Goal: Task Accomplishment & Management: Use online tool/utility

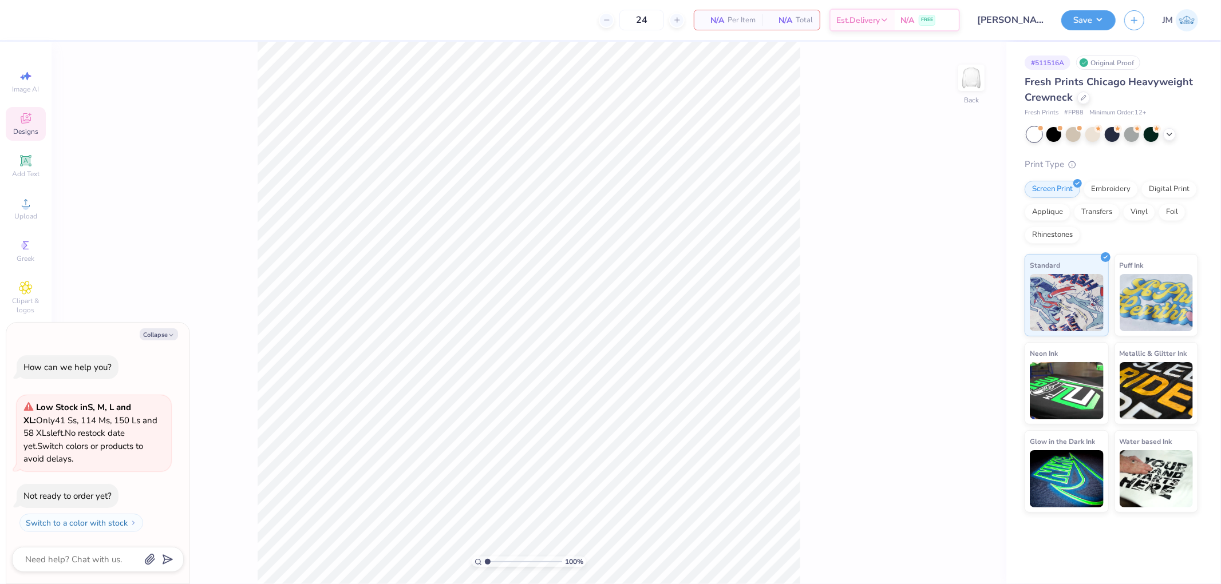
click at [35, 116] on div "Designs" at bounding box center [26, 124] width 40 height 34
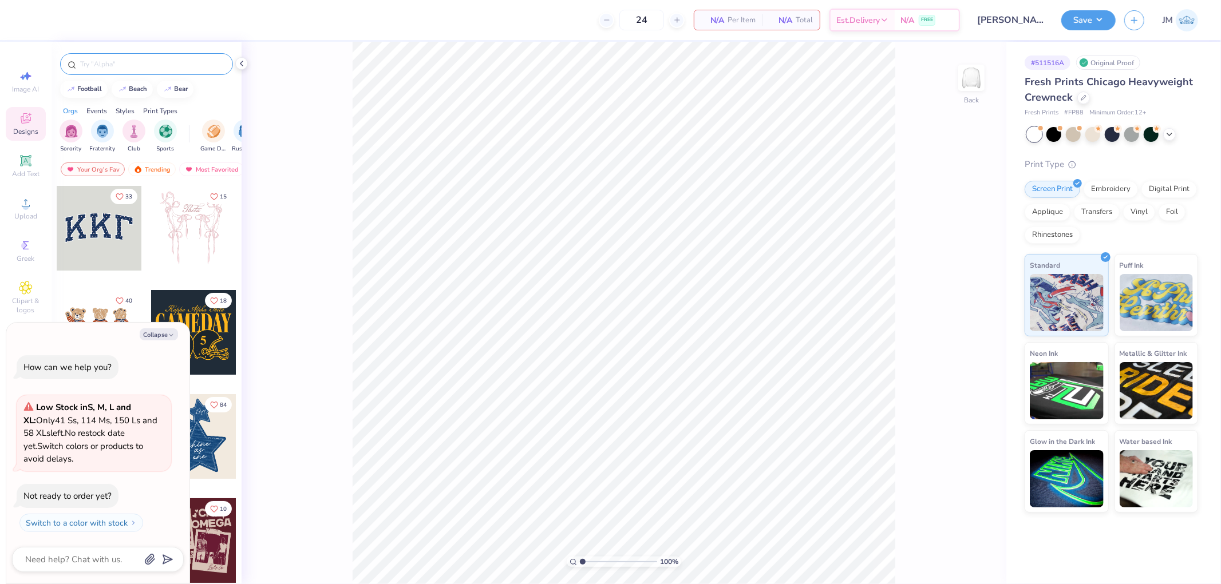
click at [132, 61] on input "text" at bounding box center [152, 63] width 147 height 11
type textarea "x"
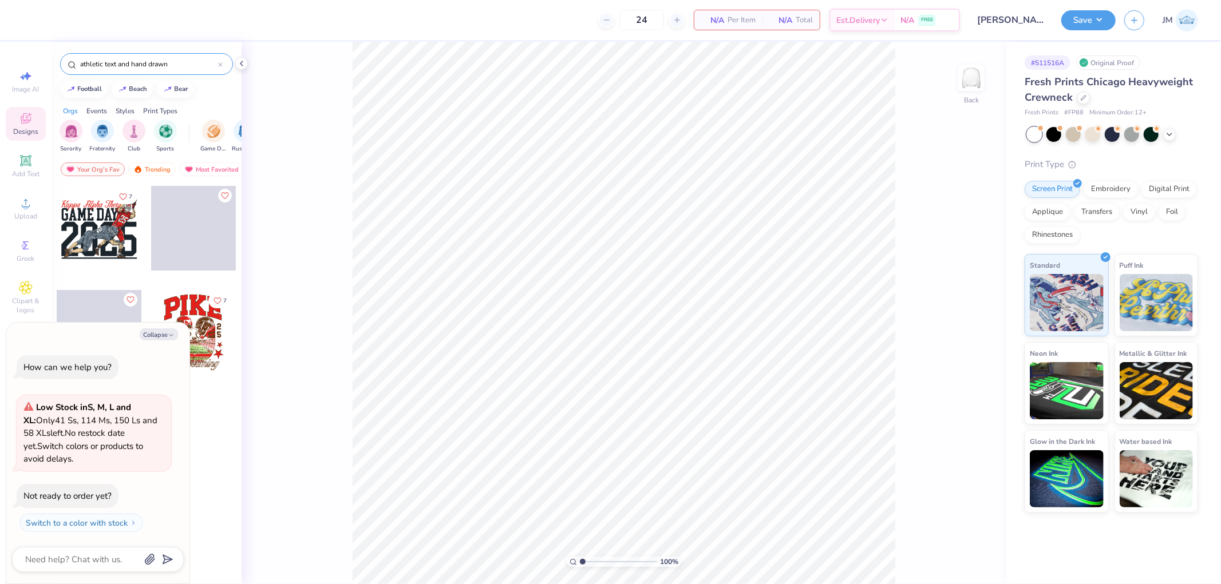
type input "athletic text and hand drawn"
click at [93, 215] on div at bounding box center [99, 228] width 85 height 85
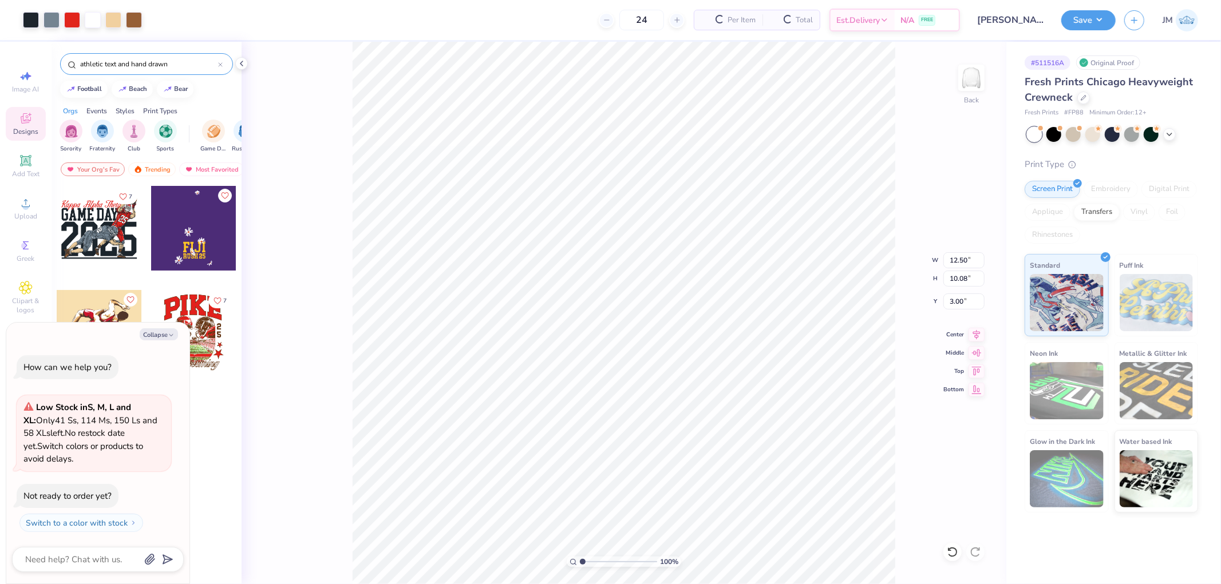
click at [162, 333] on button "Collapse" at bounding box center [159, 335] width 38 height 12
type textarea "x"
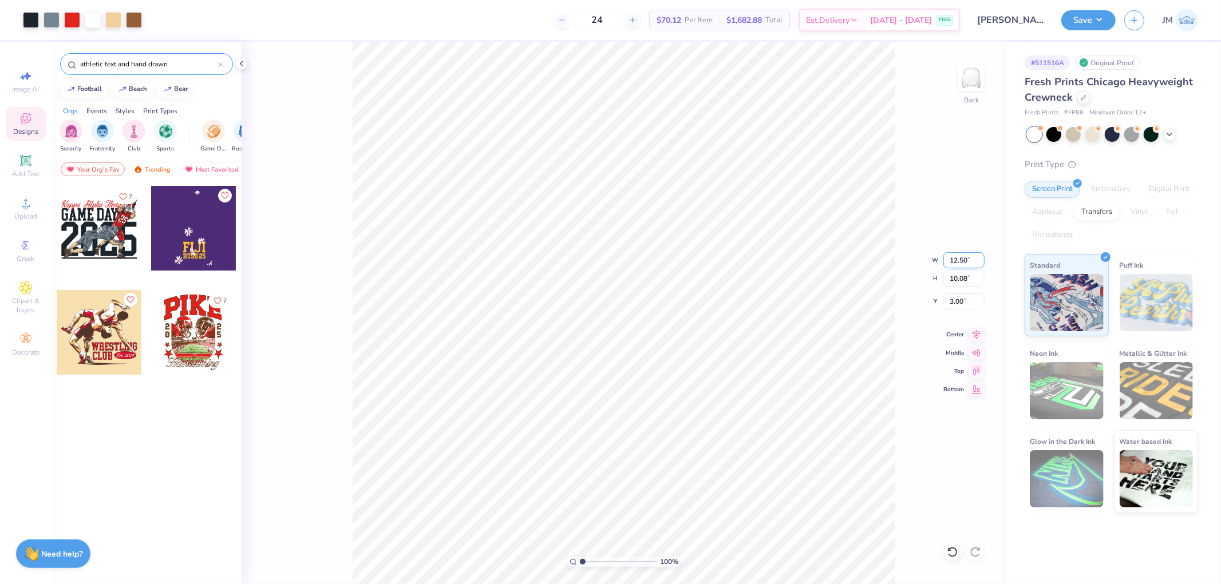
click at [962, 261] on input "12.50" at bounding box center [963, 260] width 41 height 16
type input "12.00"
type input "9.67"
click at [962, 306] on input "3.20" at bounding box center [963, 302] width 41 height 16
type input "3.00"
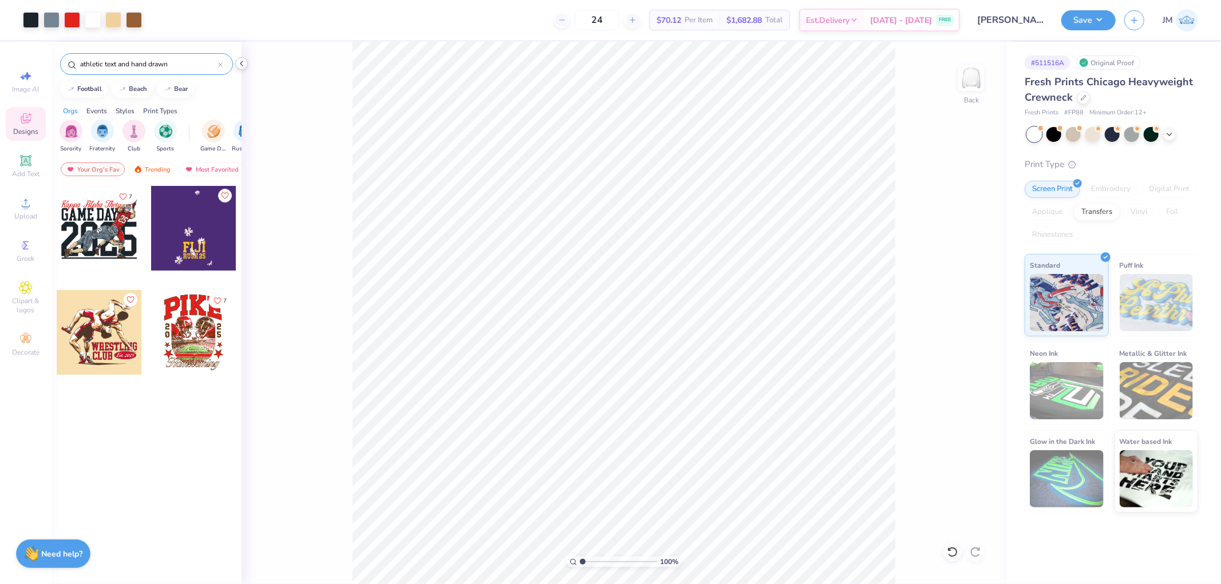
click at [238, 64] on icon at bounding box center [241, 63] width 9 height 9
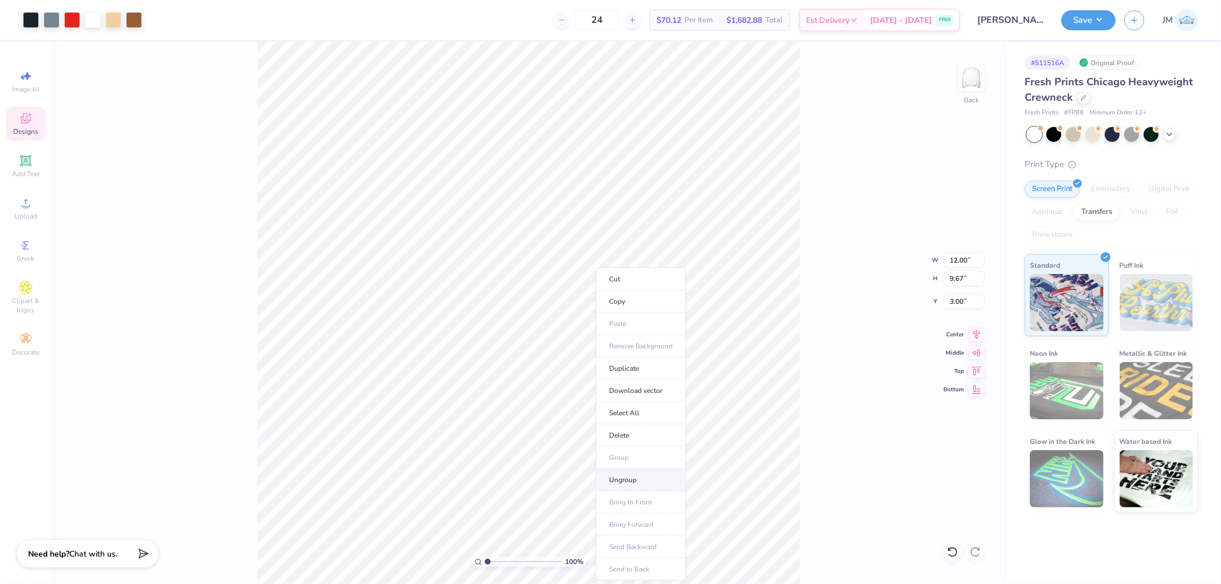
click at [646, 478] on li "Ungroup" at bounding box center [641, 480] width 90 height 22
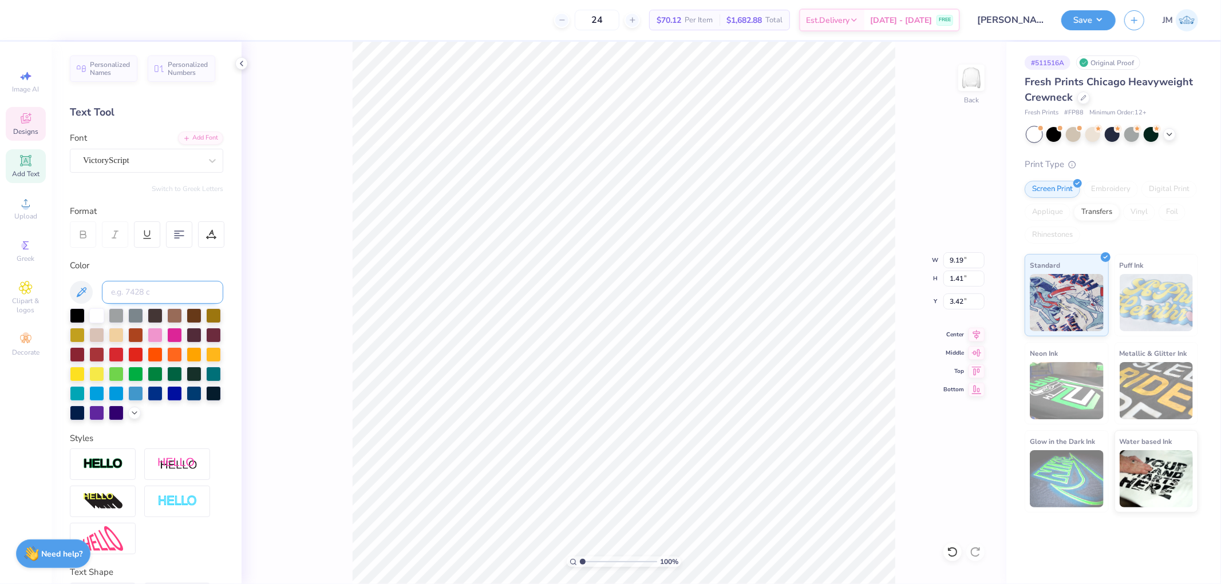
click at [175, 291] on input at bounding box center [162, 292] width 121 height 23
type input "7502"
type input "9.17"
type input "1.48"
type input "3.37"
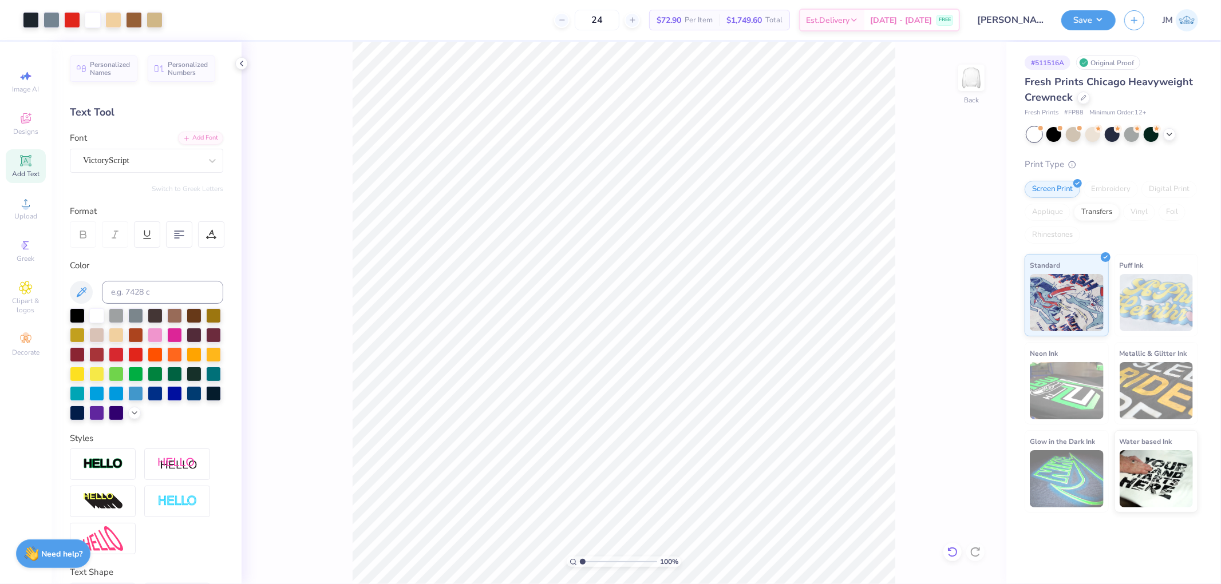
click at [948, 556] on icon at bounding box center [952, 552] width 11 height 11
click at [976, 547] on icon at bounding box center [975, 552] width 11 height 11
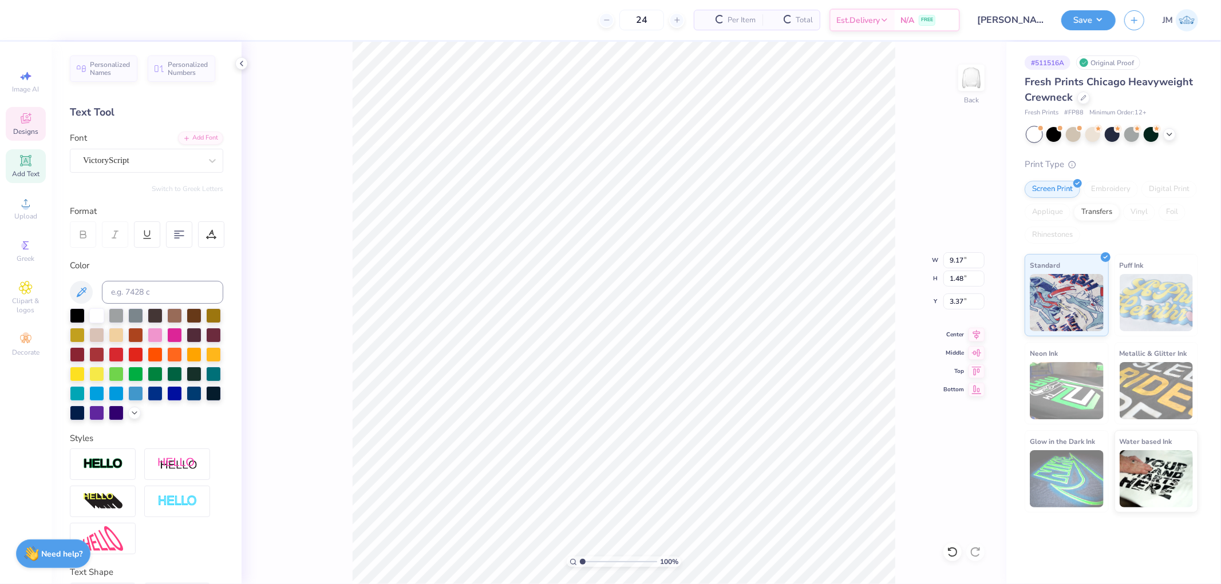
type input "9.17"
type input "1.48"
click at [963, 302] on input "3.37" at bounding box center [963, 302] width 41 height 16
type input "3.42"
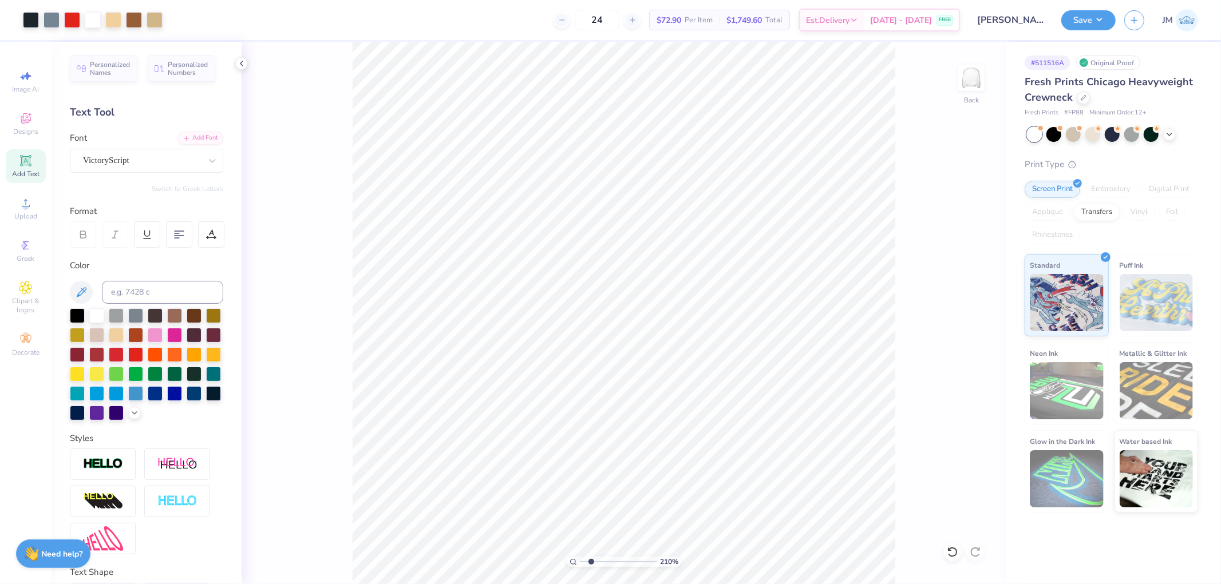
type input "2.0982661263529"
type textarea "x"
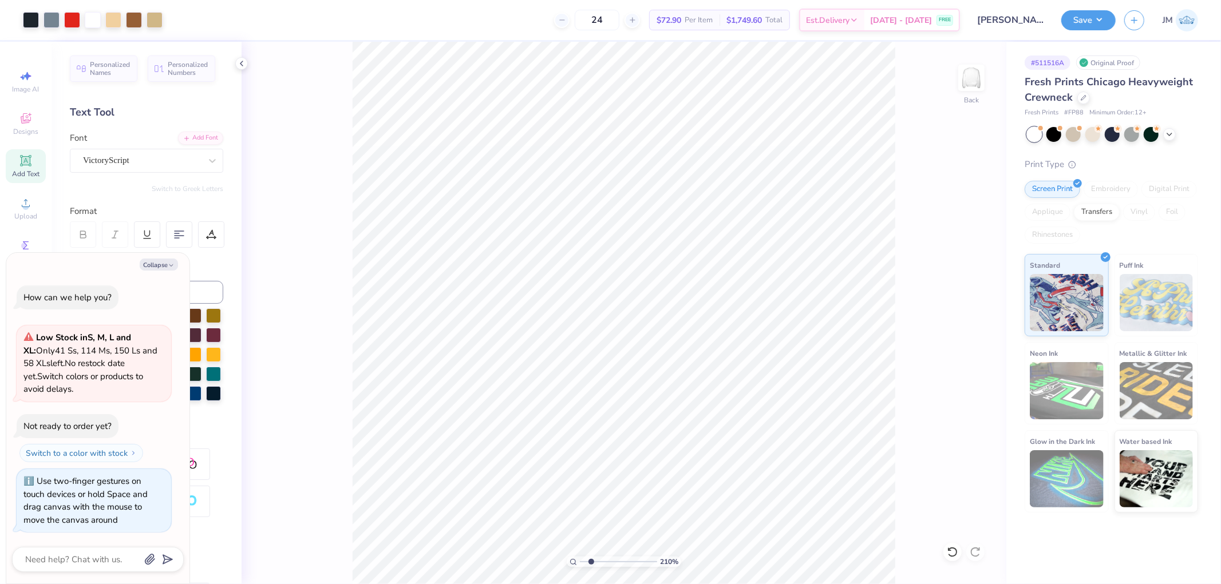
type input "2.0982661263529"
type textarea "x"
type input "2.0982661263529"
type textarea "x"
type input "2.0982661263529"
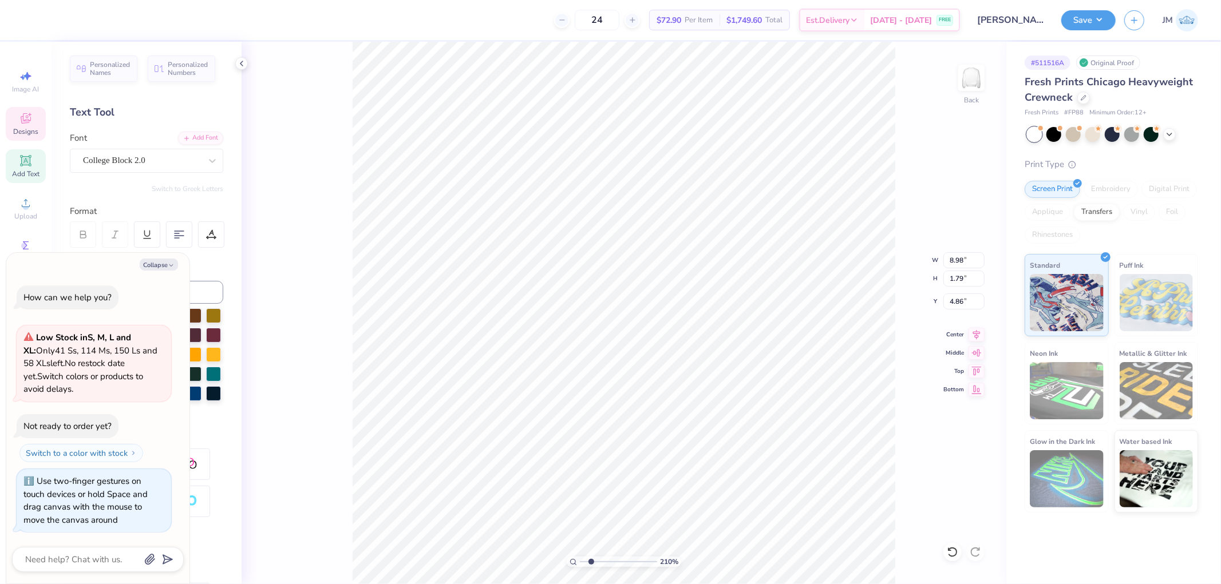
type textarea "x"
type input "2.0982661263529"
type textarea "x"
type input "2.0982661263529"
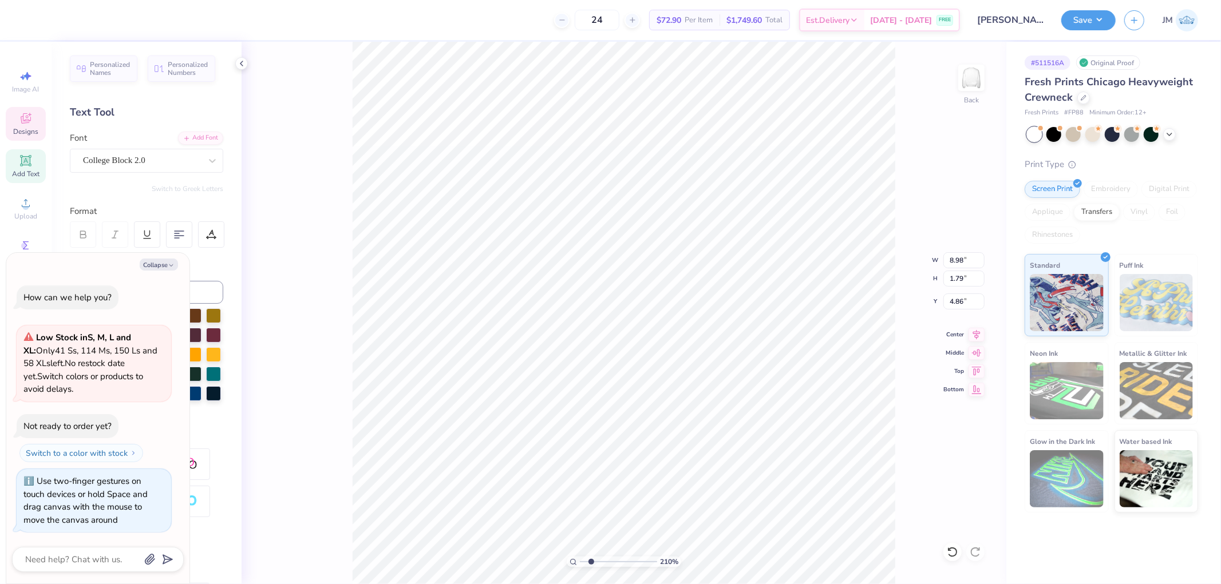
type textarea "x"
type input "2.0982661263529"
type textarea "x"
type textarea "D"
type input "2.0982661263529"
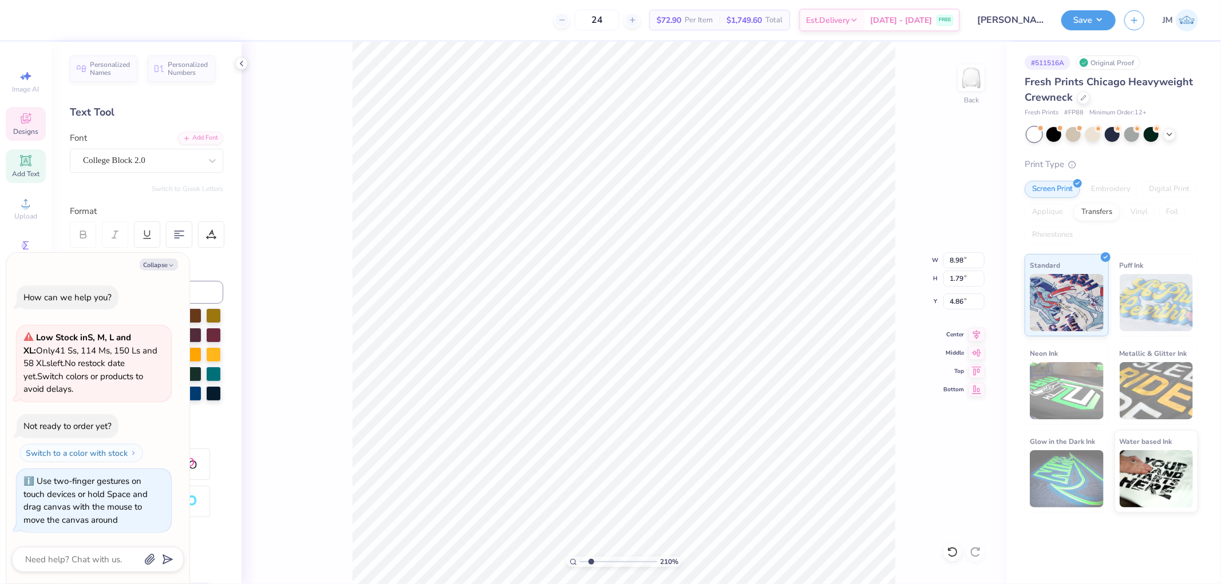
type textarea "x"
type textarea "DA"
type input "2.0982661263529"
type textarea "x"
type textarea "DAD"
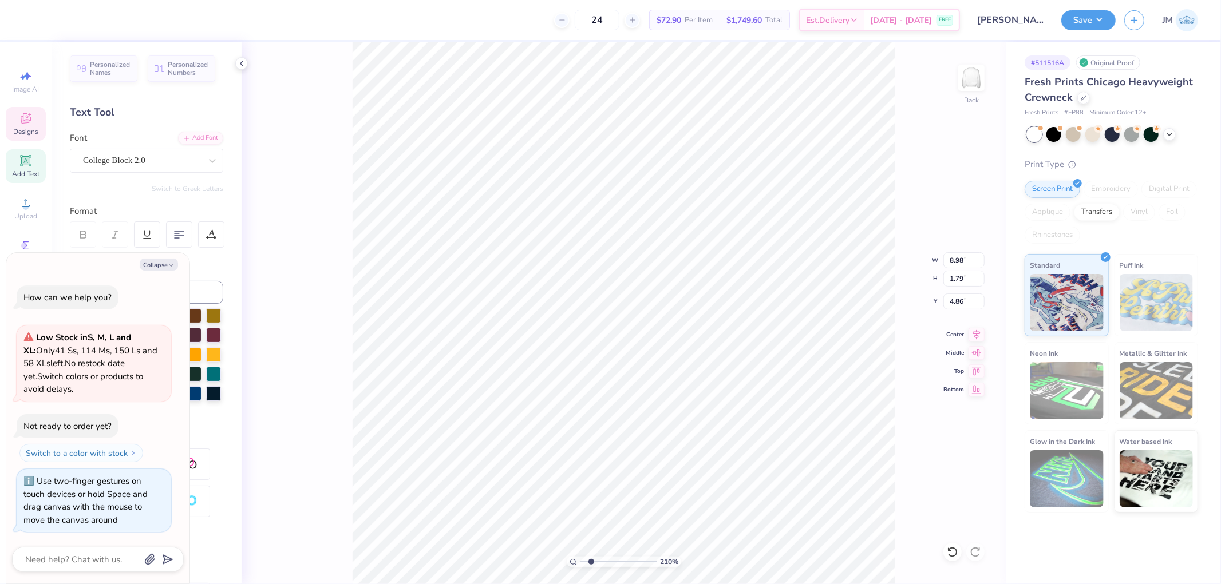
type input "2.0982661263529"
type textarea "x"
type textarea "DADS"
type input "2.0982661263529"
type textarea "x"
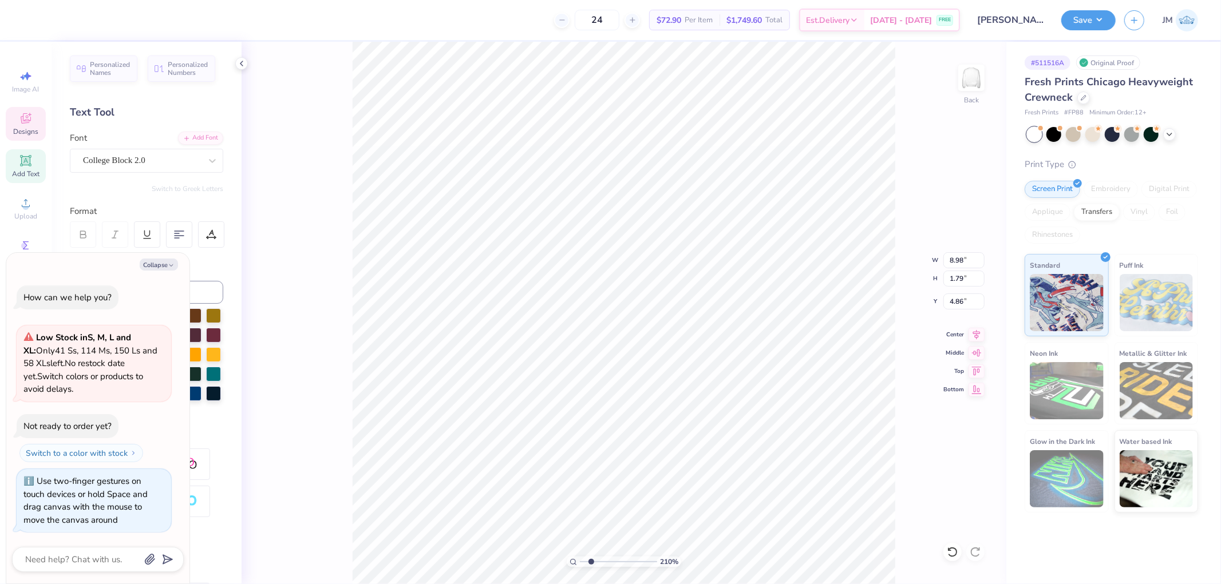
type textarea "DADS"
type input "2.0982661263529"
type textarea "x"
type textarea "DADS WE"
type input "2.0982661263529"
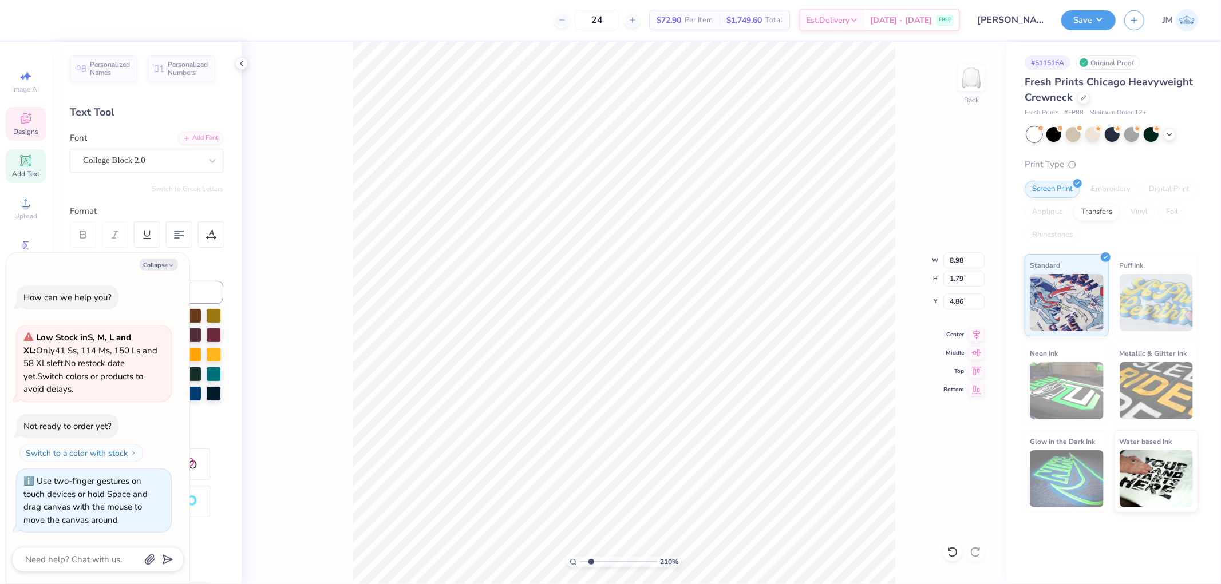
type textarea "x"
type input "2.0982661263529"
type textarea "x"
type textarea "DADS WEE"
type input "2.0982661263529"
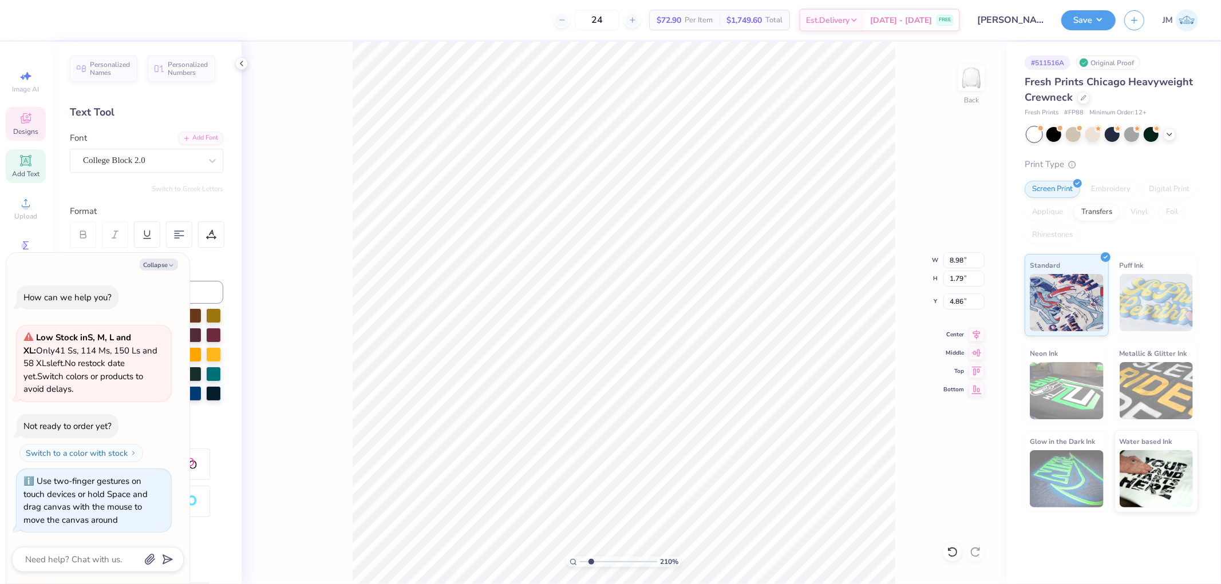
type textarea "x"
type textarea "DADS WEEK"
type input "2.0982661263529"
type textarea "x"
type textarea "DADS WEEKE"
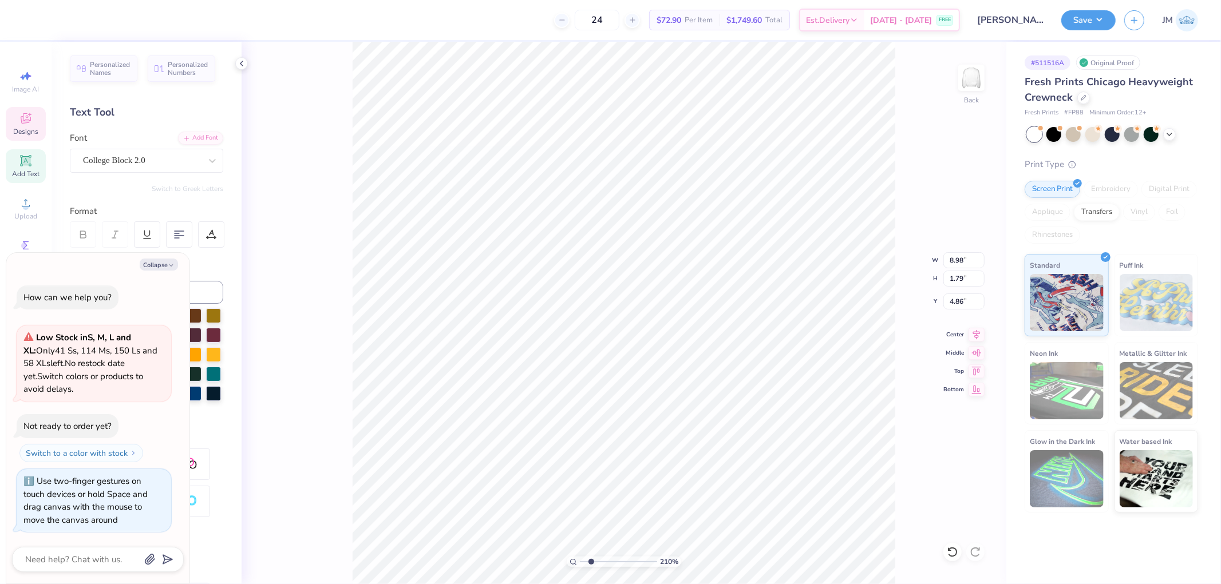
type input "2.0982661263529"
type textarea "x"
type textarea "DADS WEEKEN"
type input "2.0982661263529"
type textarea "x"
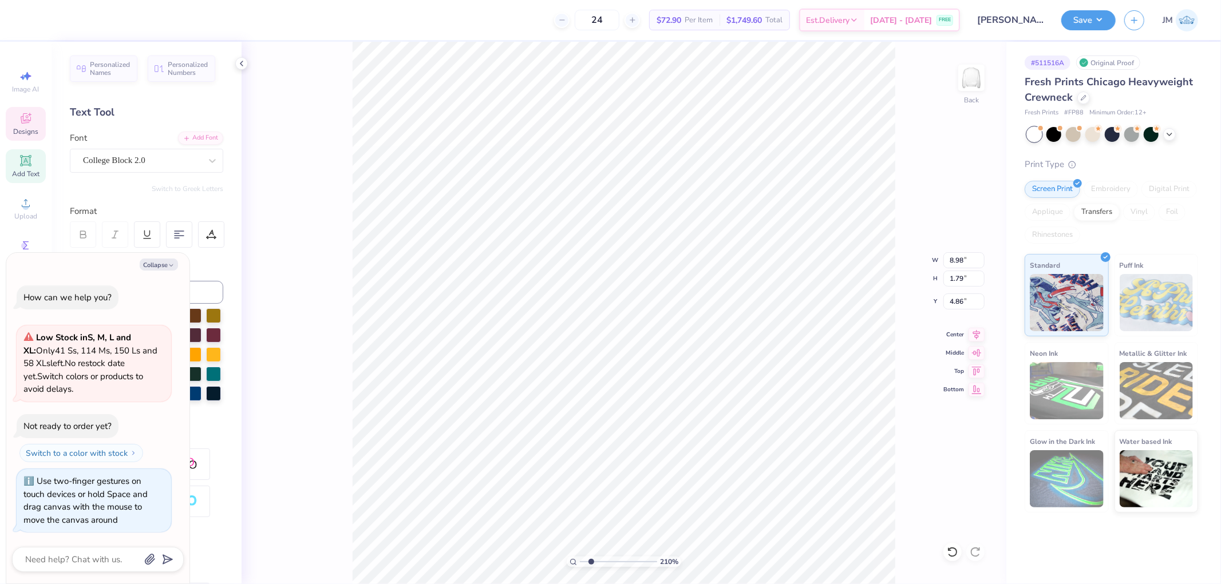
type textarea "DADS WEEKEND"
type input "2.0982661263529"
type textarea "x"
type input "14.62"
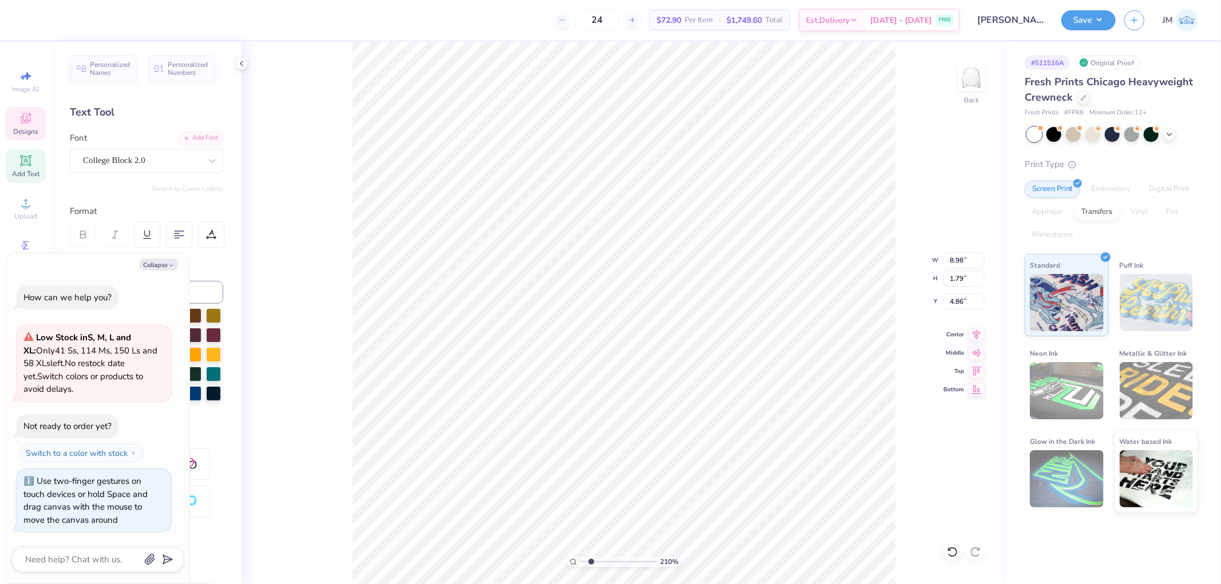
type input "1.99"
click at [956, 301] on input "4.99" at bounding box center [963, 302] width 41 height 16
type input "4.86"
type input "2.0982661263529"
type textarea "x"
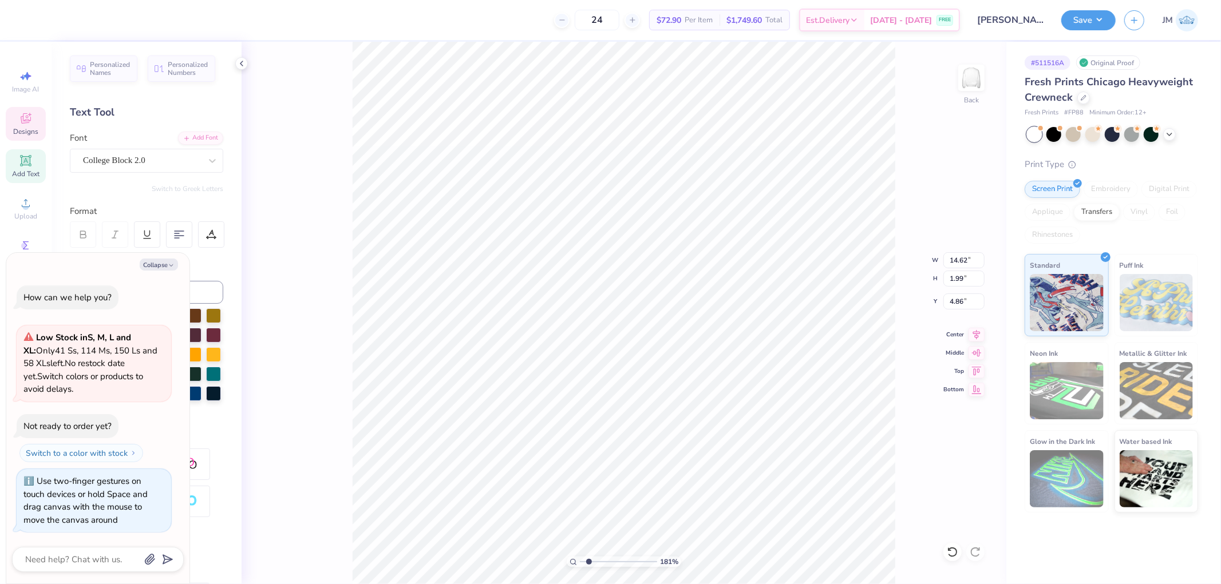
drag, startPoint x: 950, startPoint y: 551, endPoint x: 942, endPoint y: 545, distance: 10.0
click at [951, 551] on icon at bounding box center [949, 549] width 2 height 2
type input "1.80920781763476"
type textarea "x"
type input "4.99"
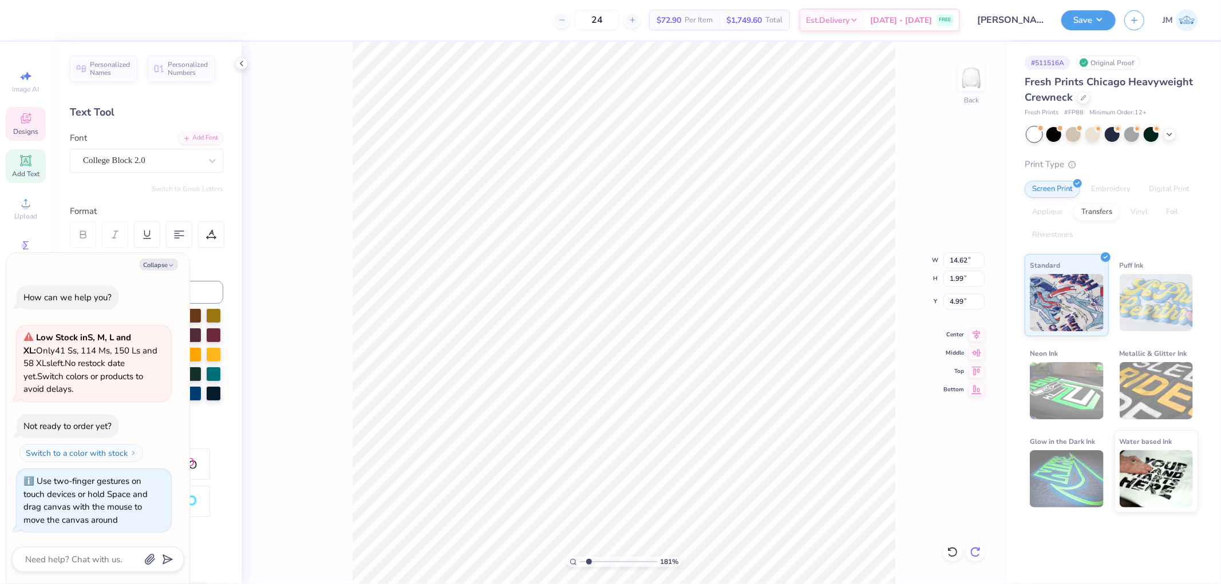
click at [982, 551] on div at bounding box center [975, 552] width 18 height 18
type input "1.80920781763476"
type textarea "x"
type input "4.86"
type input "1"
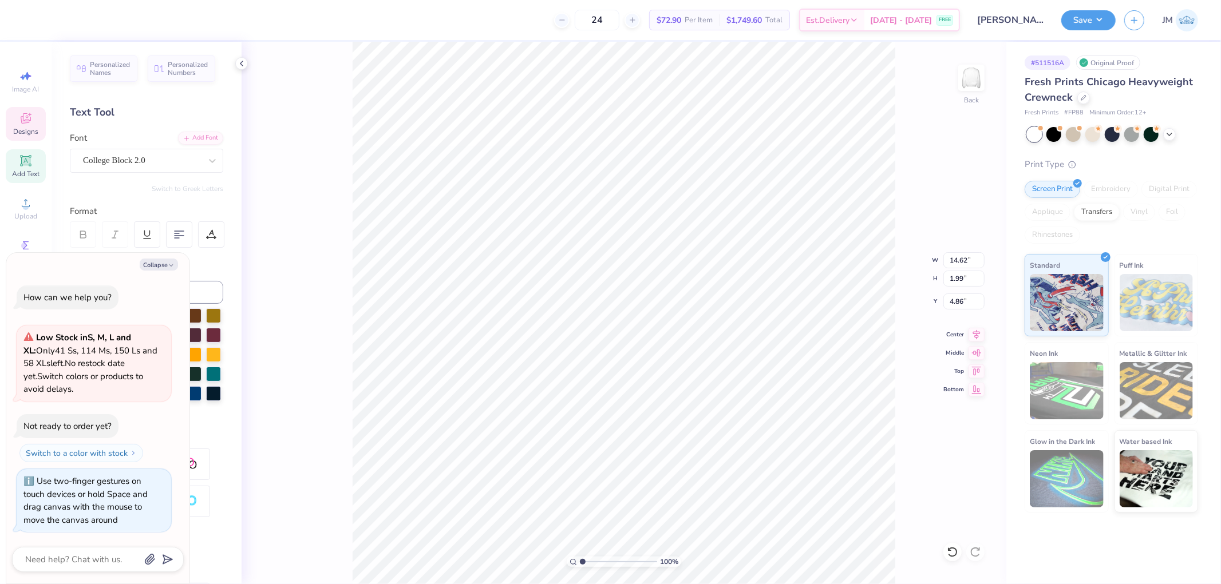
type textarea "x"
type input "1.34506796022906"
type textarea "x"
type input "1.80920781763476"
type textarea "x"
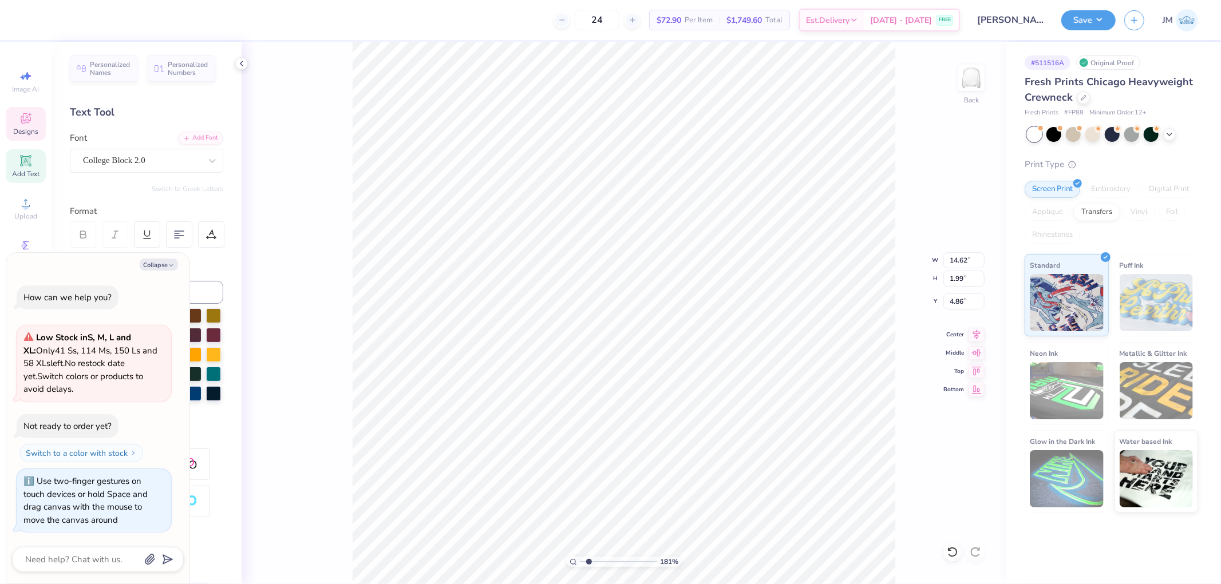
type input "1.80920781763476"
type textarea "x"
type input "1.80920781763476"
type textarea "x"
type input "1.80920781763476"
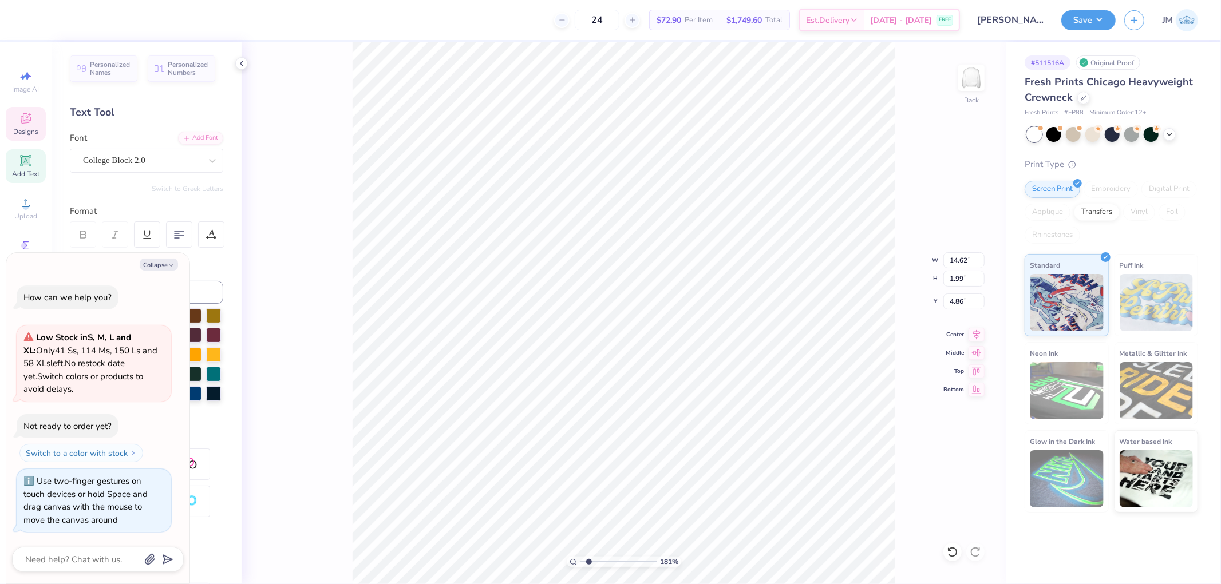
type textarea "x"
type input "12.15"
type input "1.65"
type input "4.66"
type input "1.80920781763476"
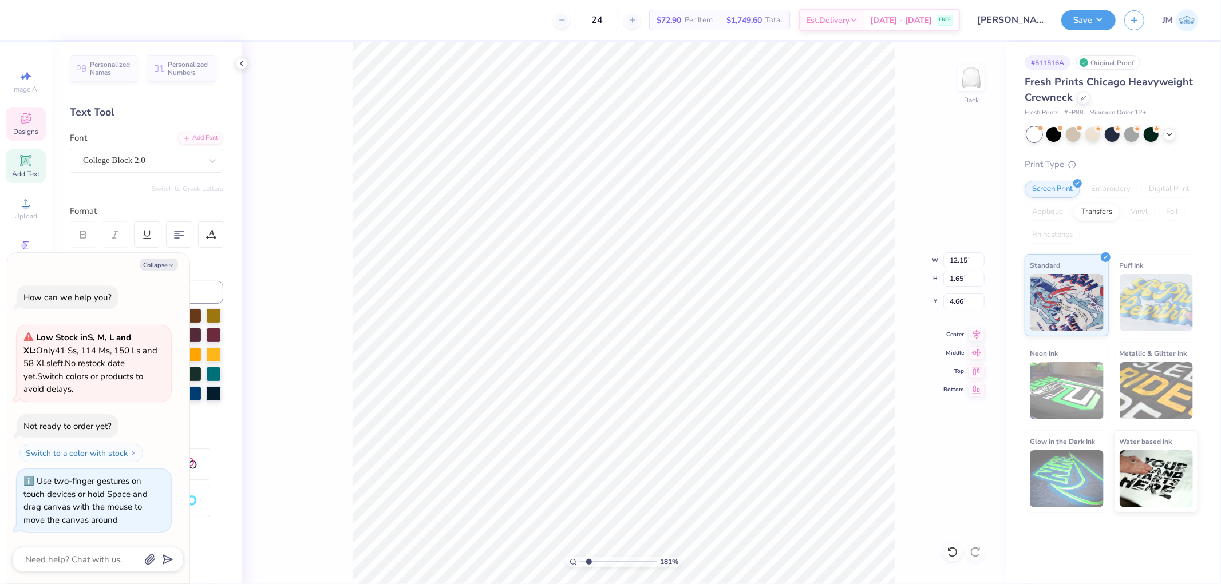
type textarea "x"
type input "1.80920781763476"
type textarea "x"
type input "8.87"
type input "1.20"
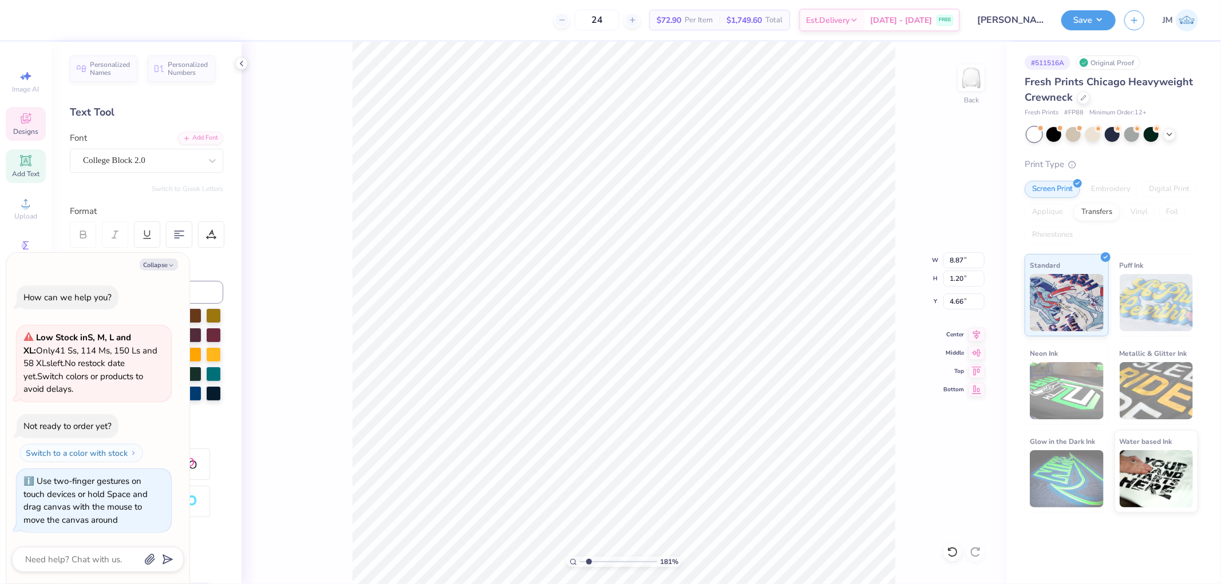
type input "1.80920781763476"
type textarea "x"
type input "7.96543677624307"
type textarea "x"
type input "3.27323287186787"
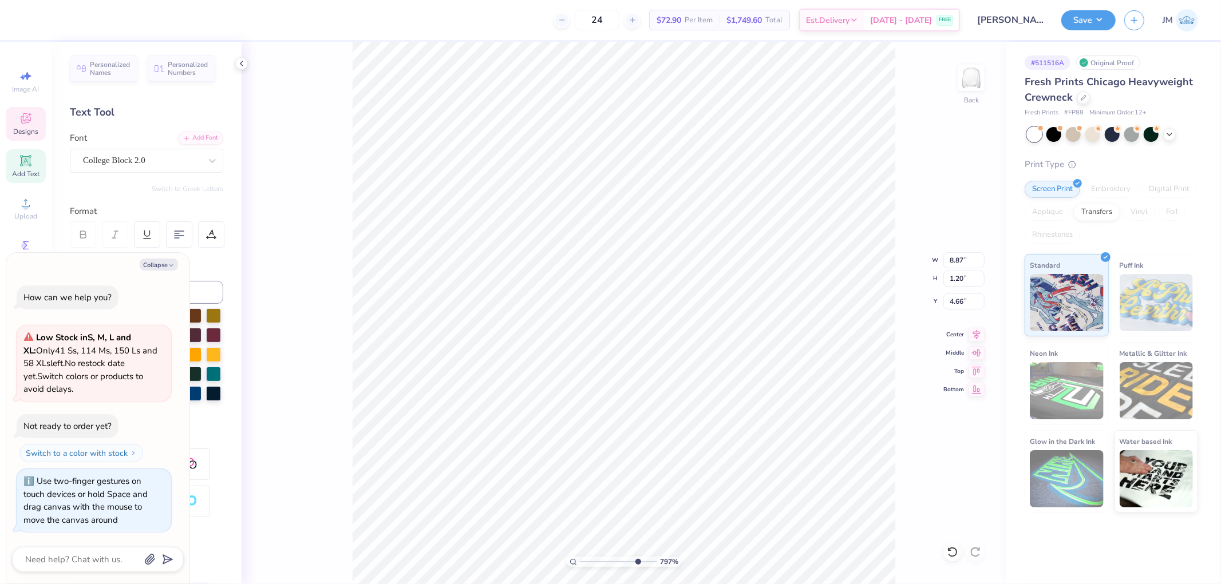
type textarea "x"
type input "8.88"
type input "1.21"
type input "3.27323287186787"
type textarea "x"
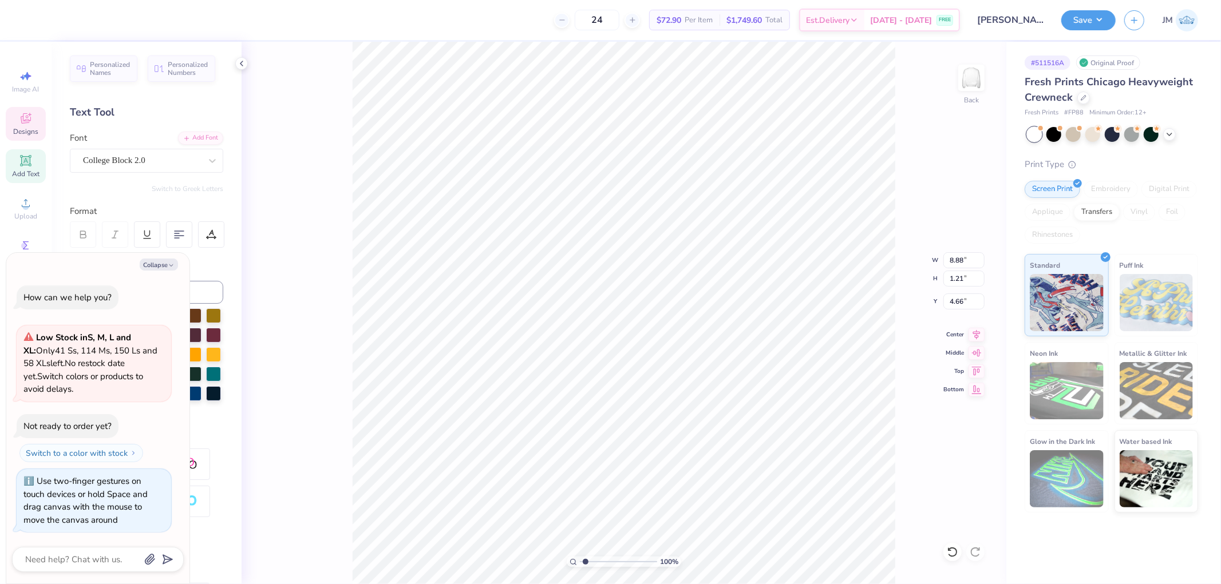
type input "1"
click at [175, 264] on button "Collapse" at bounding box center [159, 265] width 38 height 12
type textarea "x"
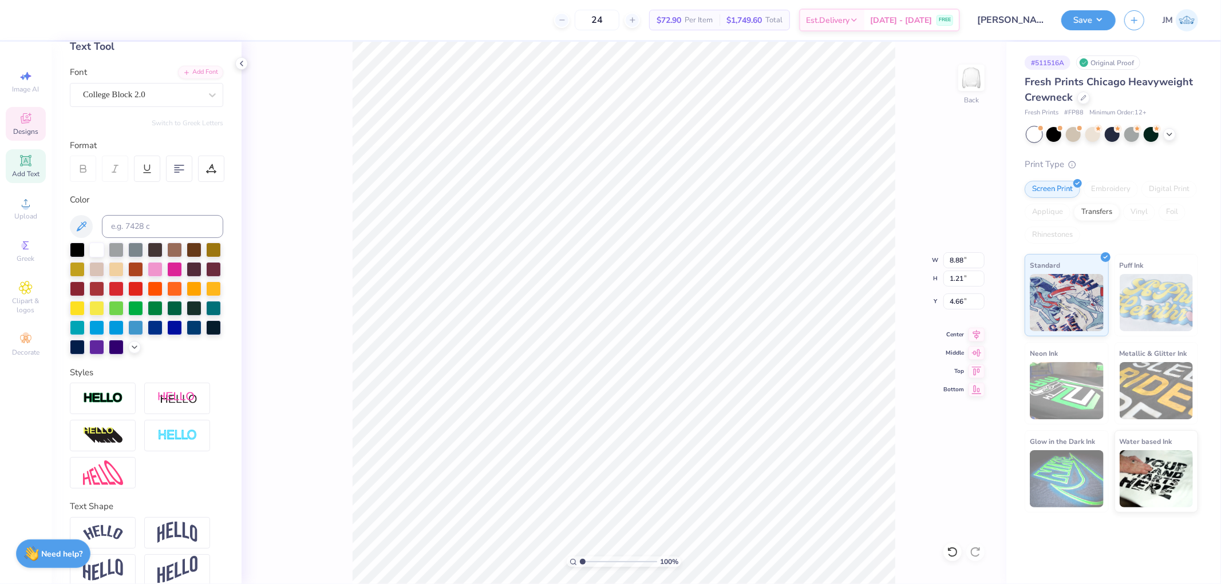
scroll to position [100, 0]
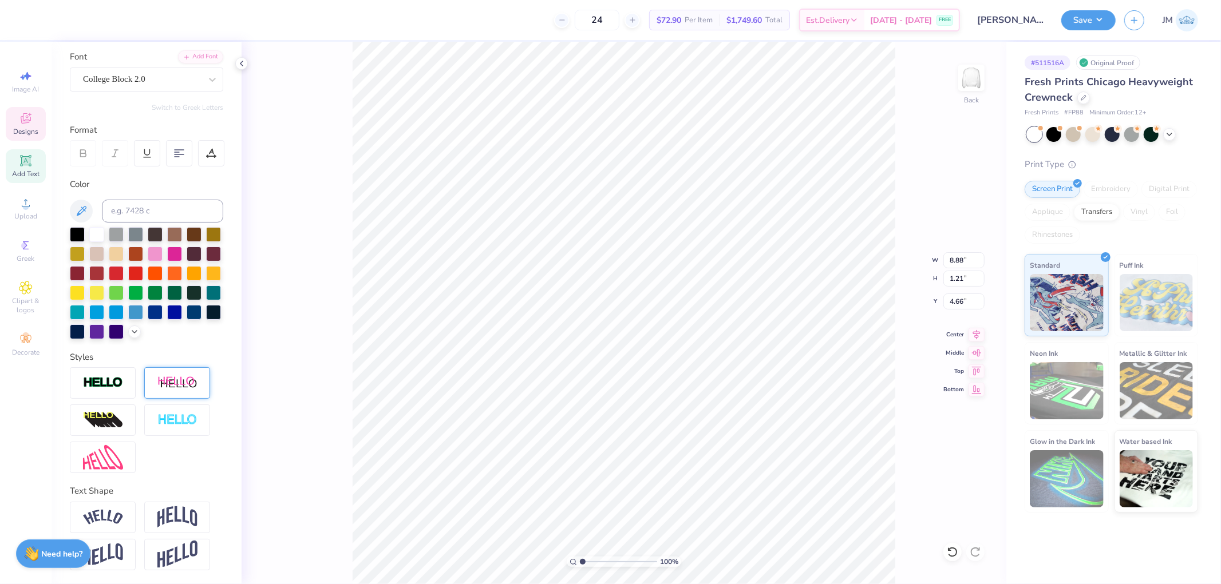
click at [124, 444] on div at bounding box center [103, 457] width 66 height 31
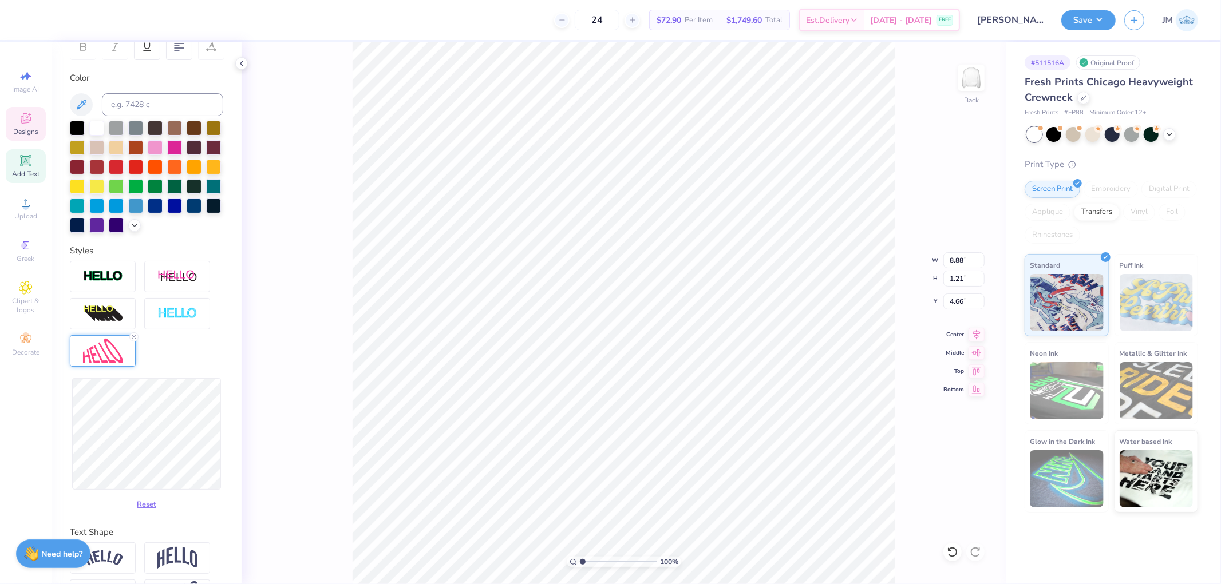
scroll to position [248, 0]
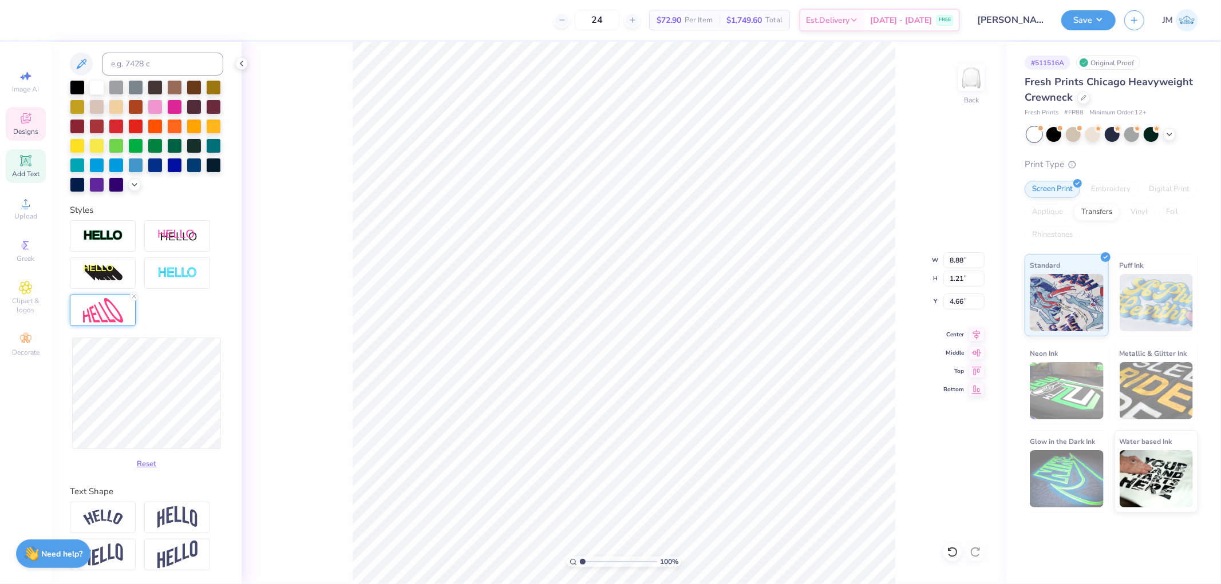
type input "8.87"
type input "1.85"
type input "4.34"
type input "8.89"
type input "1.86"
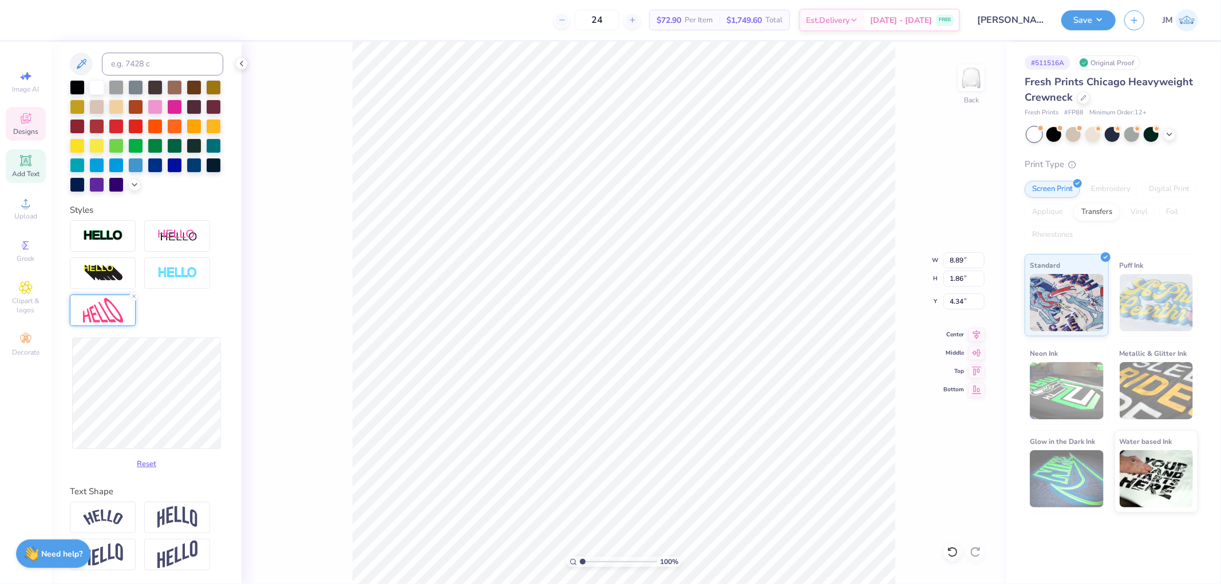
type input "8.97"
type input "1.93"
type input "4.30"
type input "1.86"
type input "4.33"
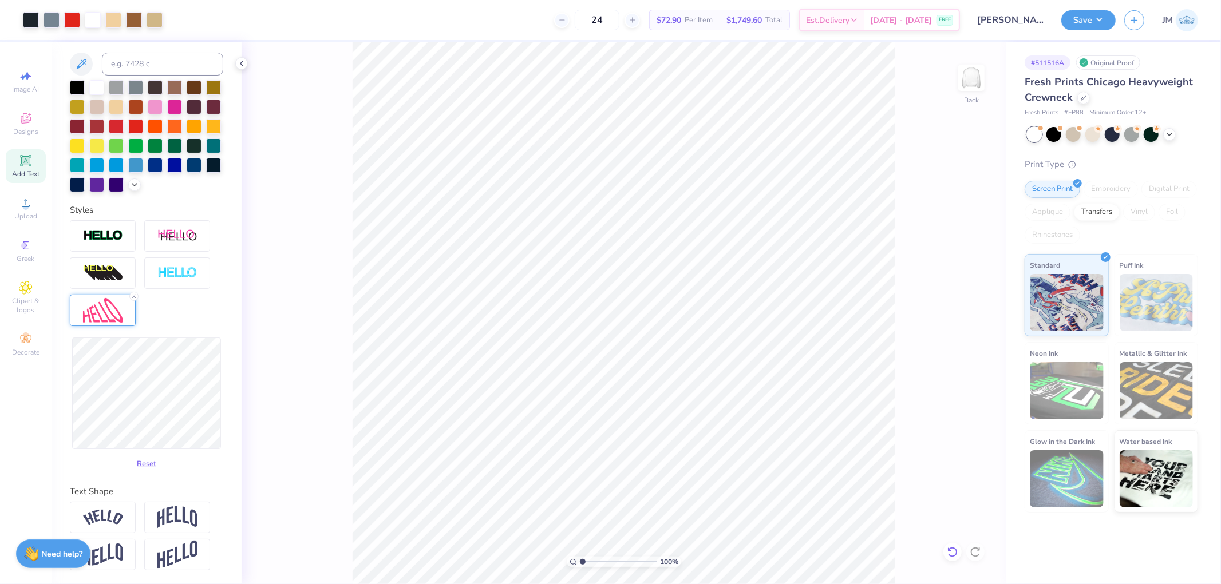
click at [952, 552] on icon at bounding box center [952, 552] width 11 height 11
click at [952, 549] on icon at bounding box center [952, 552] width 11 height 11
click at [951, 537] on div "100 % Back" at bounding box center [624, 313] width 765 height 543
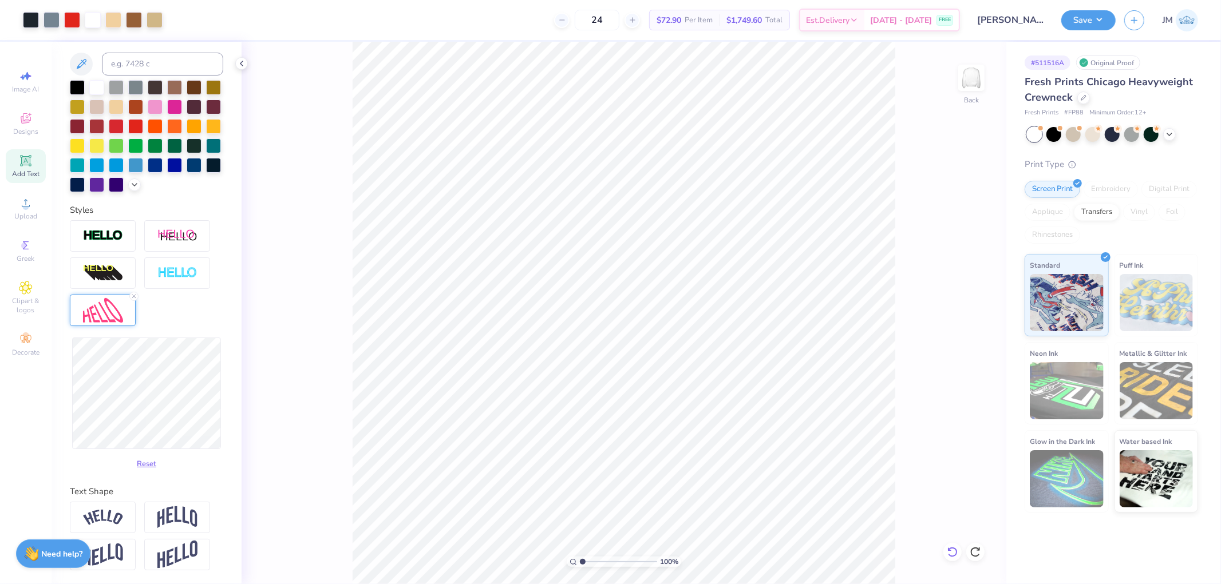
click at [951, 552] on icon at bounding box center [952, 552] width 11 height 11
click at [952, 552] on icon at bounding box center [952, 552] width 11 height 11
click at [133, 296] on line at bounding box center [133, 296] width 3 height 3
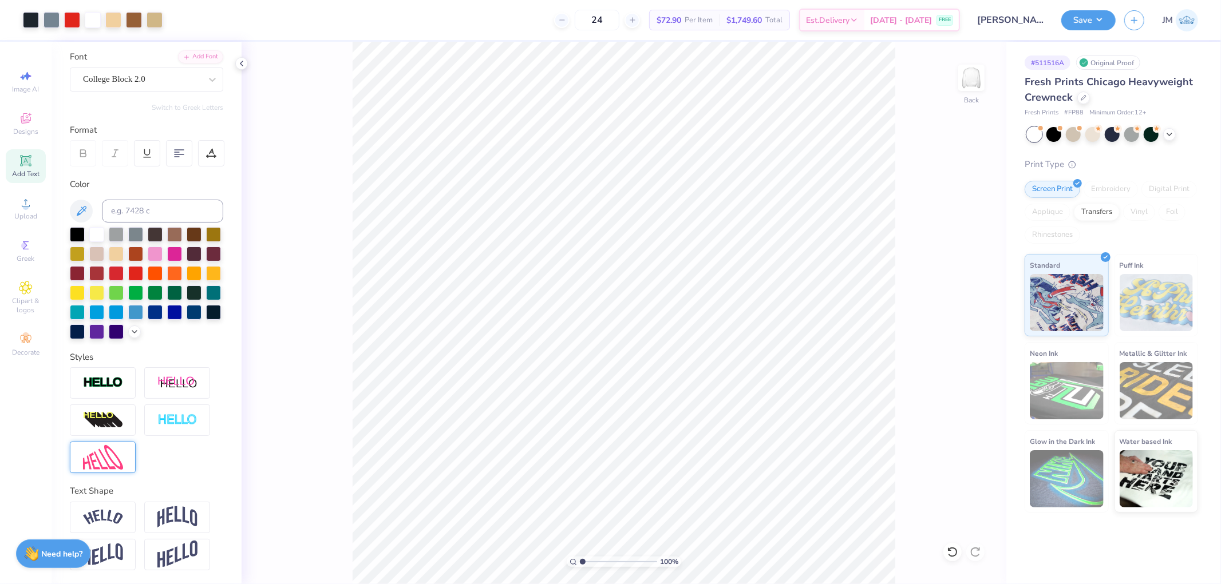
scroll to position [100, 0]
click at [243, 64] on icon at bounding box center [241, 63] width 9 height 9
type input "2.82231053859122"
type input "9.17"
type input "2.45"
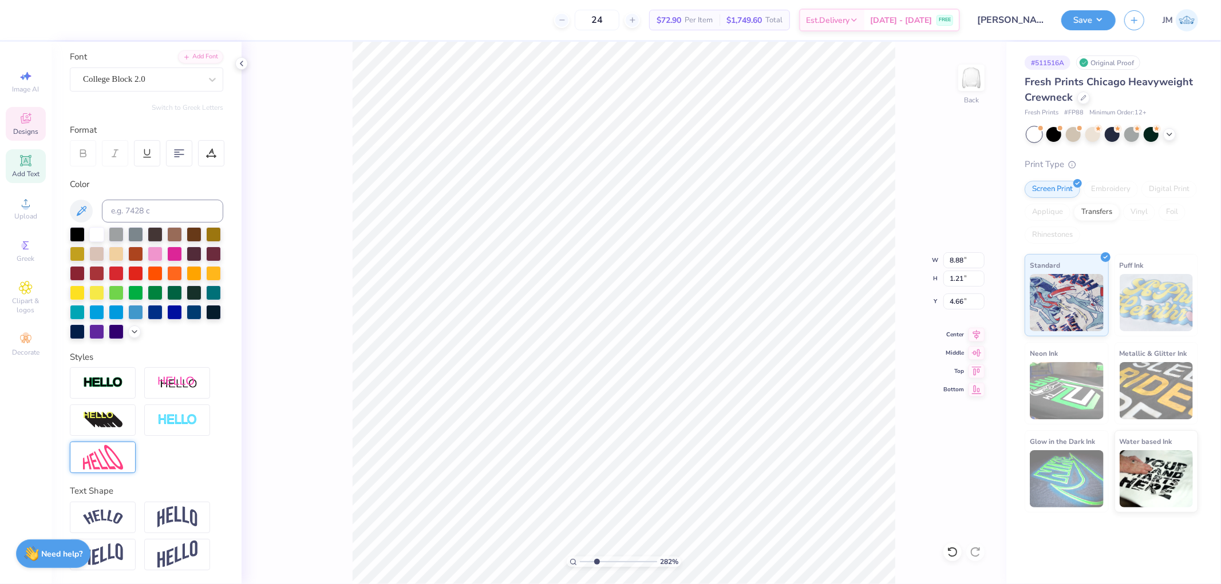
type input "3.42"
type input "2.82231053859122"
type input "4.20"
click at [954, 556] on icon at bounding box center [952, 552] width 10 height 10
type input "2.0982661263529"
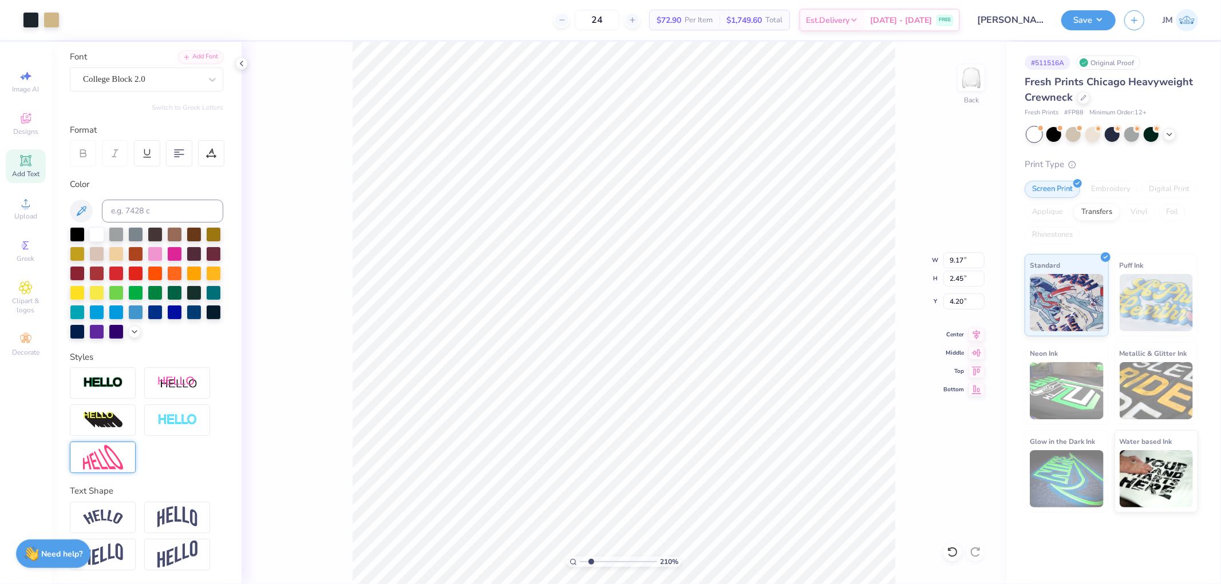
type input "3.42"
click at [106, 468] on img at bounding box center [103, 457] width 40 height 25
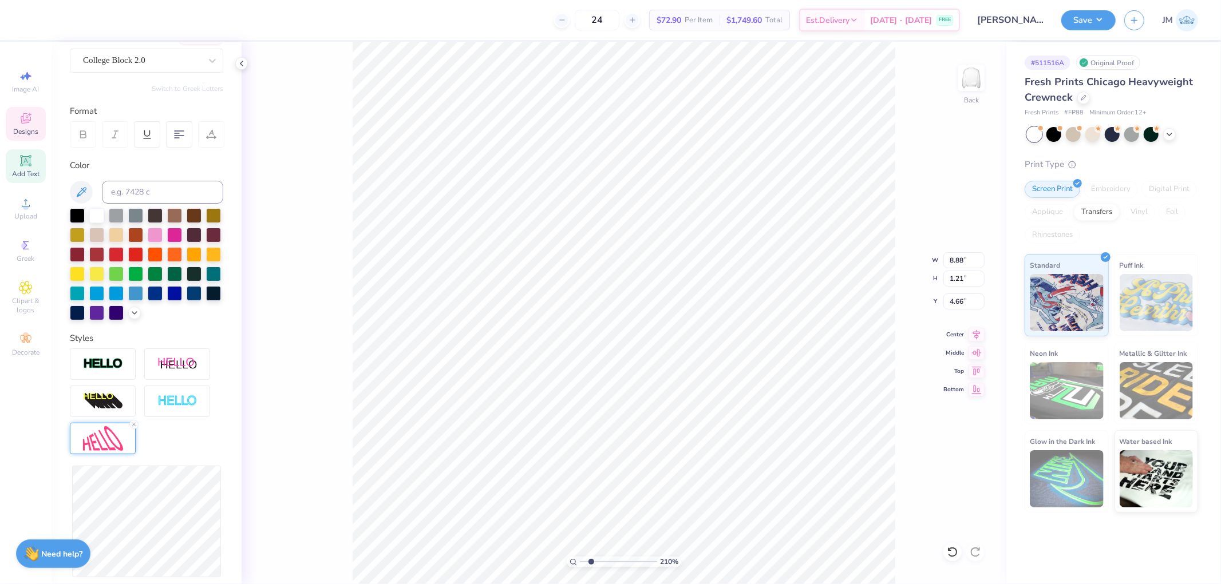
scroll to position [248, 0]
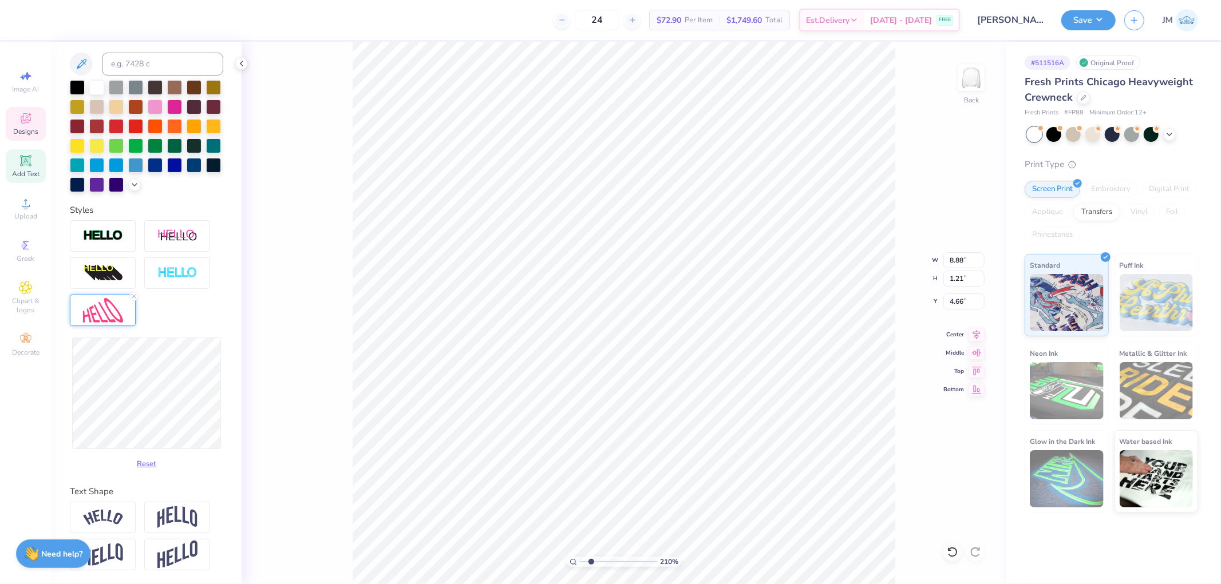
type input "2.0982661263529"
type input "8.87"
type input "1.85"
type input "4.32"
type input "2.0982661263529"
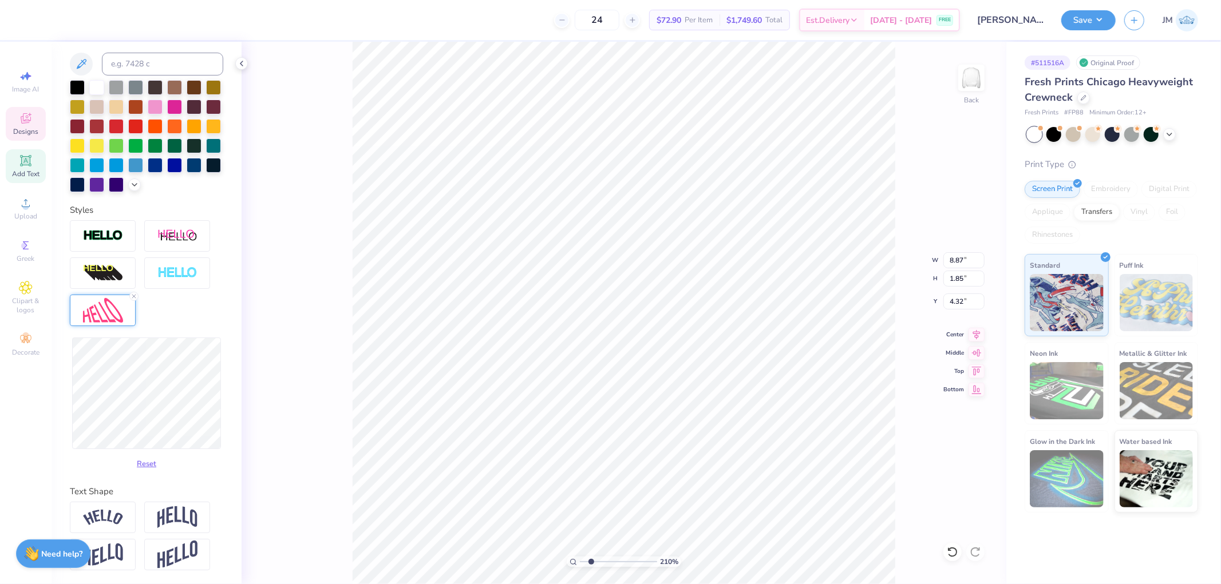
type input "1.92"
type input "4.29"
type input "2.0982661263529"
type input "8.88"
type input "2.00"
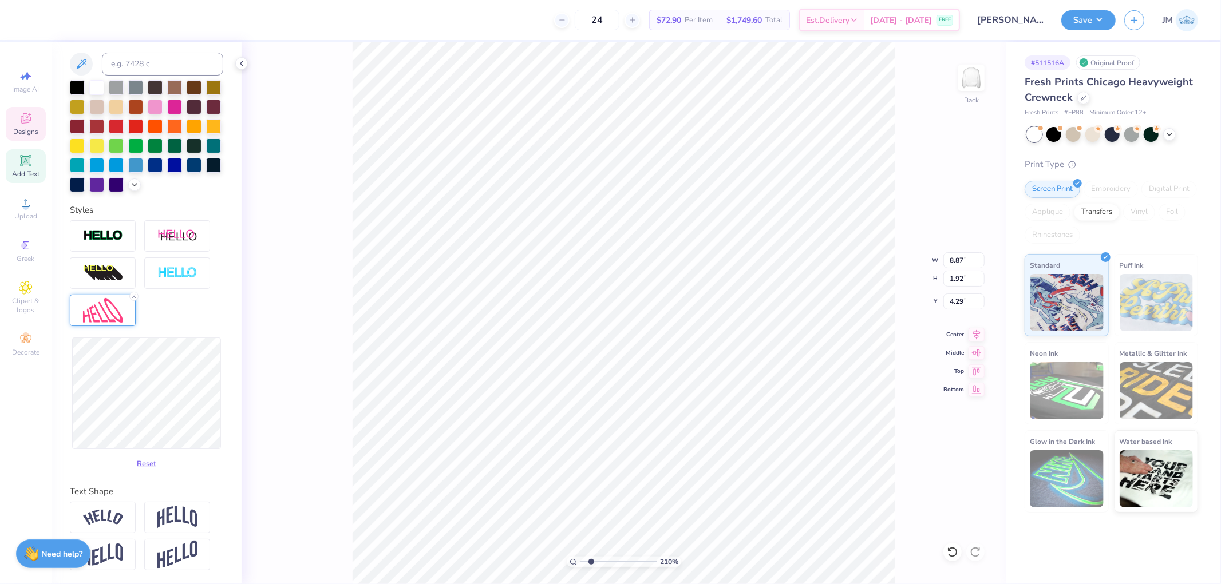
type input "4.25"
type input "2.0982661263529"
type input "8.87"
type input "2.37"
type input "4.06"
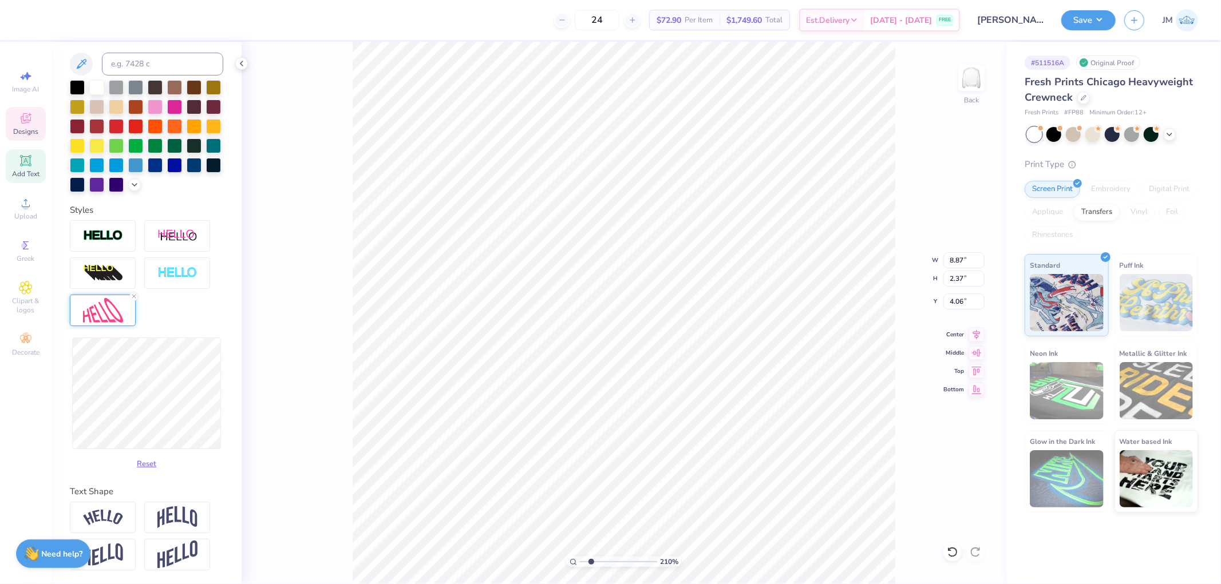
type input "2.0982661263529"
type input "2.44"
type input "4.03"
type input "2.0982661263529"
type input "8.88"
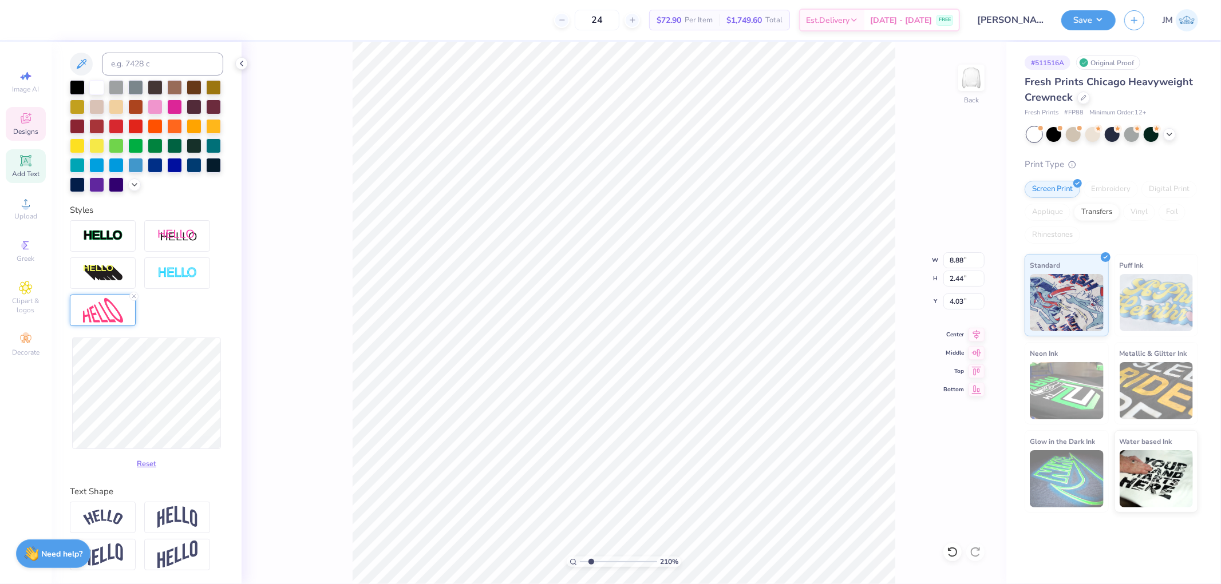
type input "2.0982661263529"
type input "8.93"
type input "2.0982661263529"
type input "9.02"
type input "2.46"
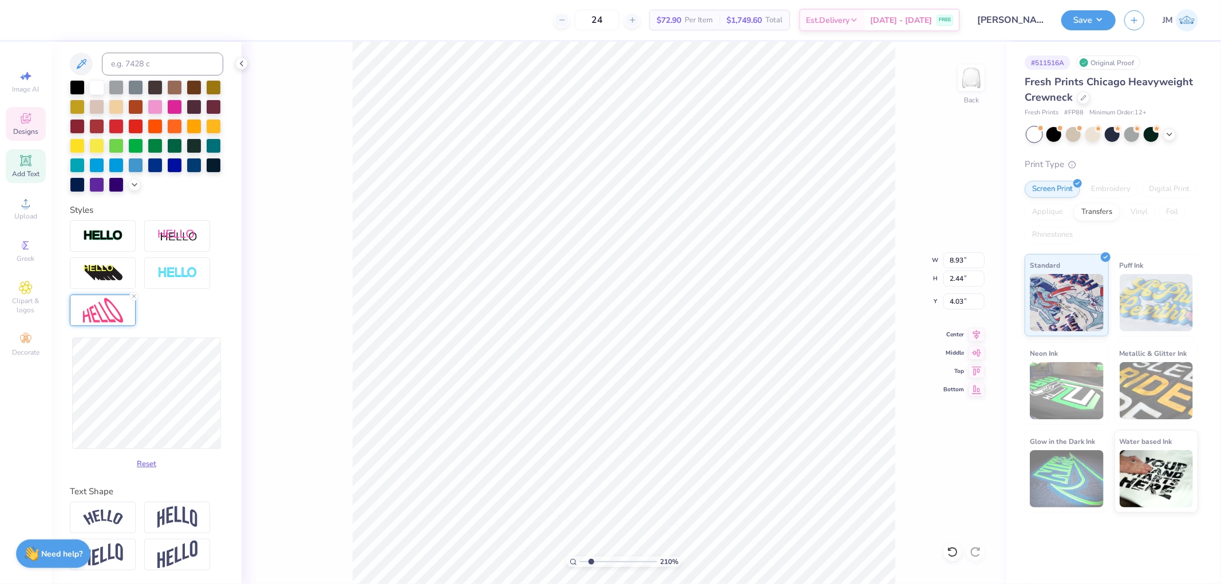
type input "4.02"
type input "2.0982661263529"
type input "2.62"
type input "3.94"
type input "2.0982661263529"
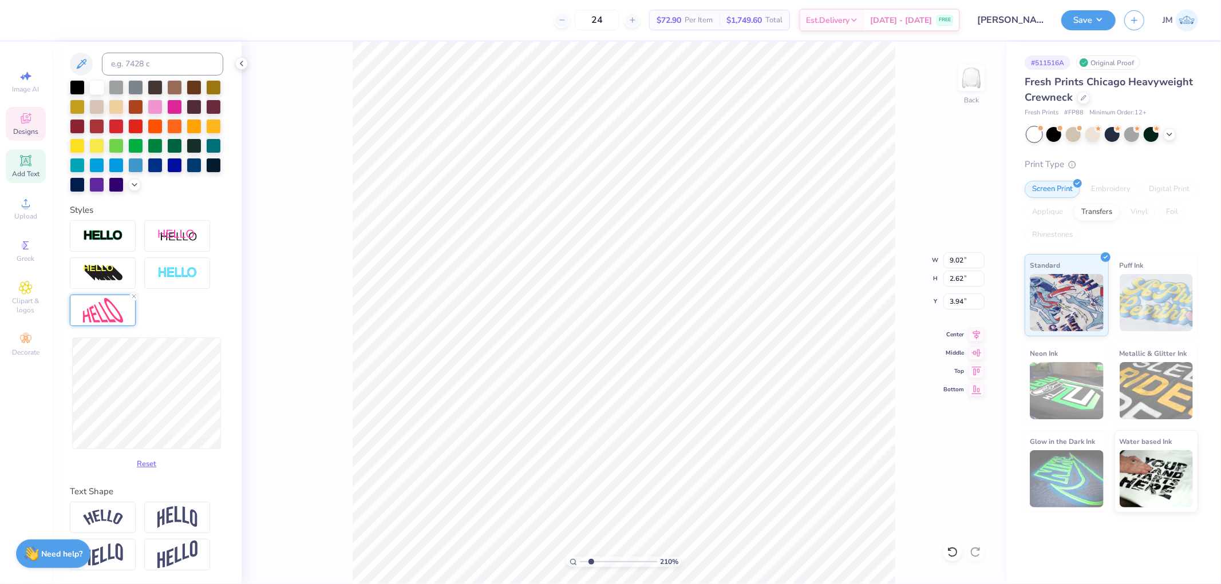
type input "8.93"
click at [954, 554] on icon at bounding box center [952, 552] width 11 height 11
type input "2.0982661263529"
type input "8.95"
type input "2.46"
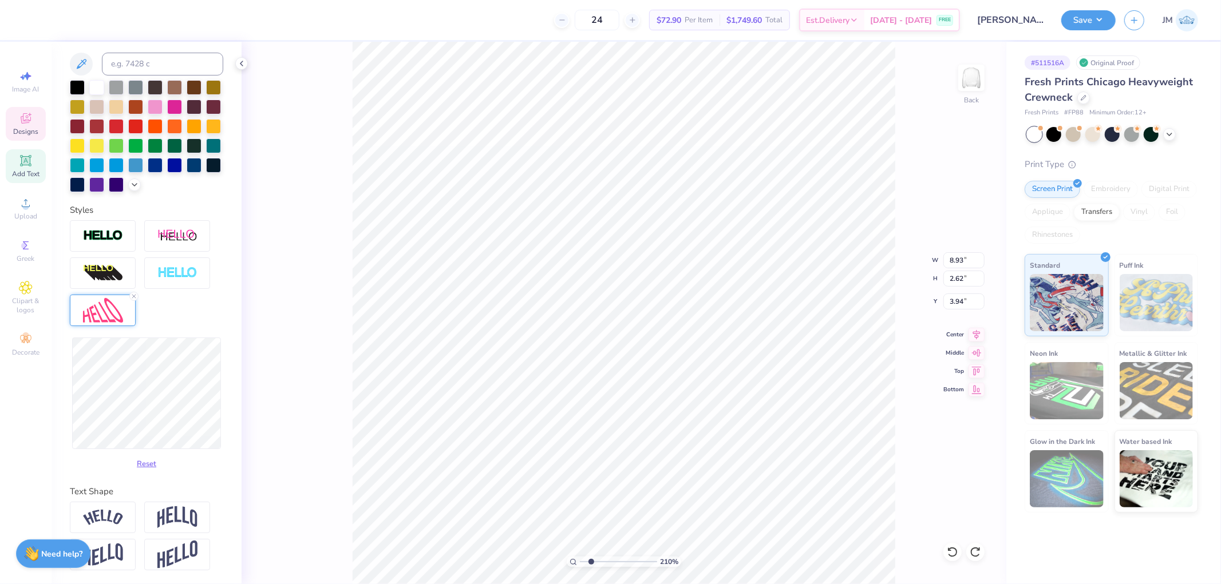
type input "4.02"
type input "2.0982661263529"
type input "4.16"
type input "3.27323292739071"
type input "8.50"
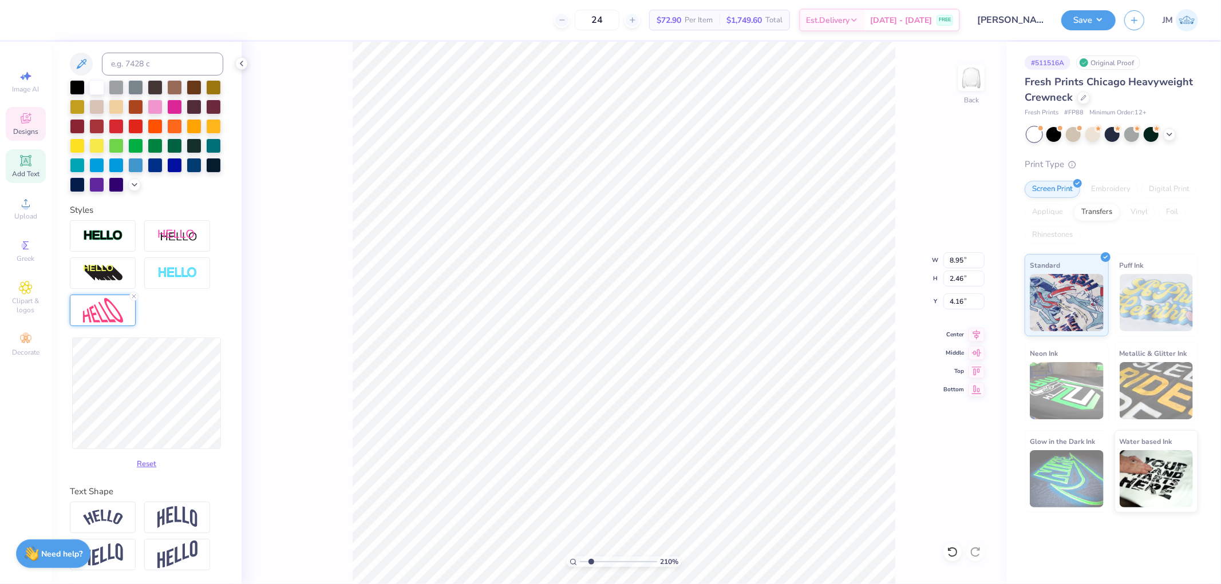
type input "2.34"
type input "4.26"
type input "3.27323292739071"
type input "8.45"
type input "4.36"
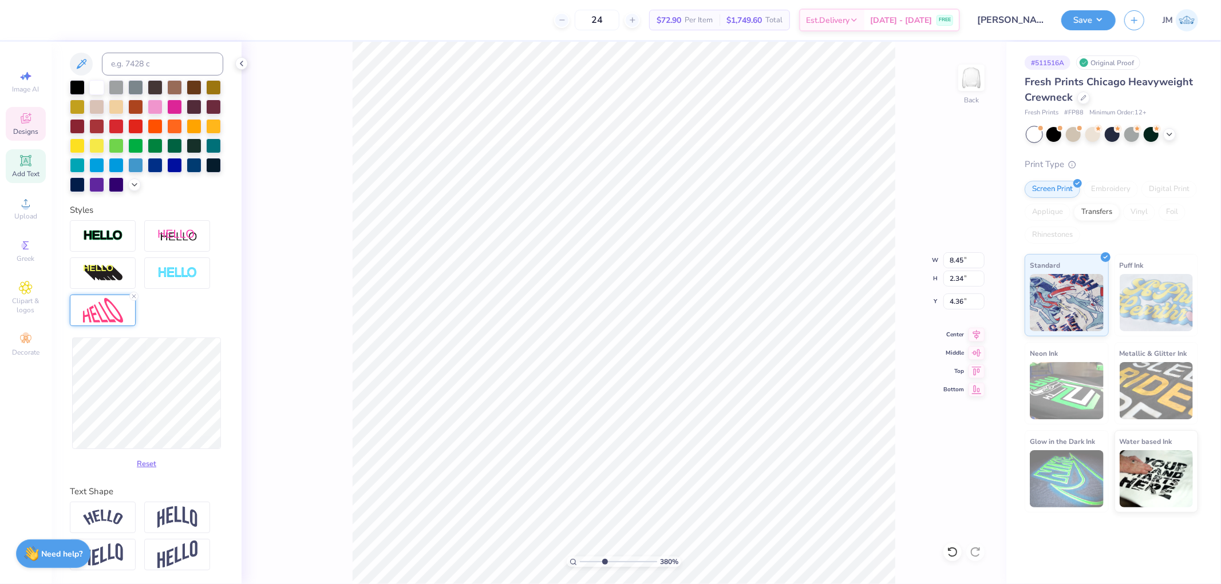
type input "3.79619947927586"
type input "8.43"
type input "3.79619947927586"
type input "2.41"
type input "4.33"
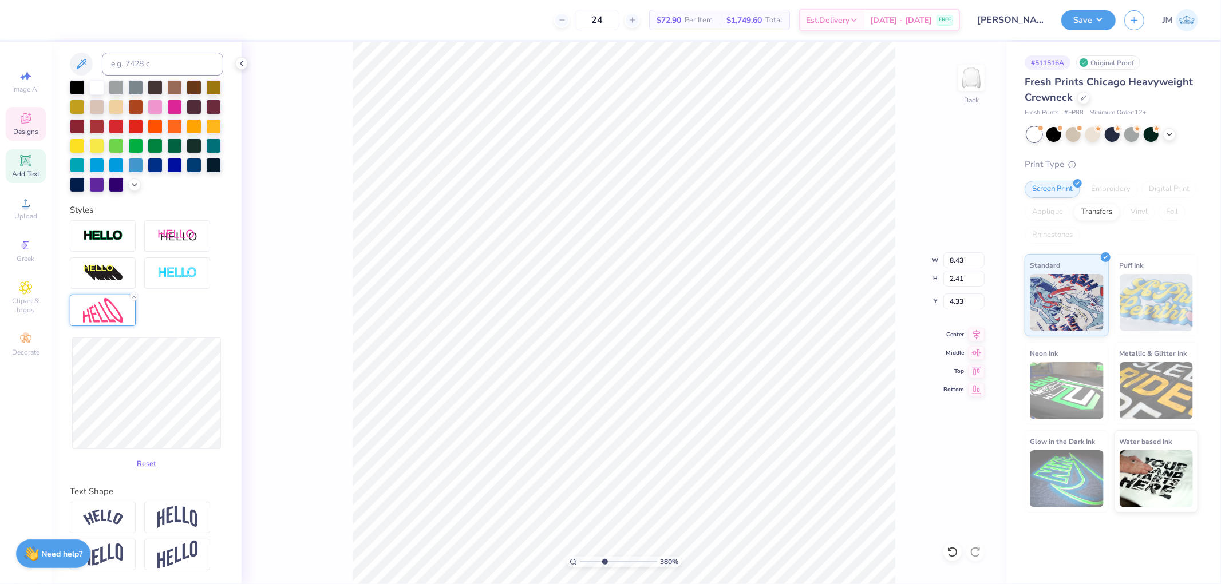
type input "3.79619947927586"
type input "8.45"
type input "2.34"
type input "4.36"
type input "3.79619947927586"
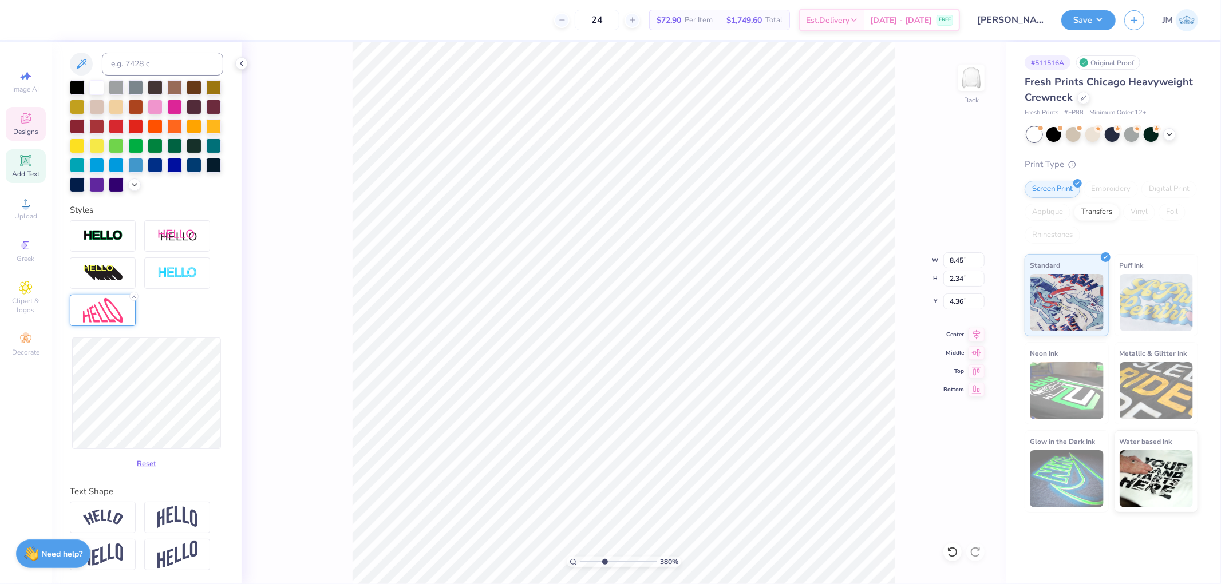
type input "8.43"
type input "3.79619947927586"
type input "8.45"
type input "3.79619947927586"
type input "8.43"
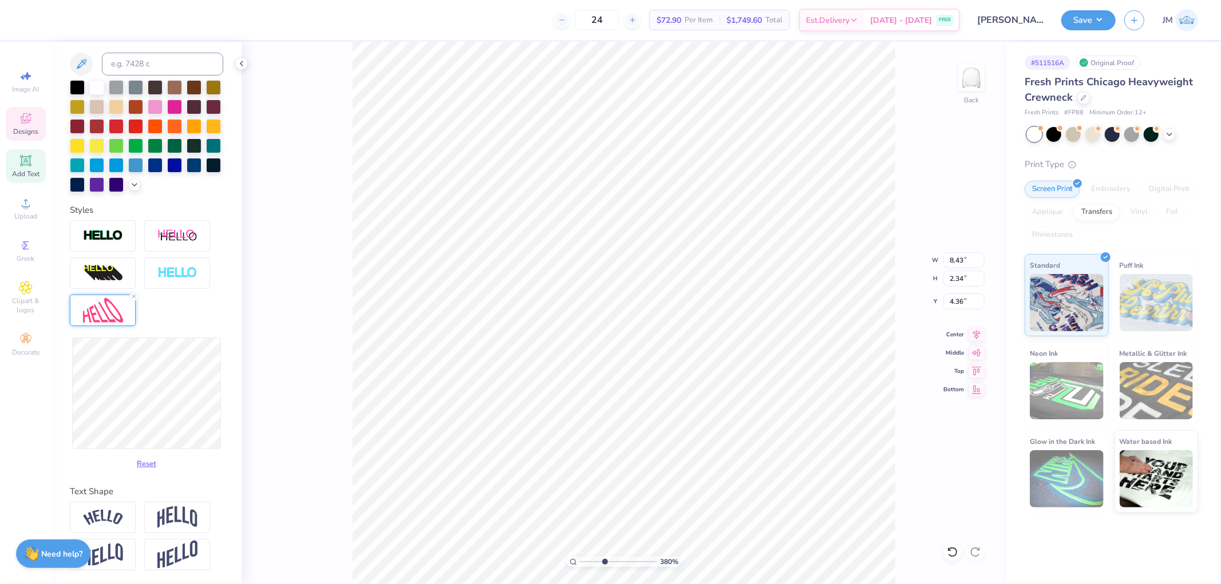
type input "3.79619947927586"
type input "8.52"
type input "2.41"
type input "4.33"
type input "3.79619947927586"
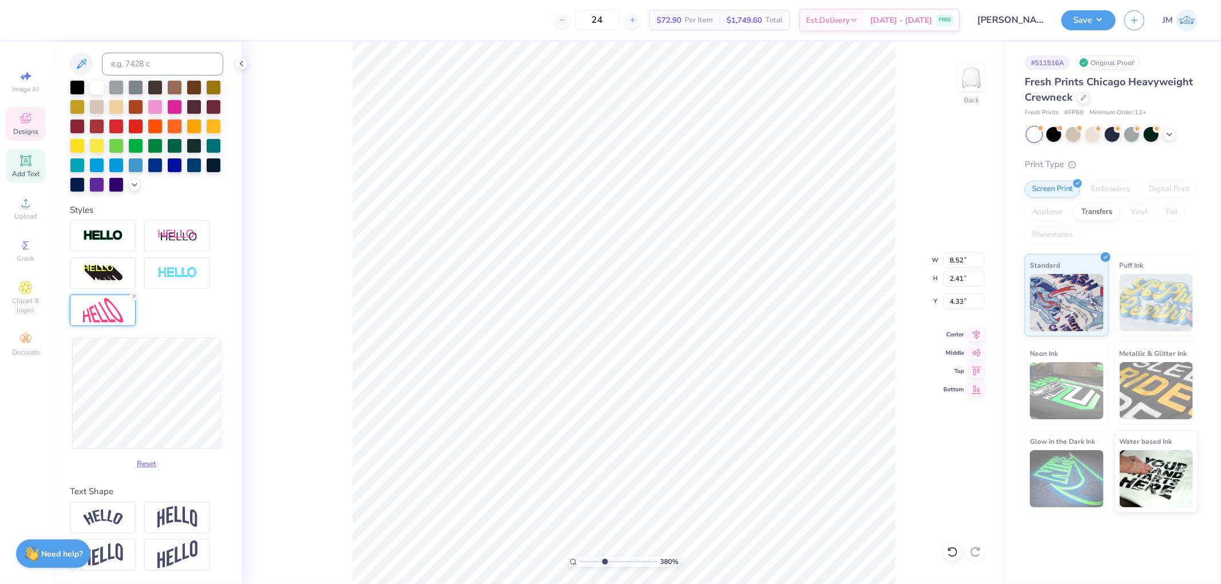
type input "8.43"
type input "3.79619947927586"
type input "8.45"
type input "3.79619947927586"
type input "8.43"
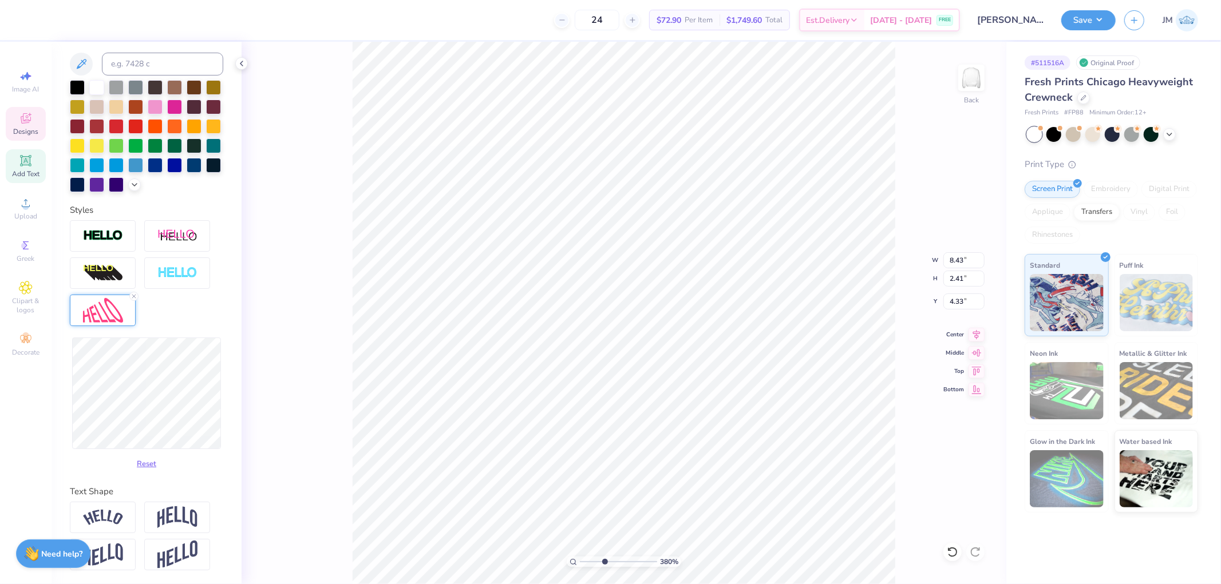
type input "3.79619947927586"
type input "8.52"
type input "3.79619947927586"
type input "8.45"
type input "3.27323292739071"
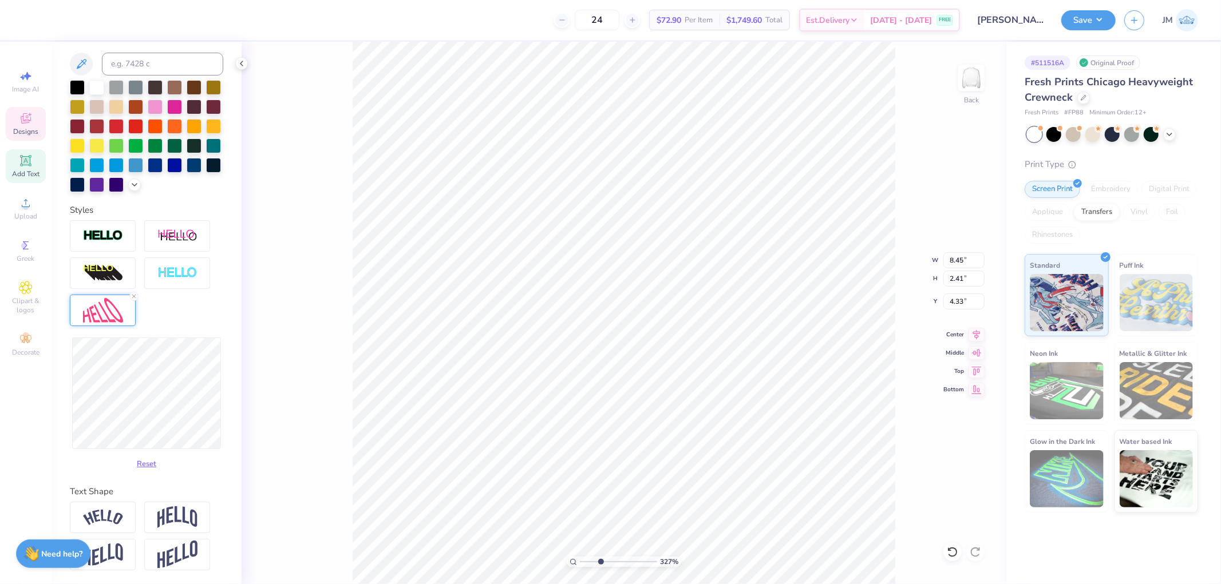
type input "11.88"
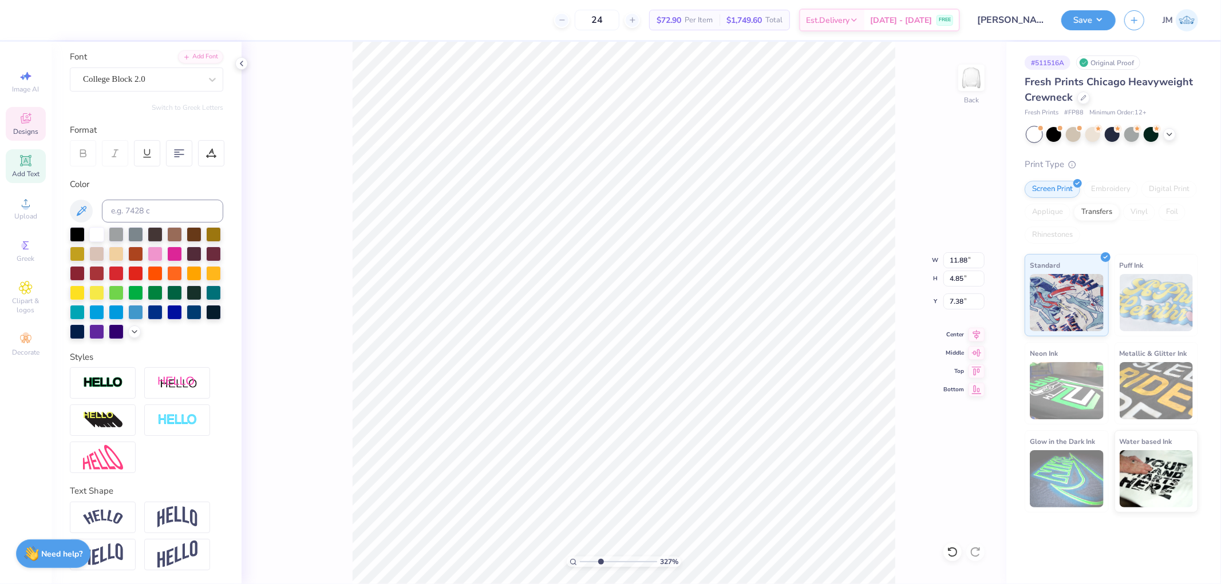
scroll to position [100, 0]
click at [109, 461] on img at bounding box center [103, 457] width 40 height 25
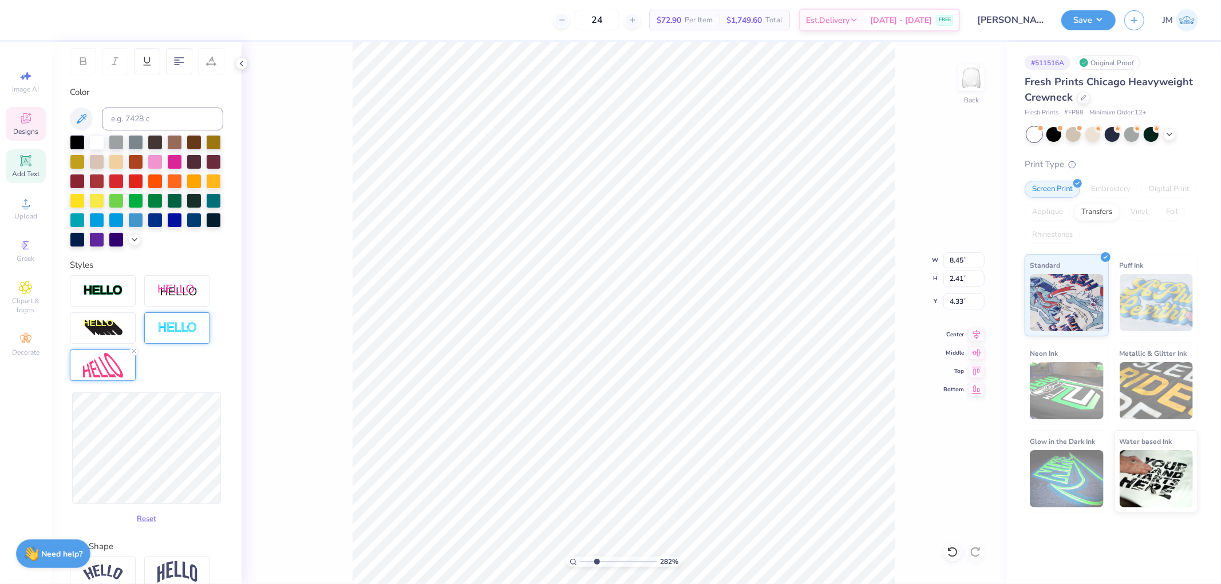
scroll to position [248, 0]
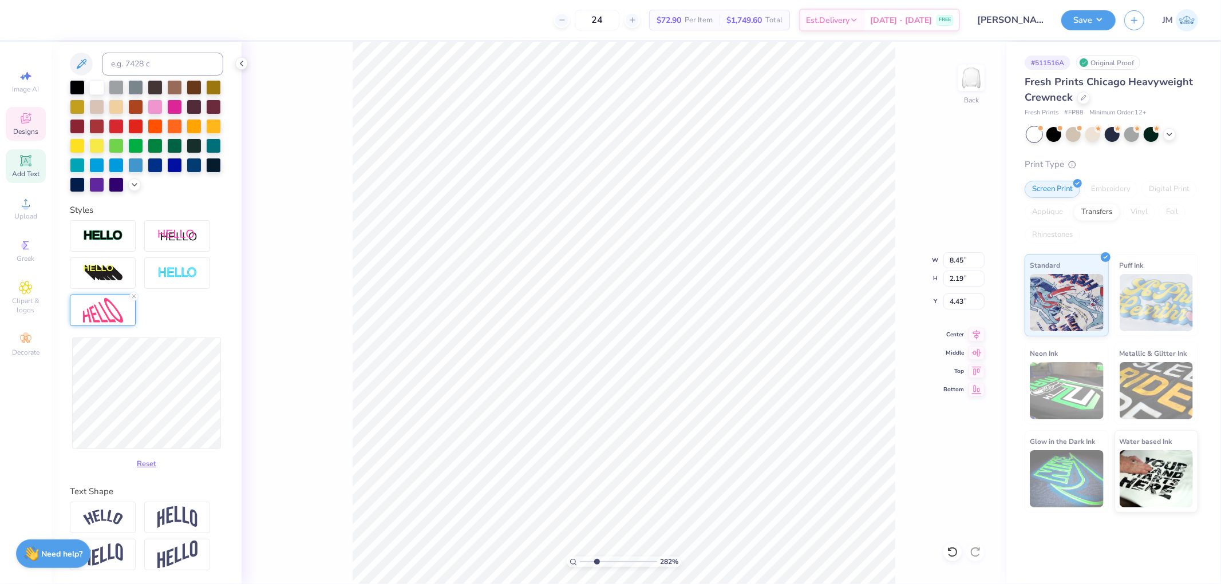
click at [350, 374] on div "282 % Back W 8.45 8.45 " H 2.19 2.19 " Y 4.43 4.43 " Center Middle Top Bottom" at bounding box center [624, 313] width 765 height 543
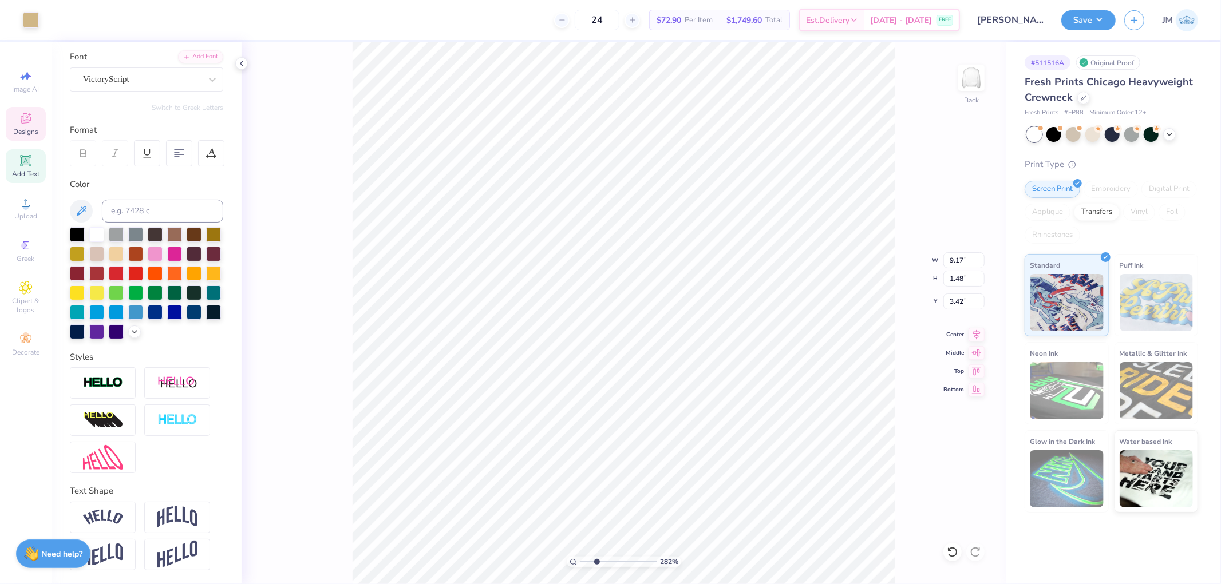
scroll to position [100, 0]
click at [29, 168] on div "Add Text" at bounding box center [26, 166] width 40 height 34
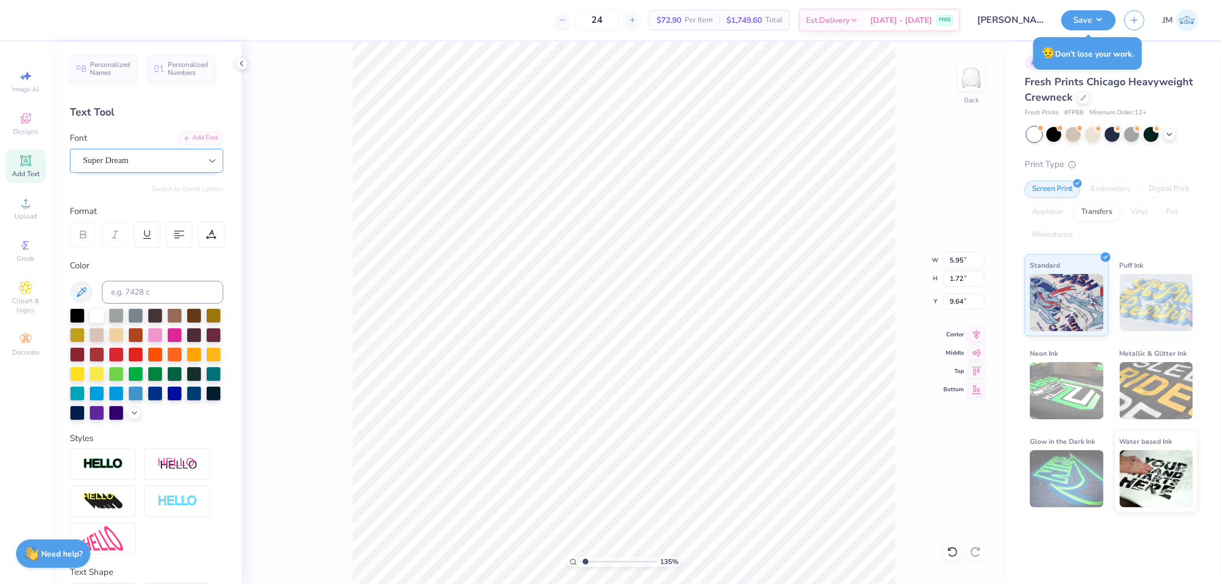
click at [207, 156] on icon at bounding box center [212, 160] width 11 height 11
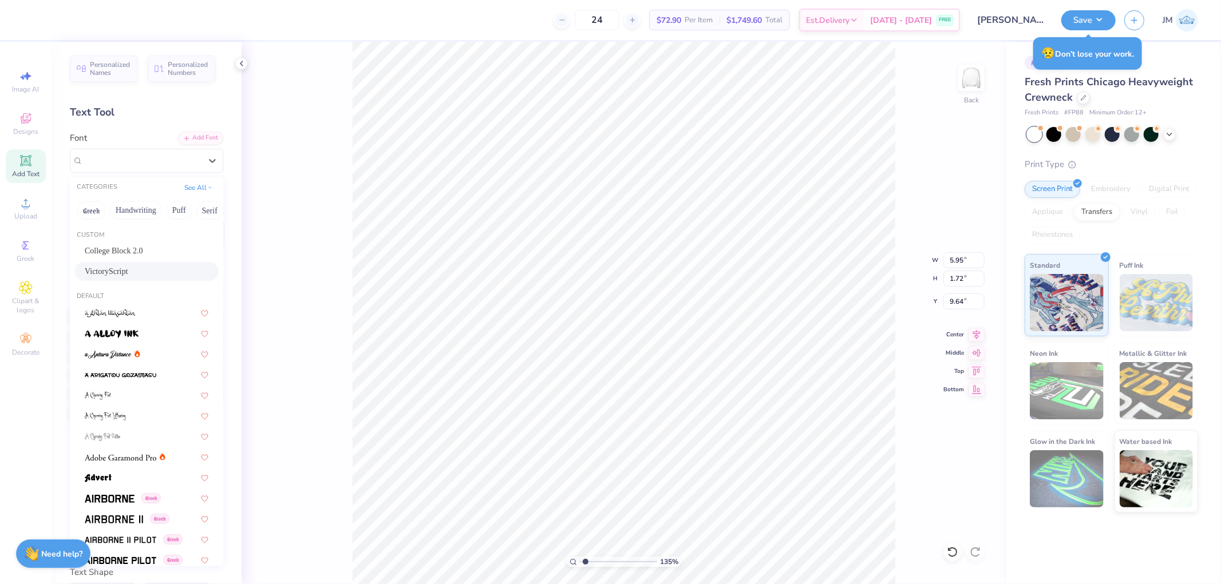
click at [120, 272] on div "VictoryScript" at bounding box center [147, 272] width 124 height 12
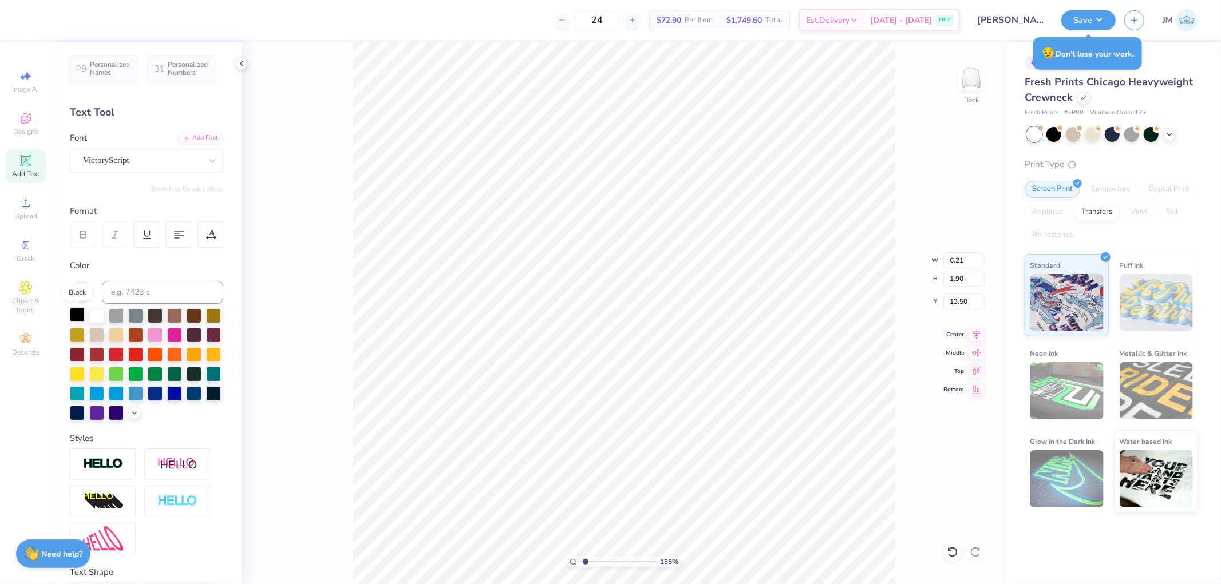
click at [76, 314] on div at bounding box center [77, 314] width 15 height 15
click at [148, 279] on div "Color" at bounding box center [146, 339] width 153 height 161
click at [148, 284] on input at bounding box center [162, 292] width 121 height 23
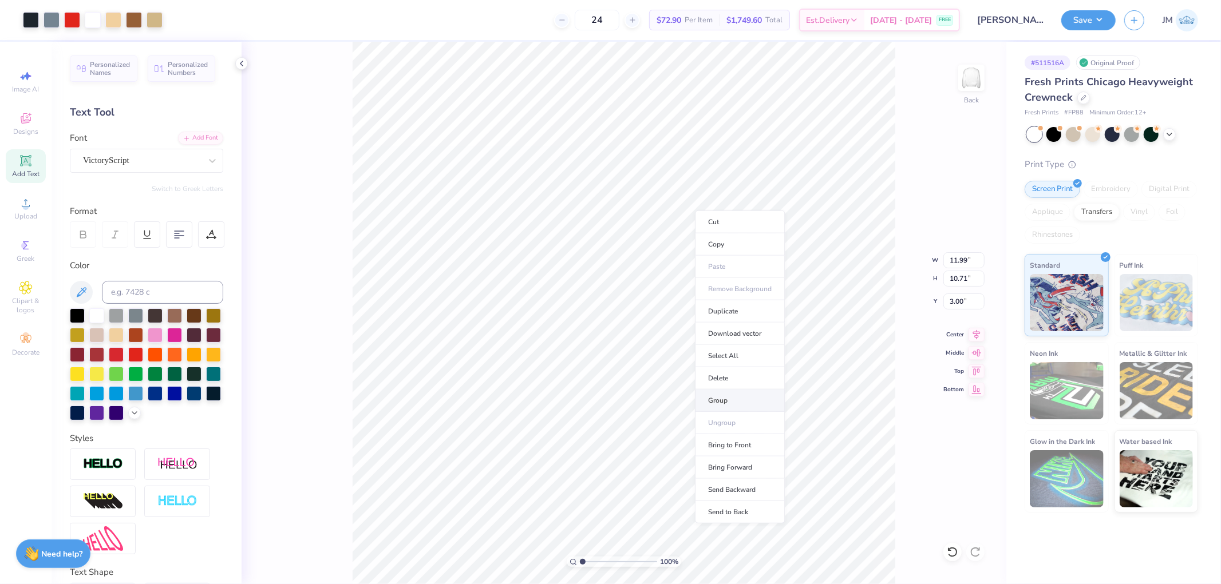
click at [724, 394] on li "Group" at bounding box center [740, 401] width 90 height 22
click at [952, 553] on icon at bounding box center [952, 552] width 11 height 11
click at [772, 330] on li "Download vector" at bounding box center [753, 332] width 90 height 22
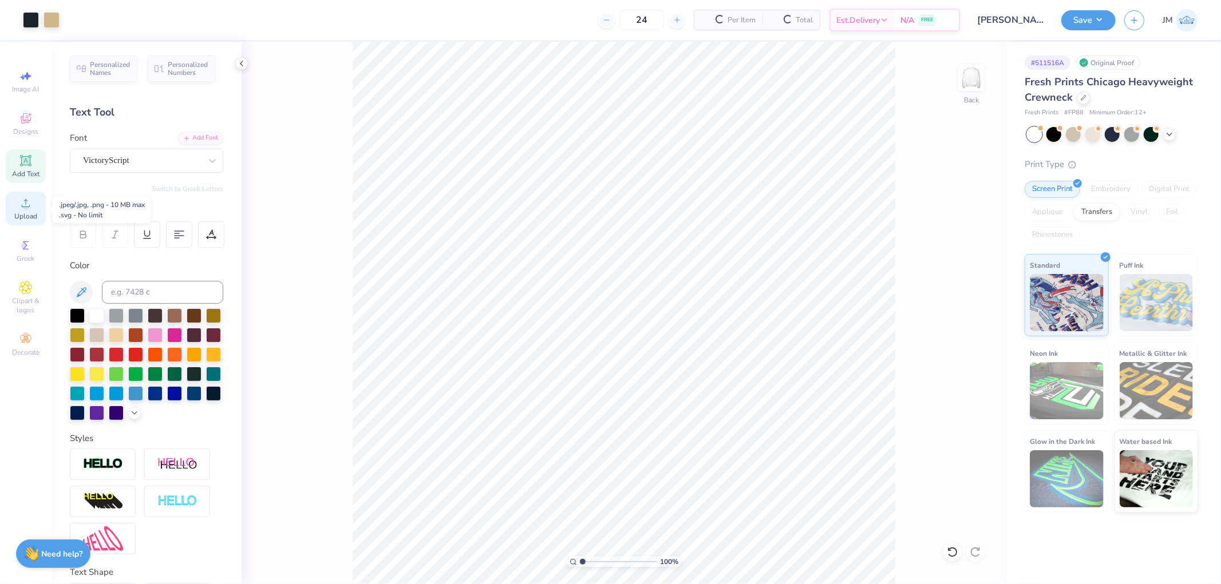
click at [29, 207] on icon at bounding box center [26, 203] width 8 height 8
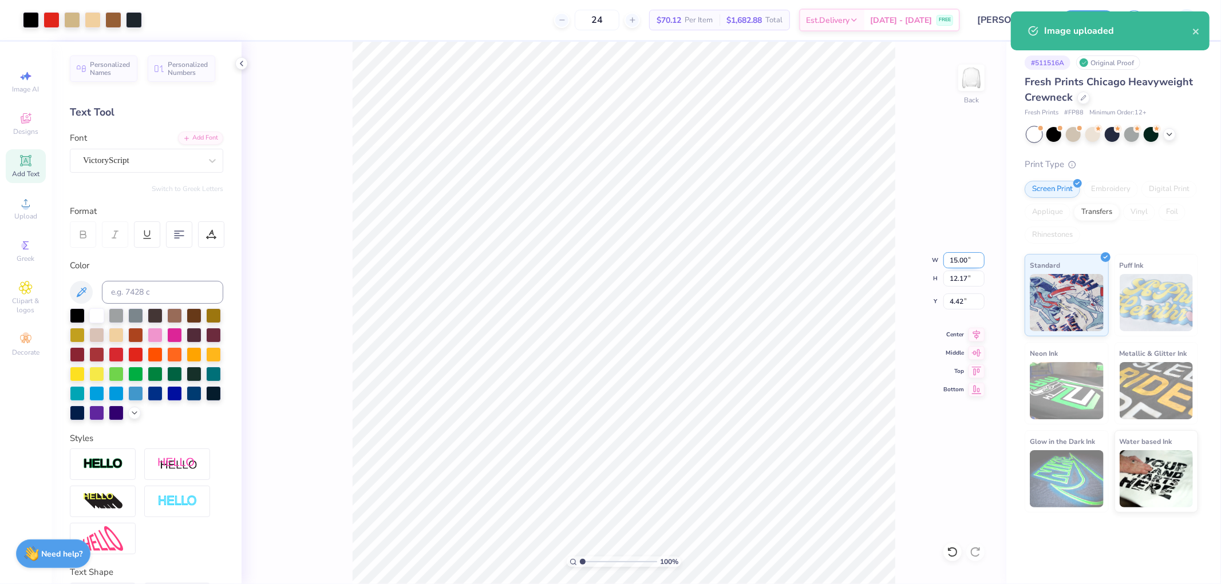
click at [964, 265] on input "15.00" at bounding box center [963, 260] width 41 height 16
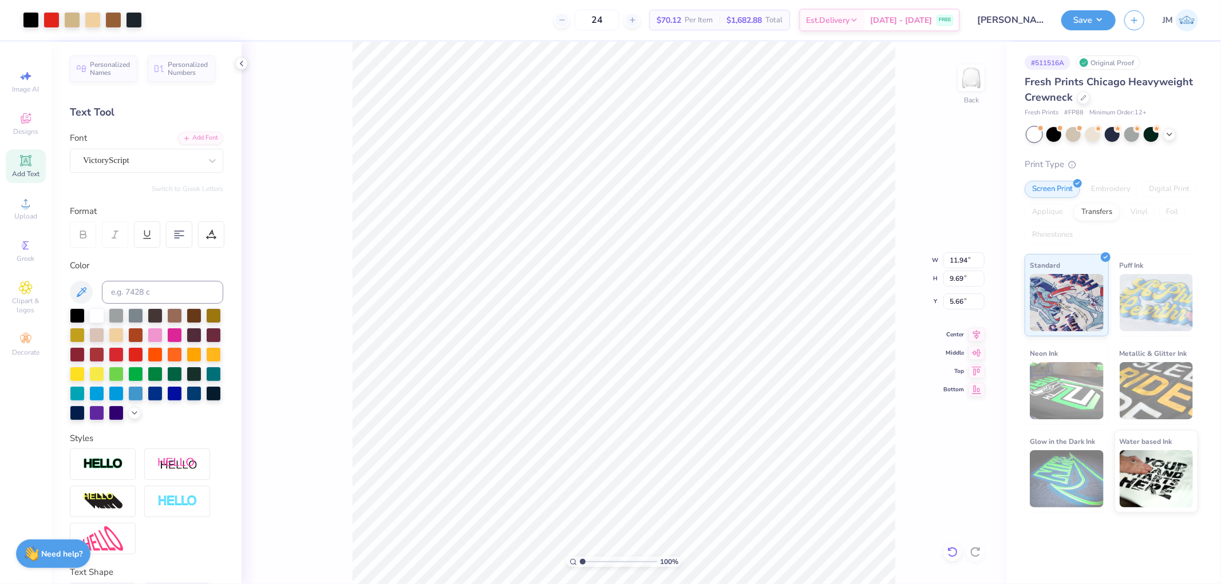
click at [954, 548] on icon at bounding box center [952, 552] width 10 height 10
click at [955, 548] on icon at bounding box center [952, 552] width 10 height 10
drag, startPoint x: 949, startPoint y: 556, endPoint x: 947, endPoint y: 520, distance: 36.7
click at [950, 556] on icon at bounding box center [952, 552] width 11 height 11
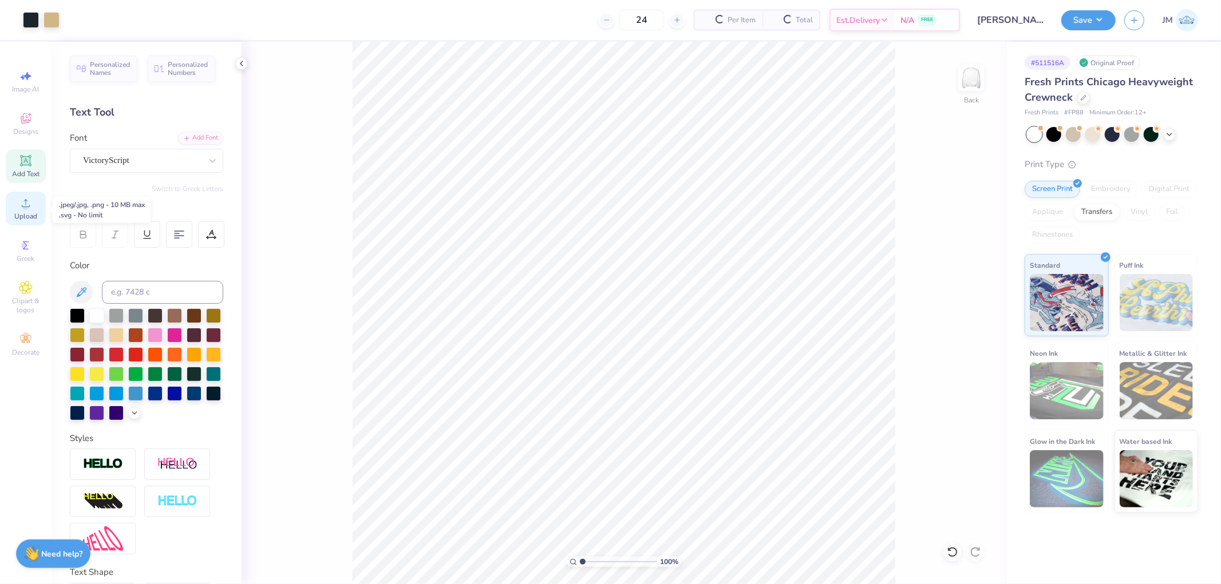
click at [33, 203] on div "Upload" at bounding box center [26, 209] width 40 height 34
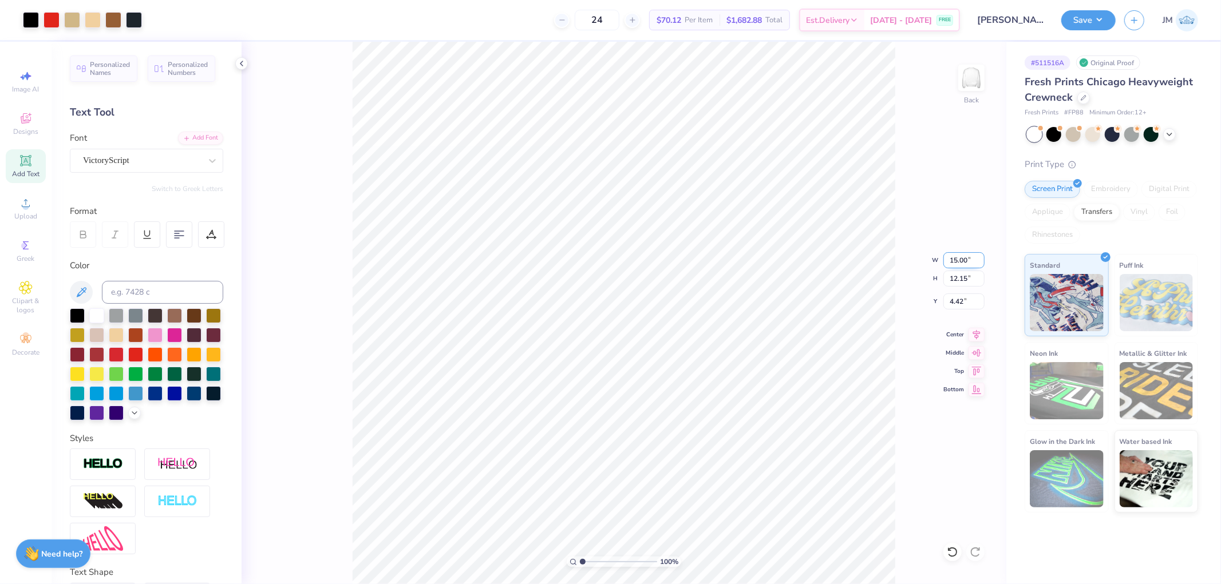
click at [965, 263] on input "15.00" at bounding box center [963, 260] width 41 height 16
click at [962, 302] on input "5.66" at bounding box center [963, 302] width 41 height 16
click at [950, 255] on input "11.99" at bounding box center [963, 260] width 41 height 16
click at [1102, 17] on button "Save" at bounding box center [1088, 19] width 54 height 20
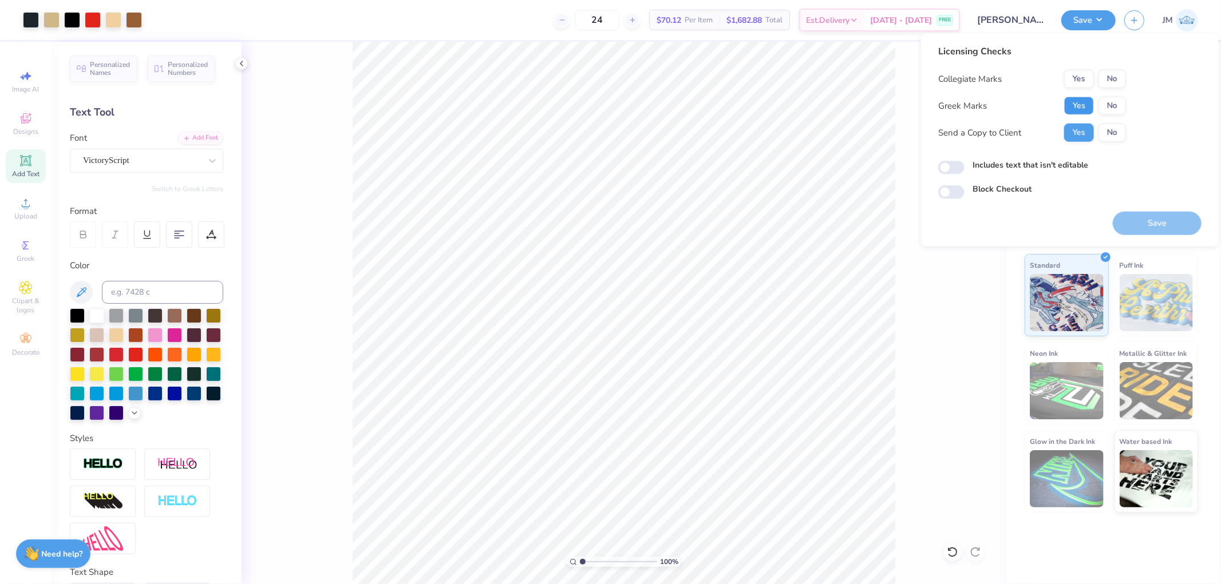
click at [1086, 98] on button "Yes" at bounding box center [1079, 106] width 30 height 18
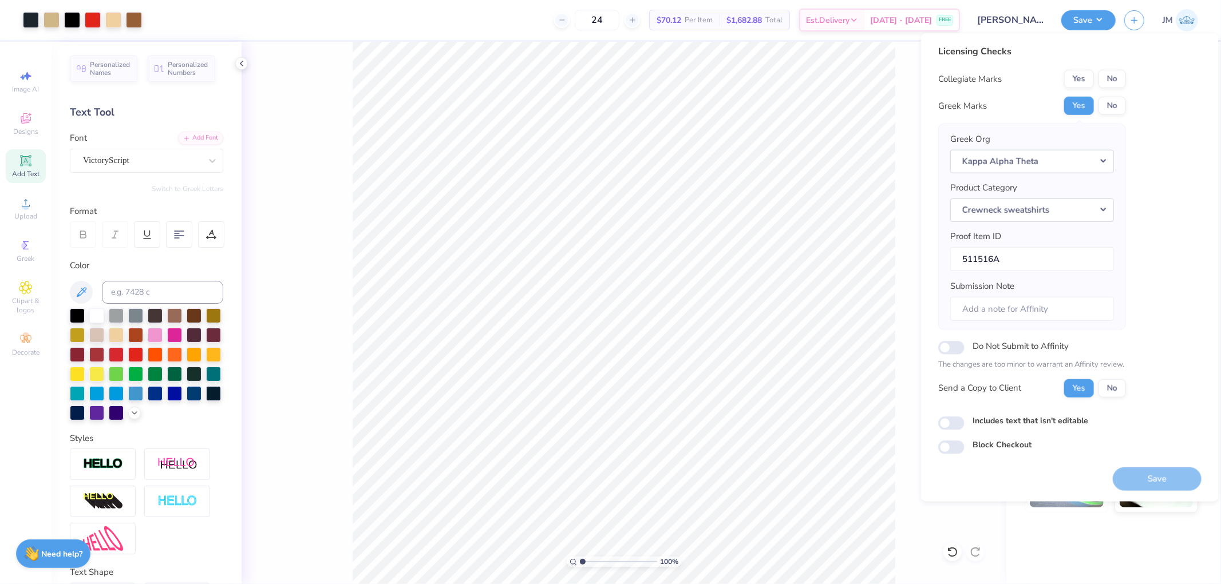
click at [1125, 88] on div "Yes No" at bounding box center [1095, 79] width 62 height 18
click at [1124, 77] on button "No" at bounding box center [1111, 79] width 27 height 18
click at [1158, 475] on button "Save" at bounding box center [1157, 478] width 89 height 23
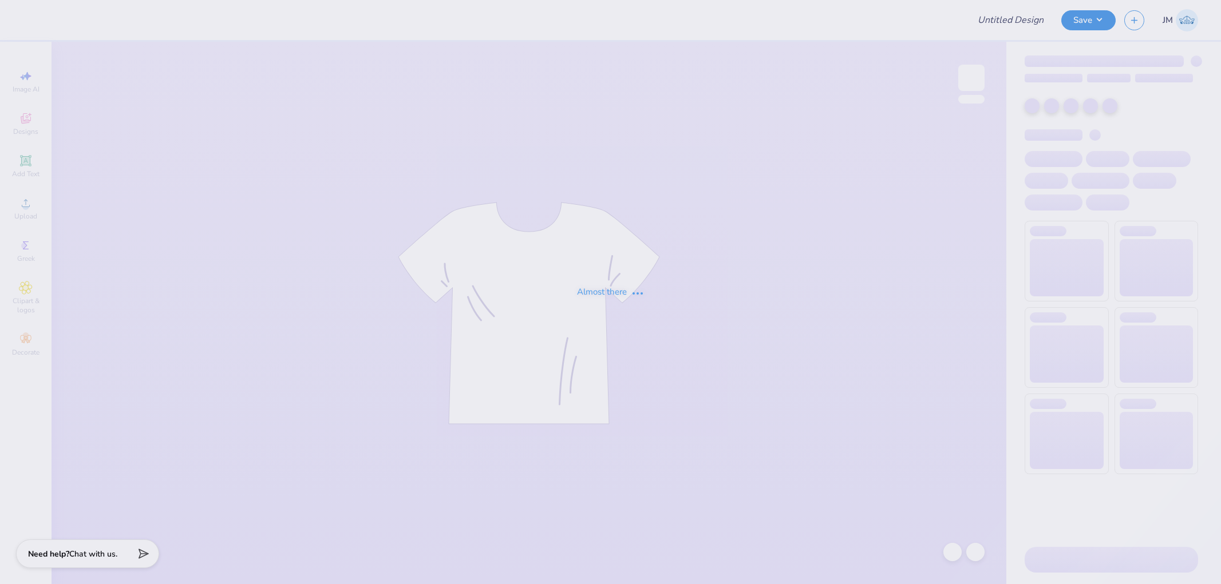
type input "beer pour"
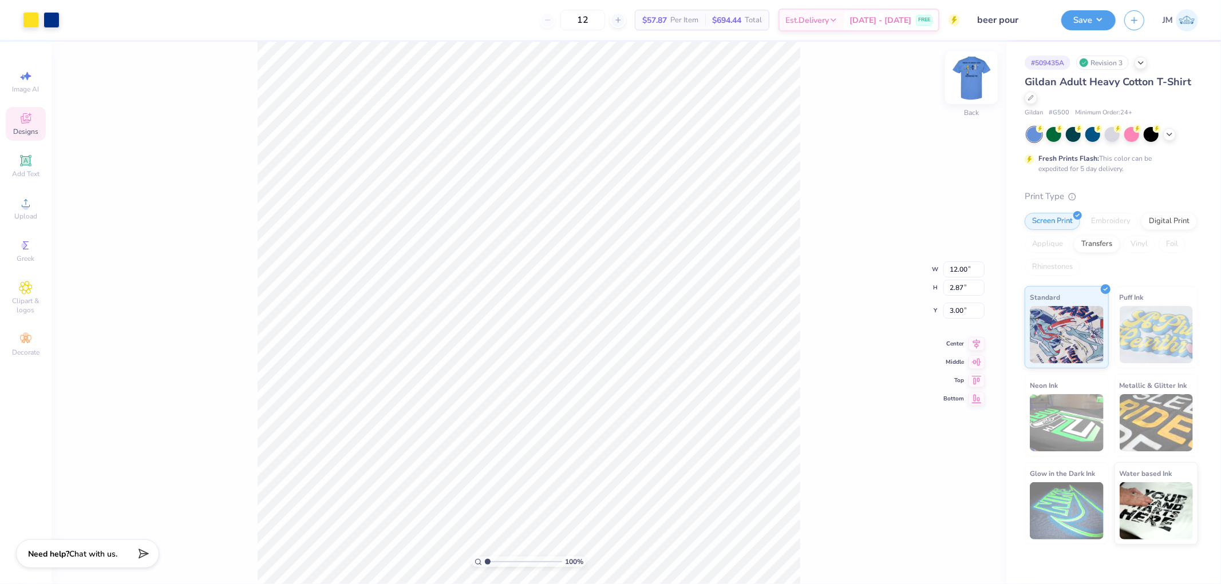
click at [974, 77] on img at bounding box center [971, 78] width 46 height 46
click at [649, 399] on li "Ungroup" at bounding box center [654, 398] width 90 height 22
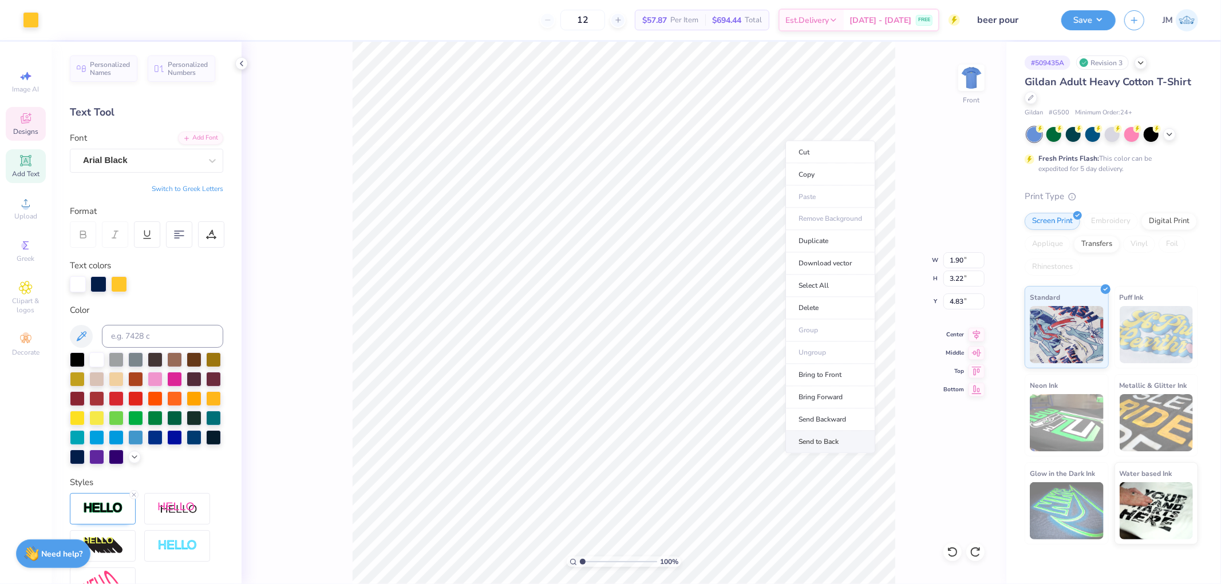
click at [837, 437] on li "Send to Back" at bounding box center [830, 443] width 90 height 22
type input "6.86811389170859"
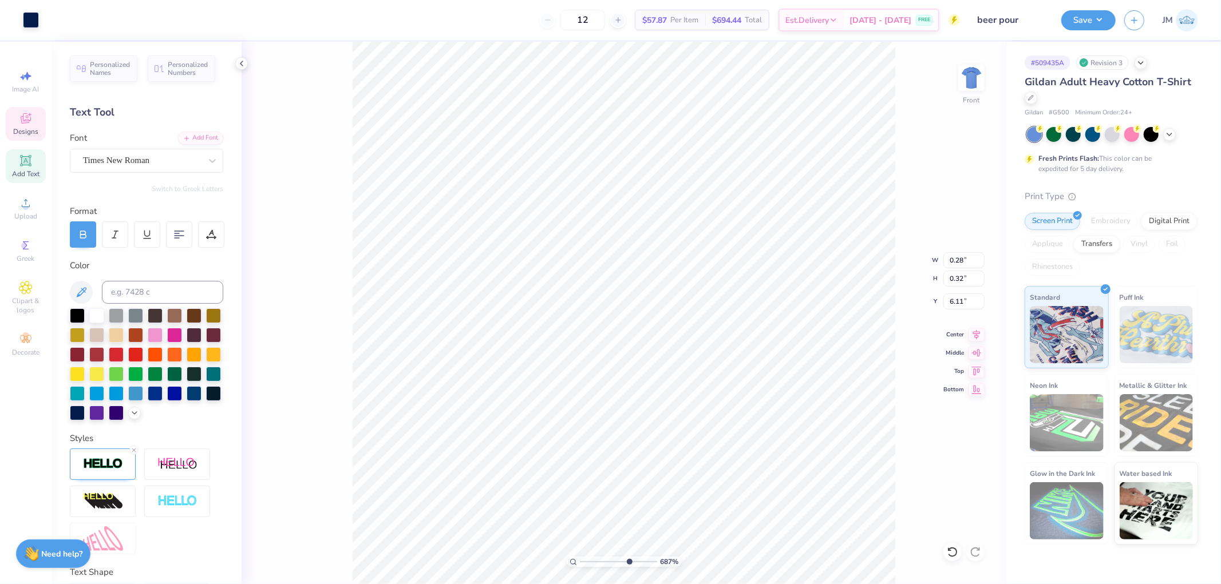
type input "0.28"
type input "0.32"
type input "6.11"
click at [647, 471] on li "Send to Back" at bounding box center [661, 476] width 90 height 22
click at [659, 484] on li "Send to Back" at bounding box center [681, 487] width 90 height 22
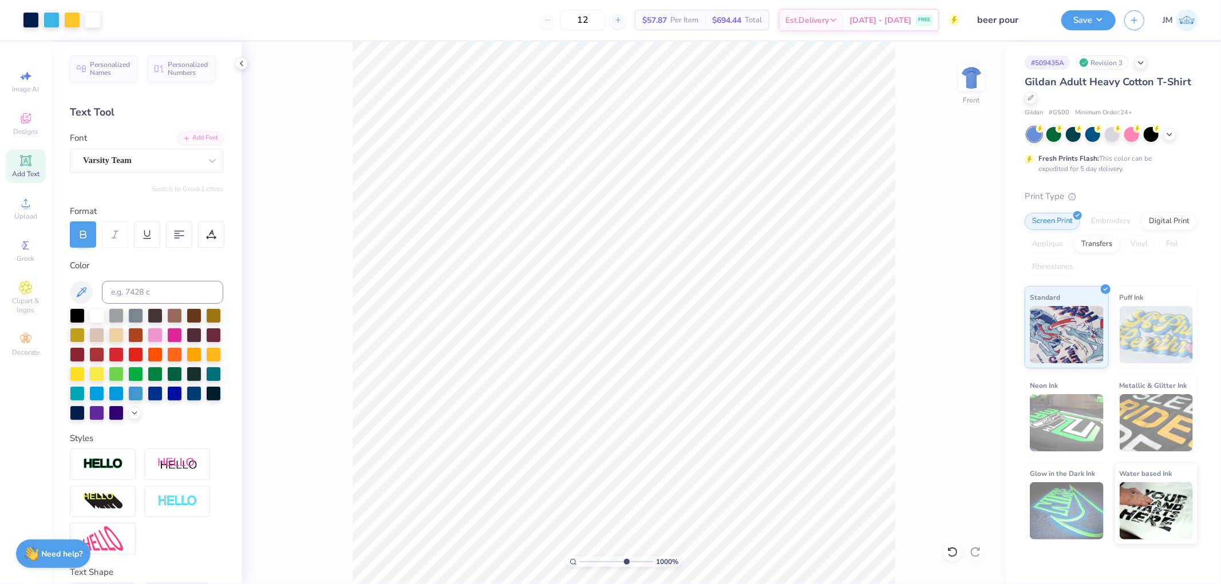
type input "10"
type input "5.16"
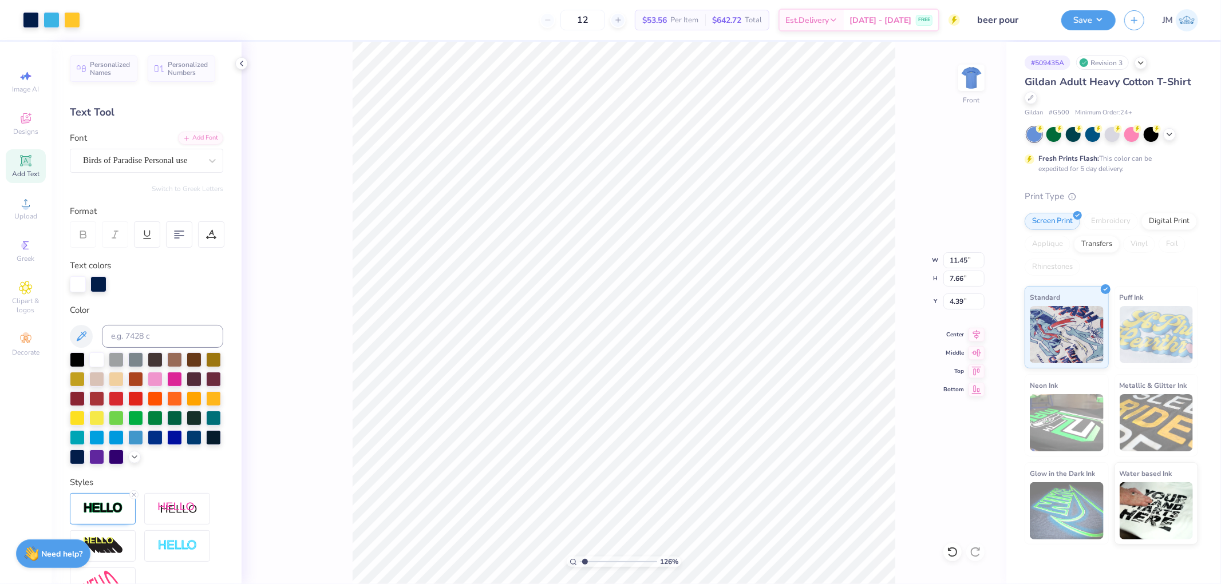
type input "1"
click at [789, 402] on li "Group" at bounding box center [802, 405] width 90 height 22
click at [648, 256] on li "Download vector" at bounding box center [644, 265] width 90 height 22
click at [979, 328] on icon at bounding box center [976, 333] width 16 height 14
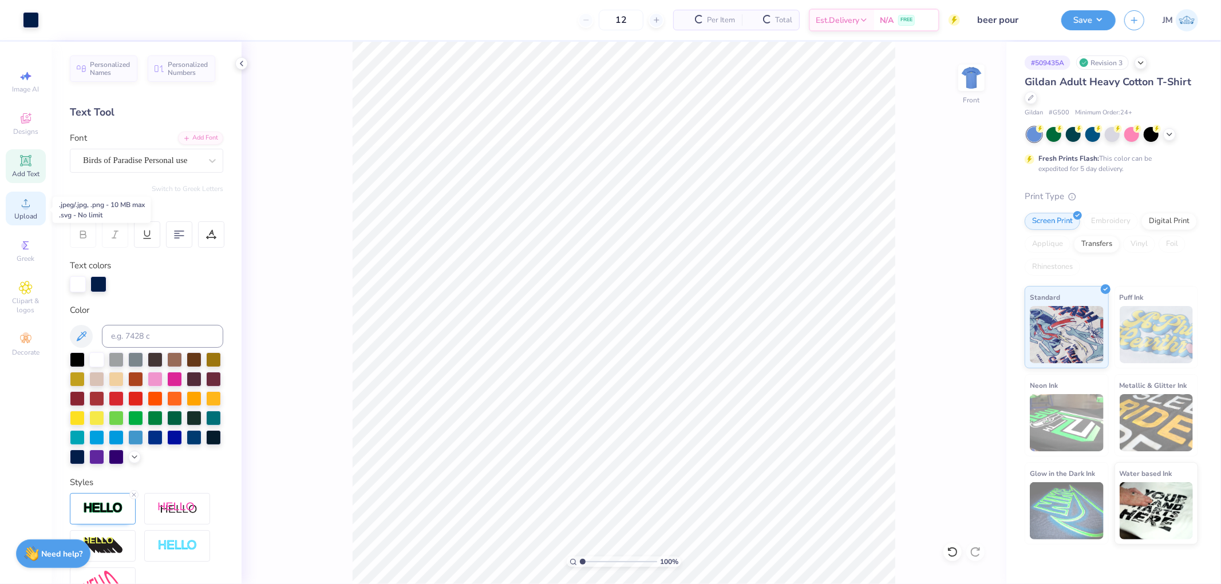
click at [26, 209] on circle at bounding box center [25, 207] width 6 height 6
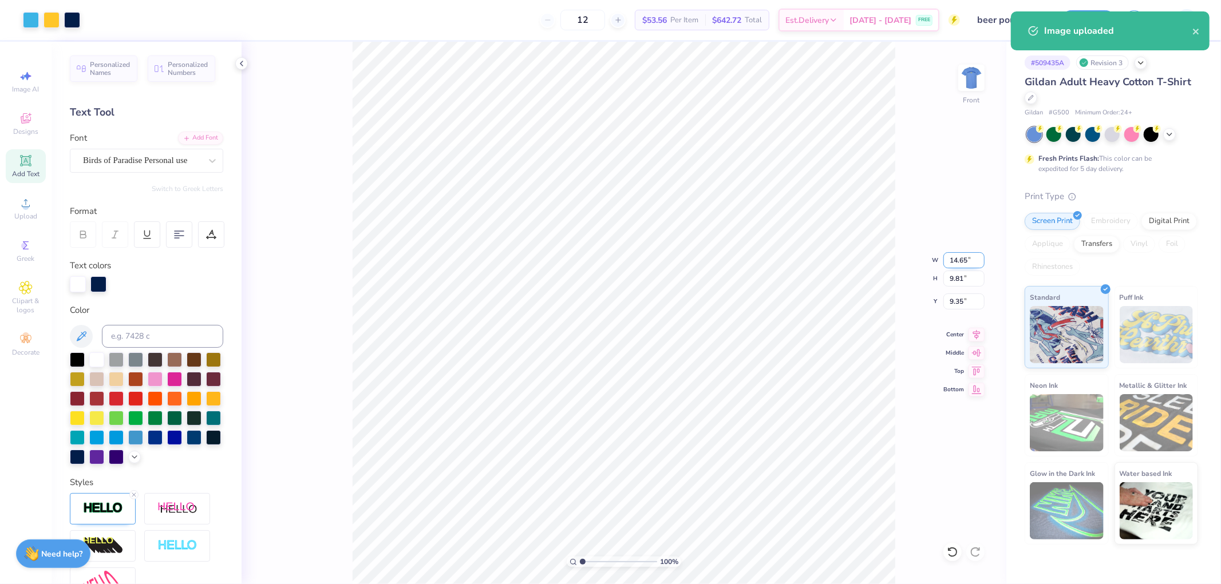
click at [954, 256] on input "14.65" at bounding box center [963, 260] width 41 height 16
type input "11.45"
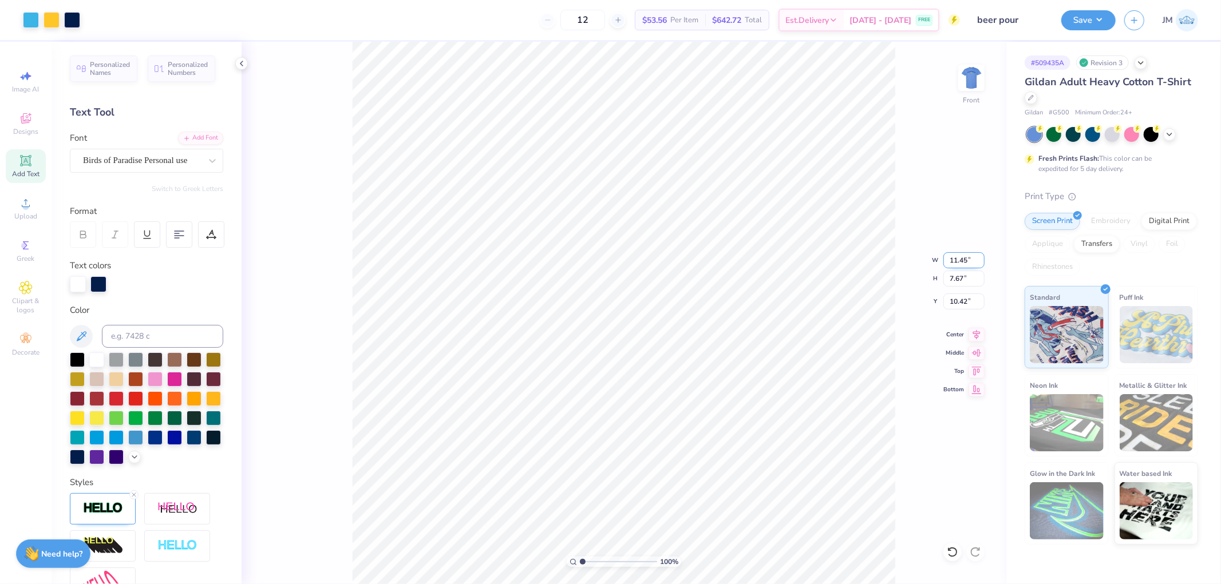
type input "7.67"
click at [963, 304] on input "10.42" at bounding box center [963, 302] width 41 height 16
type input "4.39"
click at [977, 339] on icon at bounding box center [976, 333] width 16 height 14
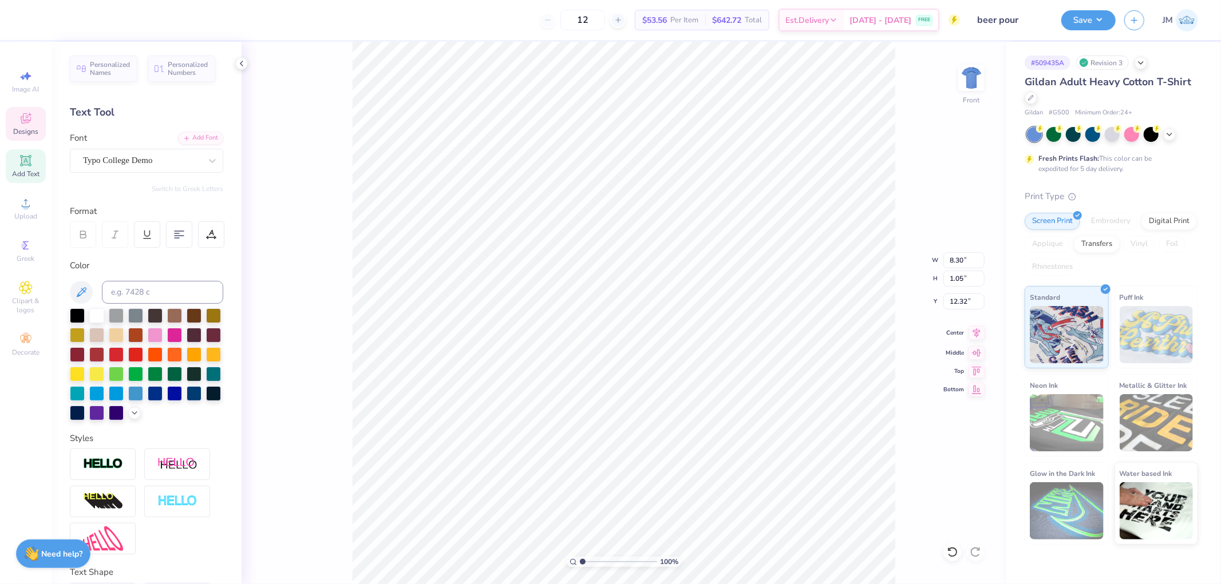
click at [974, 329] on icon at bounding box center [976, 333] width 16 height 14
click at [969, 332] on icon at bounding box center [976, 333] width 16 height 14
click at [972, 333] on icon at bounding box center [976, 333] width 16 height 14
click at [971, 76] on img at bounding box center [971, 78] width 46 height 46
click at [1097, 10] on div "Save" at bounding box center [1088, 20] width 54 height 20
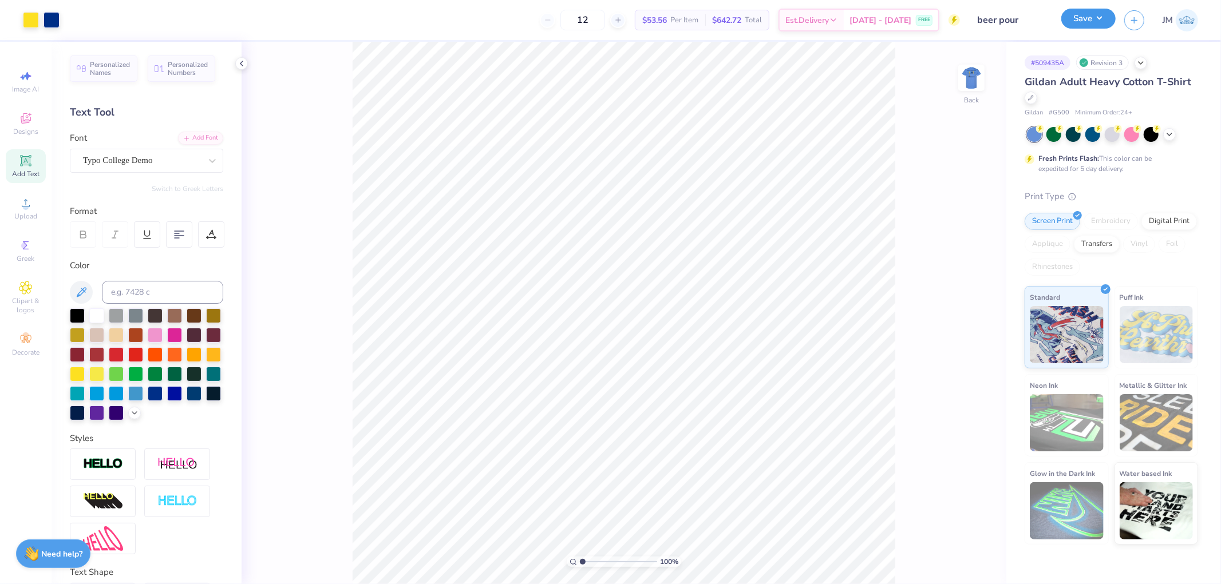
click at [1103, 14] on button "Save" at bounding box center [1088, 19] width 54 height 20
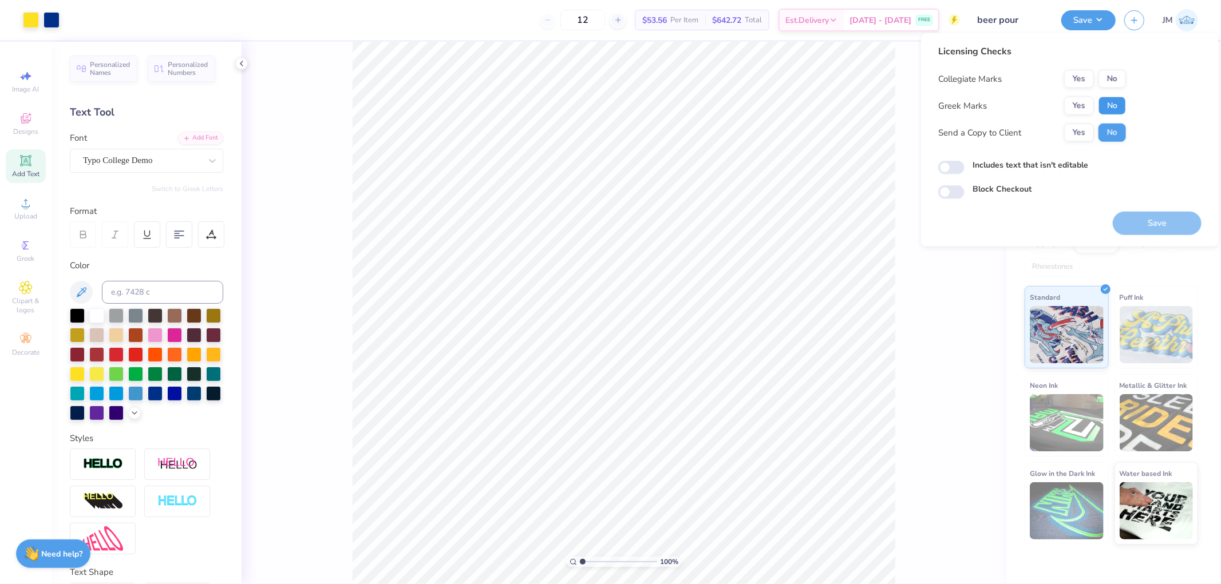
click at [1099, 101] on button "No" at bounding box center [1111, 106] width 27 height 18
click at [1113, 77] on button "No" at bounding box center [1111, 79] width 27 height 18
click at [1162, 219] on button "Save" at bounding box center [1157, 223] width 89 height 23
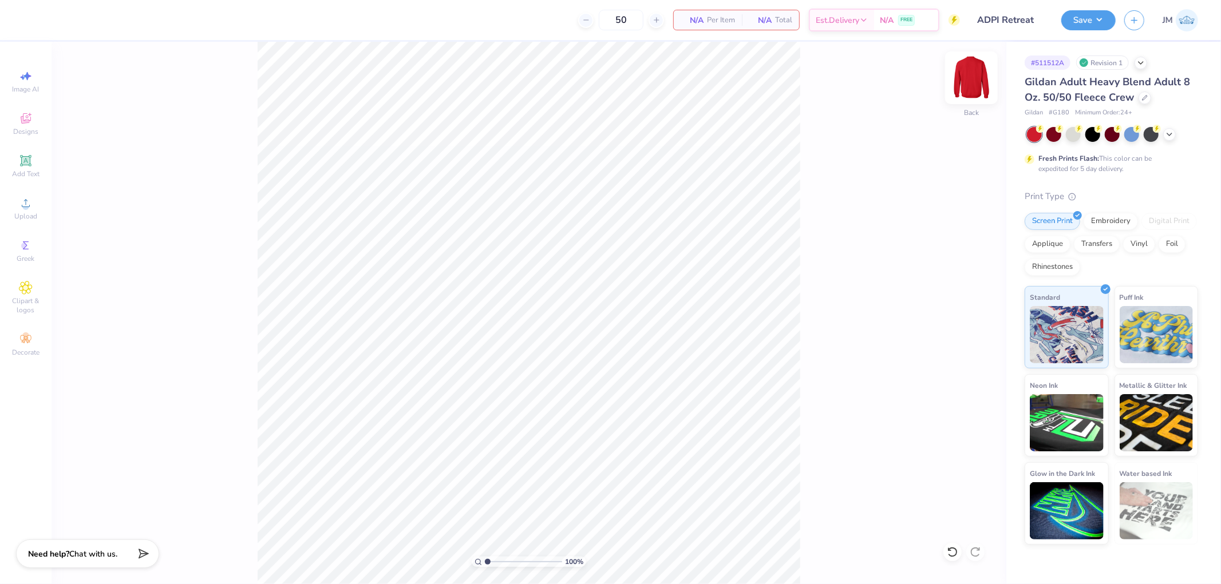
click at [974, 81] on img at bounding box center [971, 78] width 46 height 46
click at [25, 196] on div "Upload" at bounding box center [26, 209] width 40 height 34
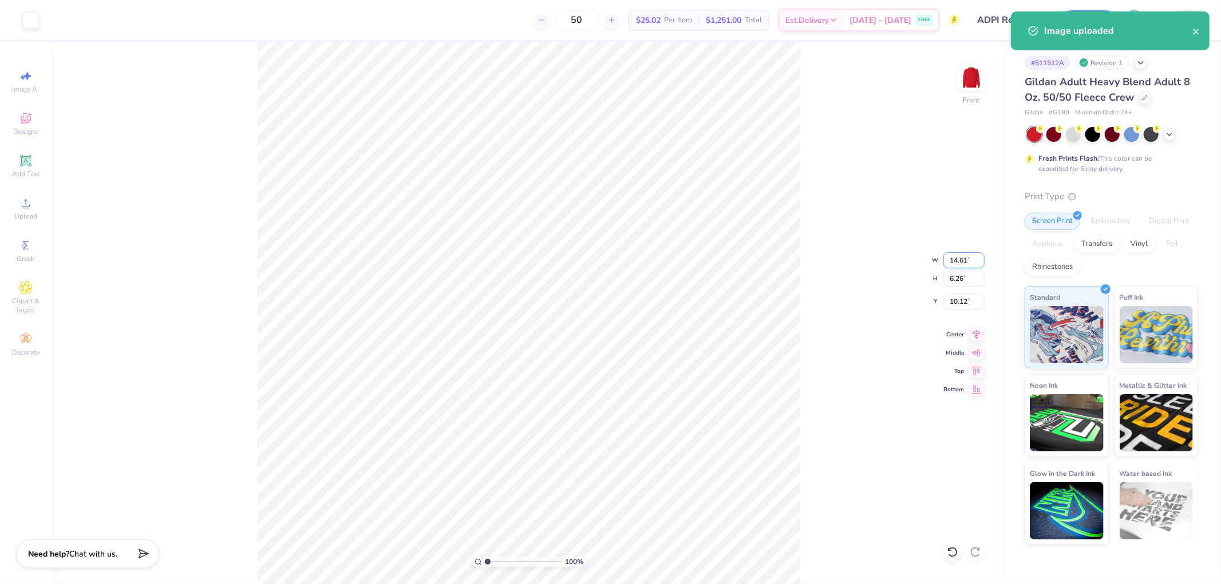
click at [953, 258] on input "14.61" at bounding box center [963, 260] width 41 height 16
click at [970, 302] on input "10.12" at bounding box center [963, 302] width 41 height 16
type input "12.00"
type input "5.14"
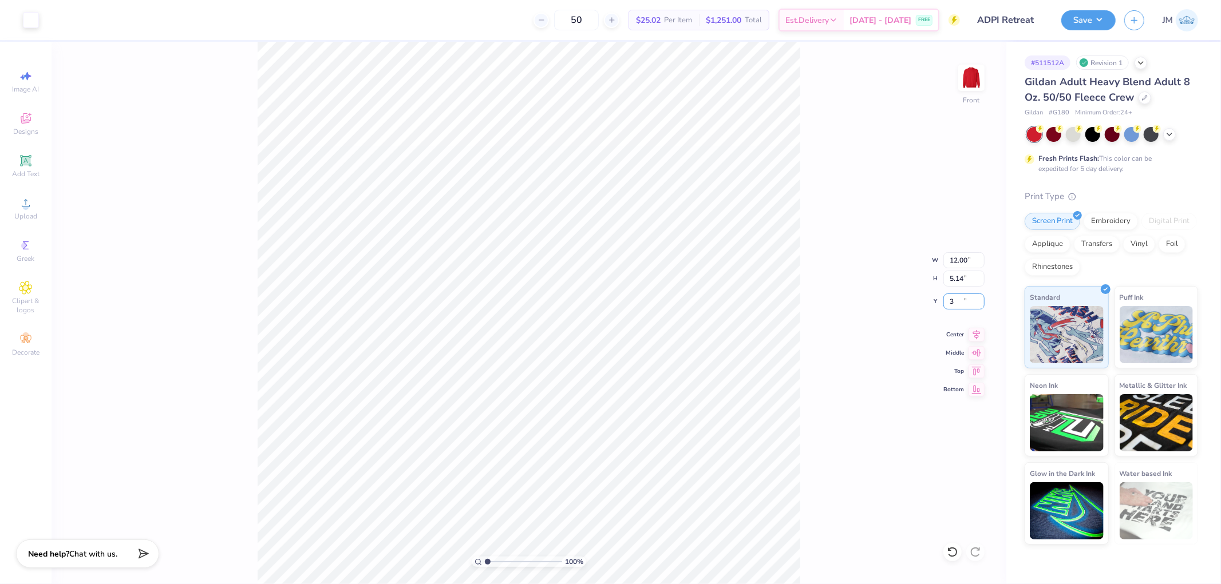
type input "3.00"
click at [971, 306] on input "3.00" at bounding box center [963, 302] width 41 height 16
type input "4.00"
click at [839, 275] on div "100 % Front W 12.00 12.00 " H 5.14 5.14 " Y 4.00 4.00 " Center Middle Top Bottom" at bounding box center [529, 313] width 955 height 543
click at [974, 69] on img at bounding box center [971, 78] width 46 height 46
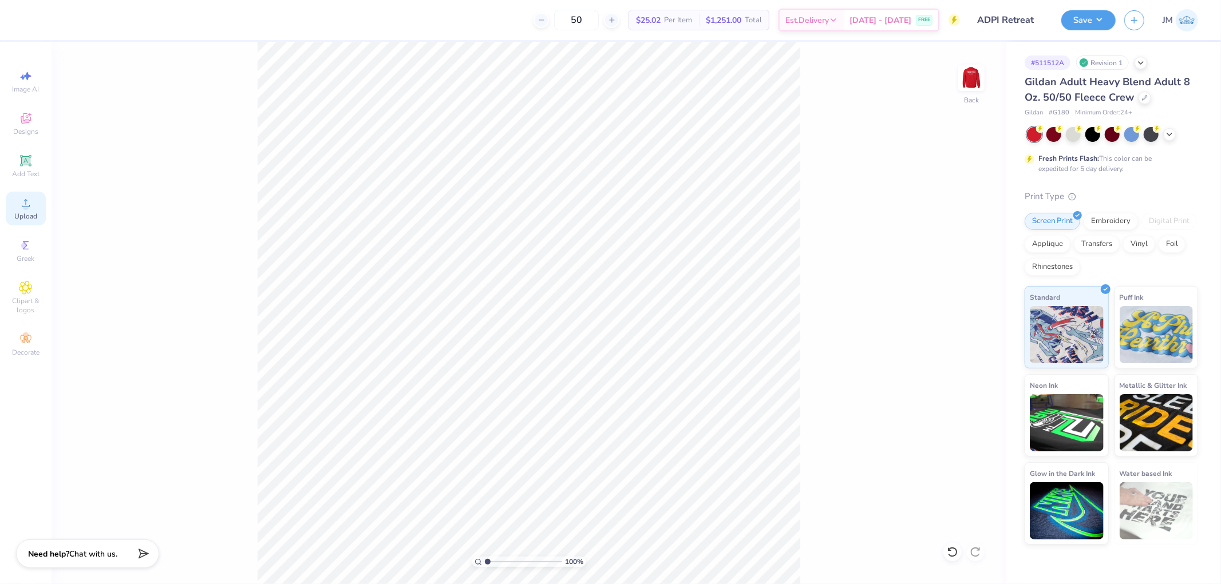
click at [22, 204] on icon at bounding box center [26, 203] width 14 height 14
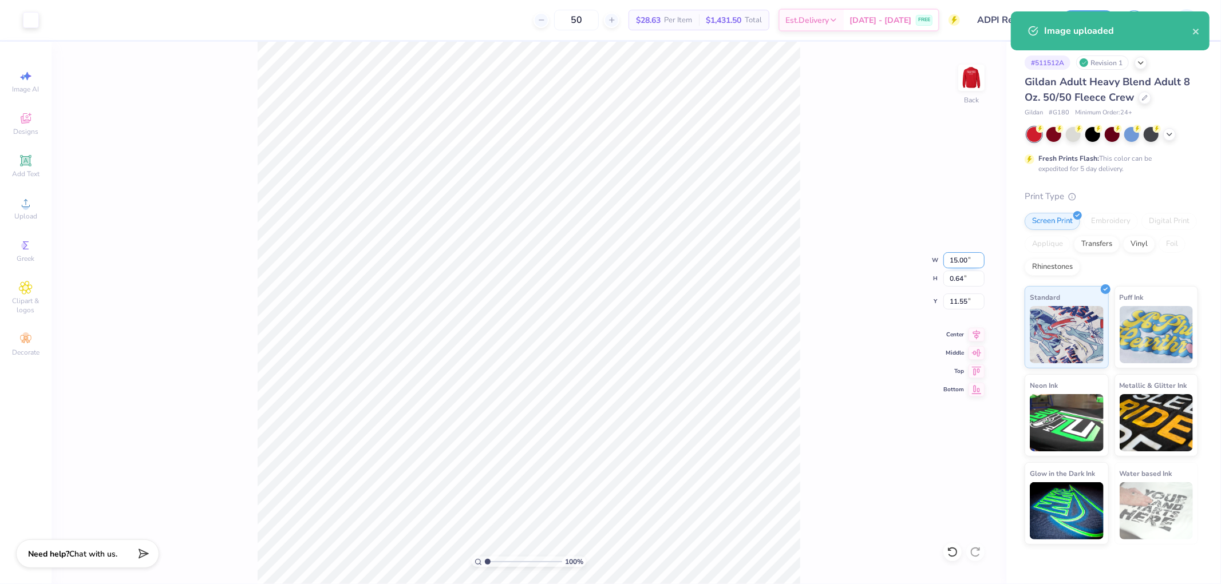
click at [968, 260] on input "15.00" at bounding box center [963, 260] width 41 height 16
type input "8.00"
type input "0.34"
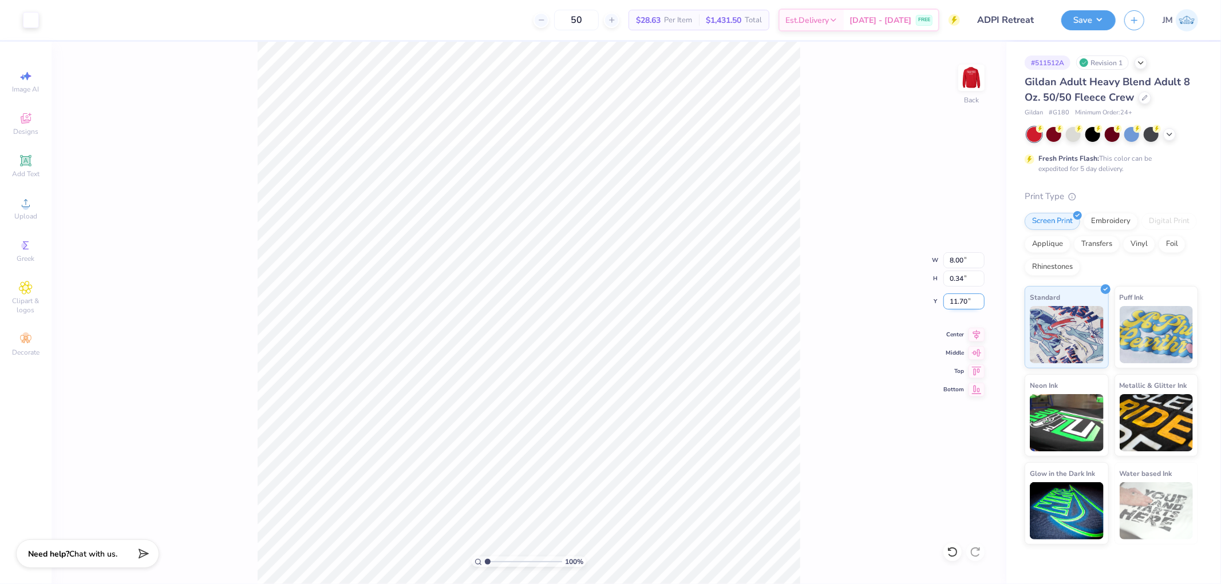
click at [952, 307] on input "11.70" at bounding box center [963, 302] width 41 height 16
type input "3.00"
click at [968, 72] on img at bounding box center [971, 78] width 46 height 46
click at [603, 430] on ul "Cut Copy Paste Remove Background Duplicate Download vector Select All Delete Gr…" at bounding box center [608, 386] width 90 height 313
click at [604, 443] on li "Ungroup" at bounding box center [608, 442] width 90 height 22
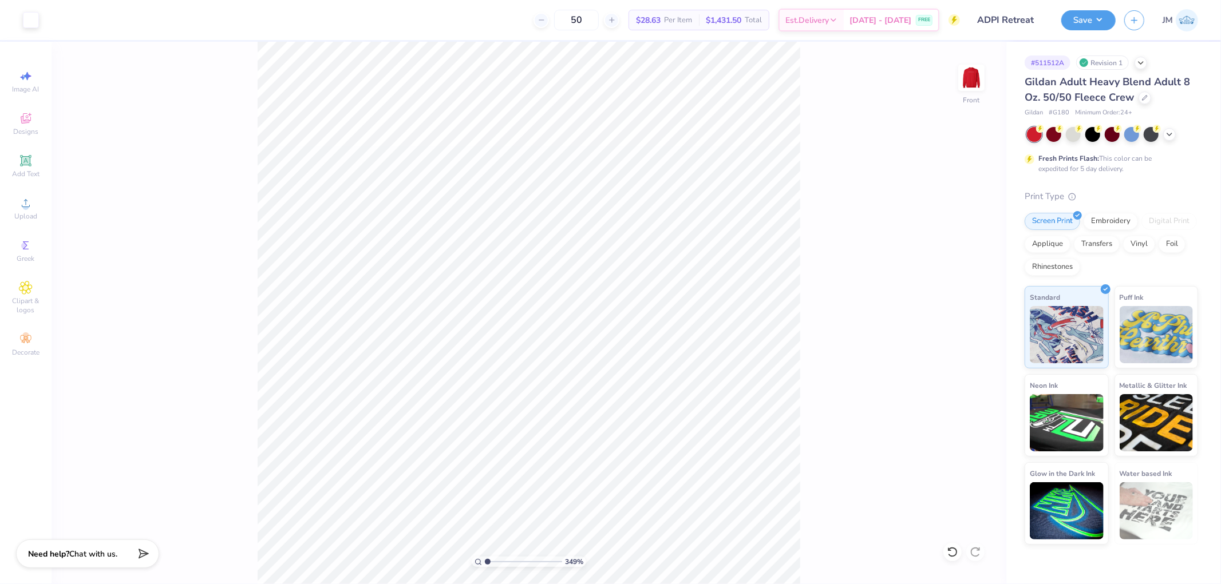
drag, startPoint x: 488, startPoint y: 558, endPoint x: 482, endPoint y: 557, distance: 6.4
click at [485, 559] on input "range" at bounding box center [523, 562] width 77 height 10
click at [630, 367] on li "Group" at bounding box center [635, 370] width 90 height 22
click at [29, 206] on icon at bounding box center [26, 203] width 8 height 8
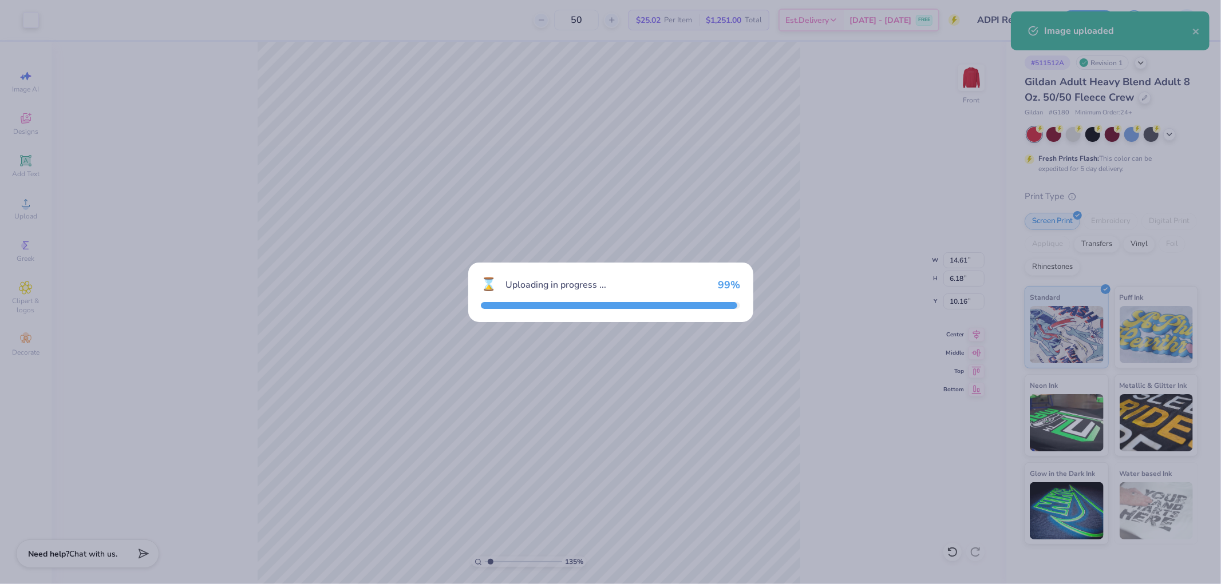
type input "1.34506796022906"
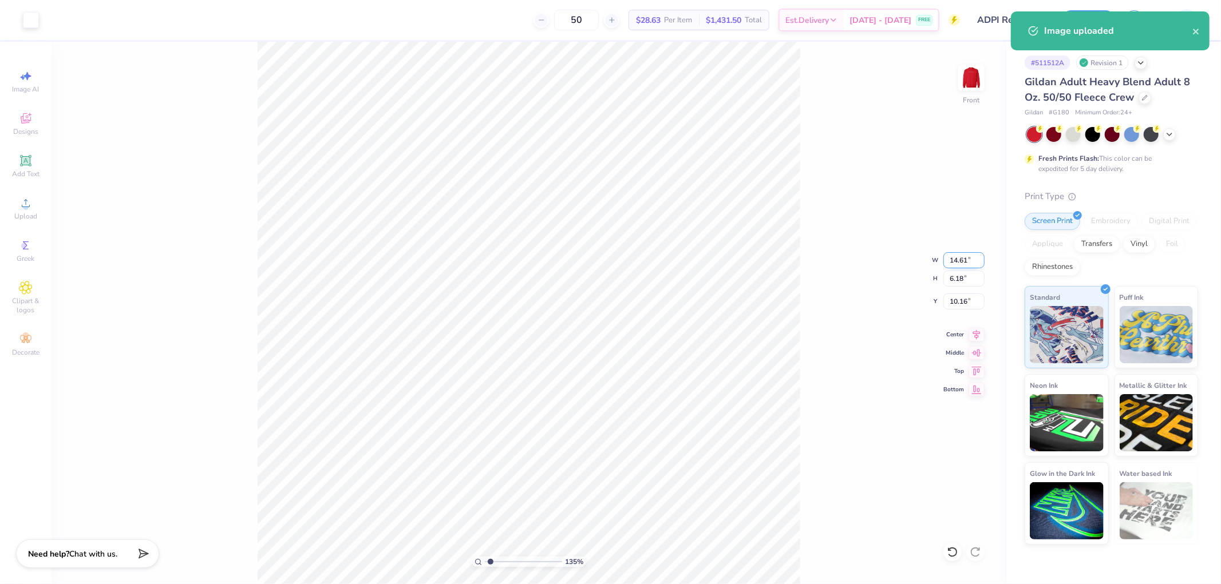
click at [958, 260] on input "14.61" at bounding box center [963, 260] width 41 height 16
type input "12"
type input "1.34506796022906"
type input "12.00"
type input "5.07"
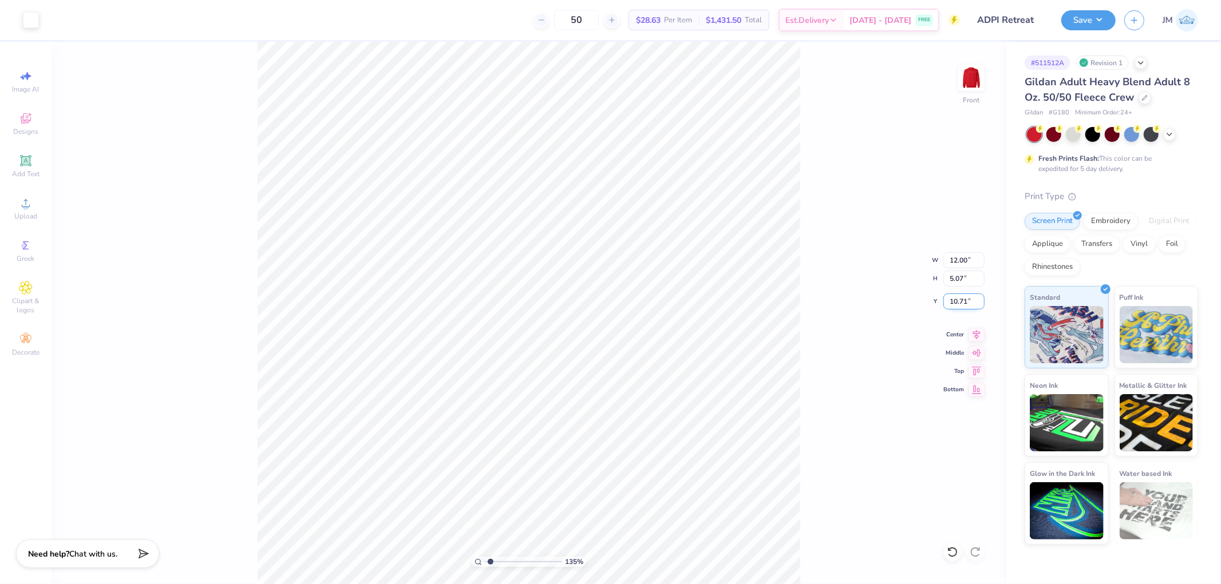
click at [952, 298] on input "10.71" at bounding box center [963, 302] width 41 height 16
type input "4"
type input "1.34506796022906"
type input "4.00"
type input "1"
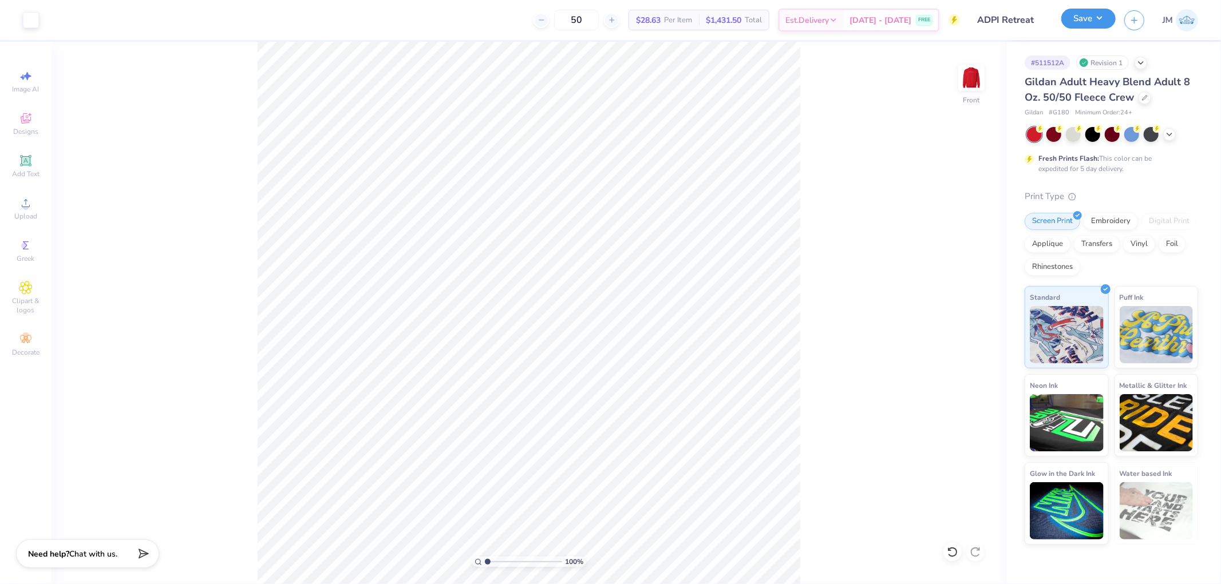
click at [1101, 15] on button "Save" at bounding box center [1088, 19] width 54 height 20
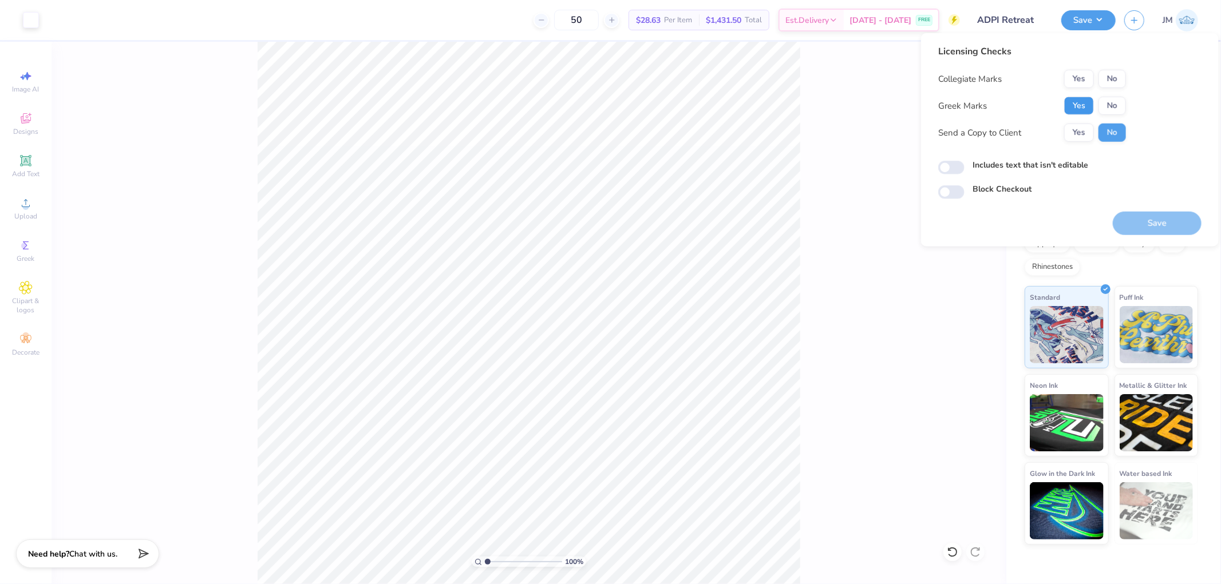
click at [1077, 111] on button "Yes" at bounding box center [1079, 106] width 30 height 18
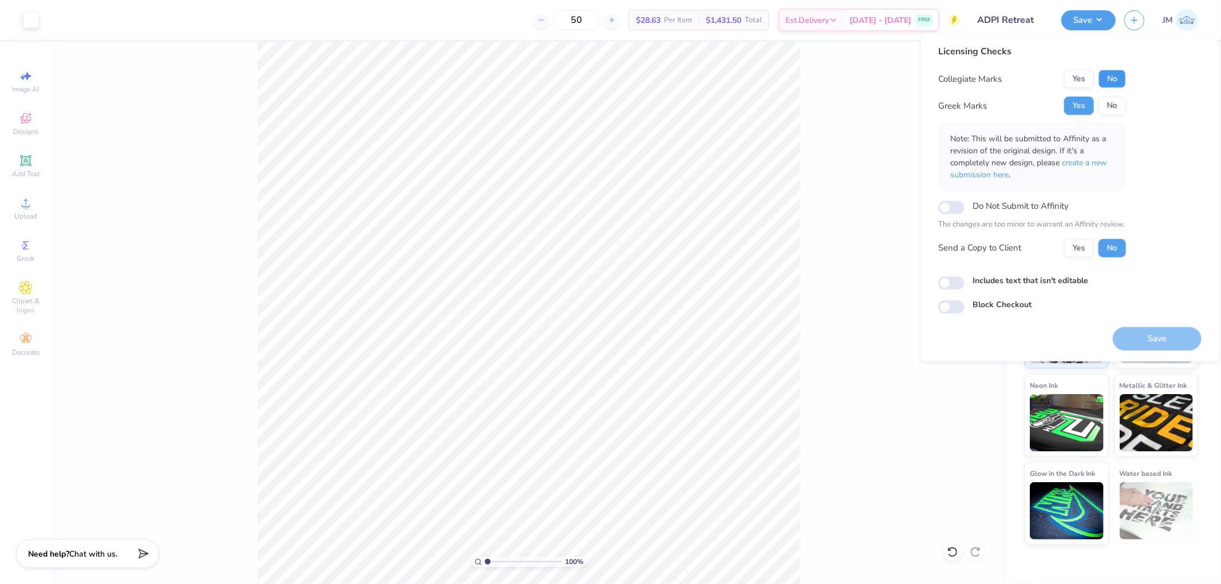
click at [1121, 81] on button "No" at bounding box center [1111, 79] width 27 height 18
click at [1091, 164] on span "create a new submission here" at bounding box center [1028, 168] width 157 height 23
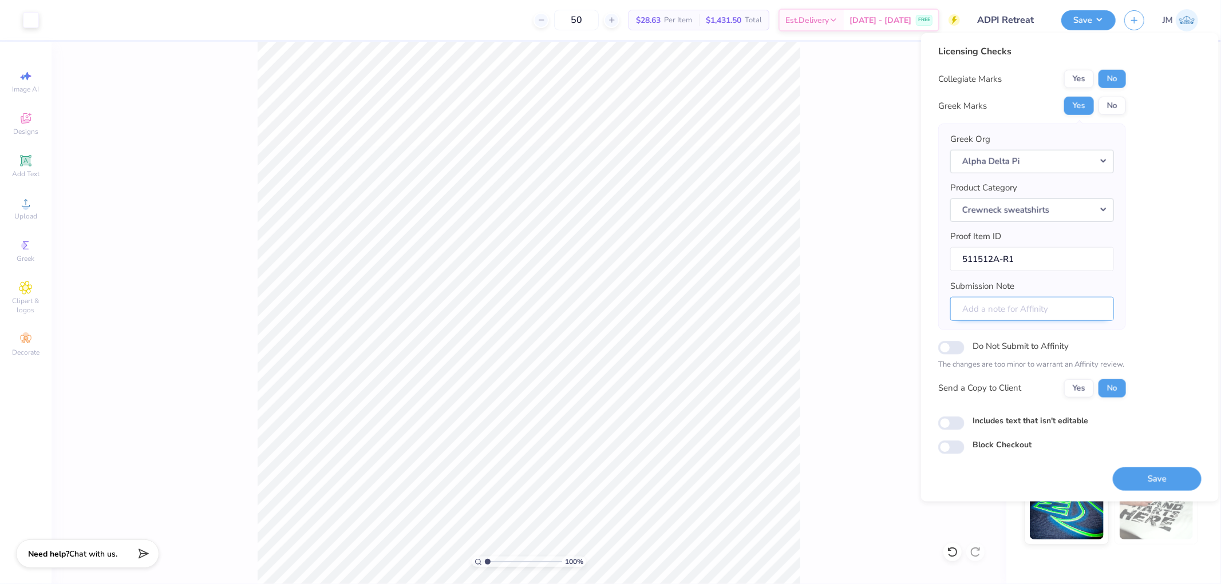
click at [1033, 302] on input "Submission Note" at bounding box center [1032, 308] width 164 height 25
click at [1038, 307] on input "Chapter Retreat," at bounding box center [1032, 308] width 164 height 25
type input "Chapter Retreat, [US_STATE][GEOGRAPHIC_DATA] - Zeta Theta"
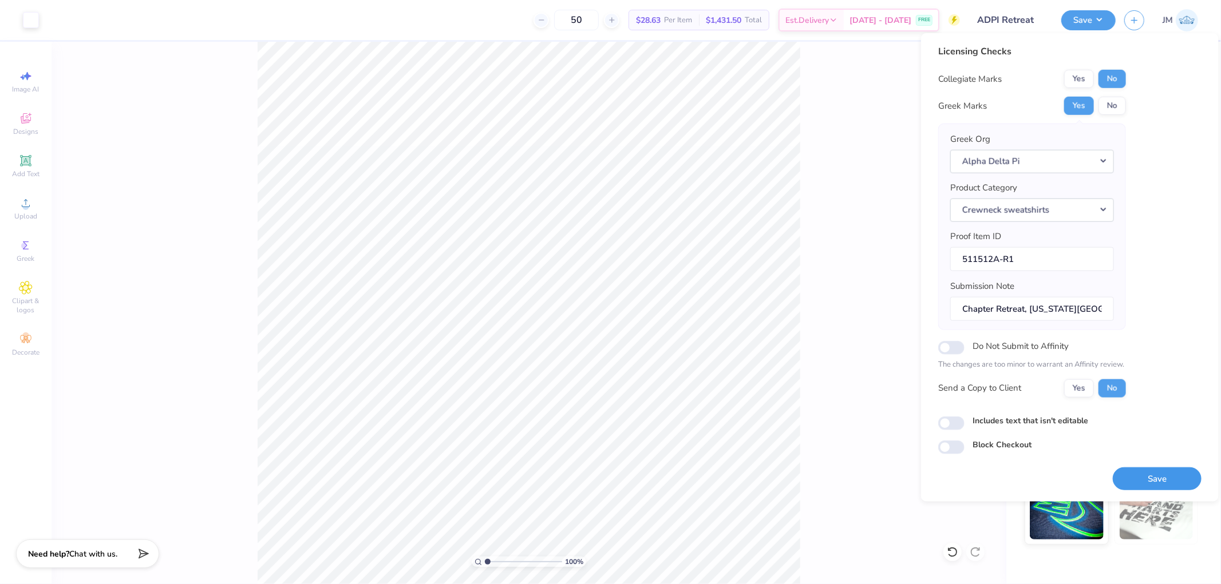
click at [1134, 486] on button "Save" at bounding box center [1157, 478] width 89 height 23
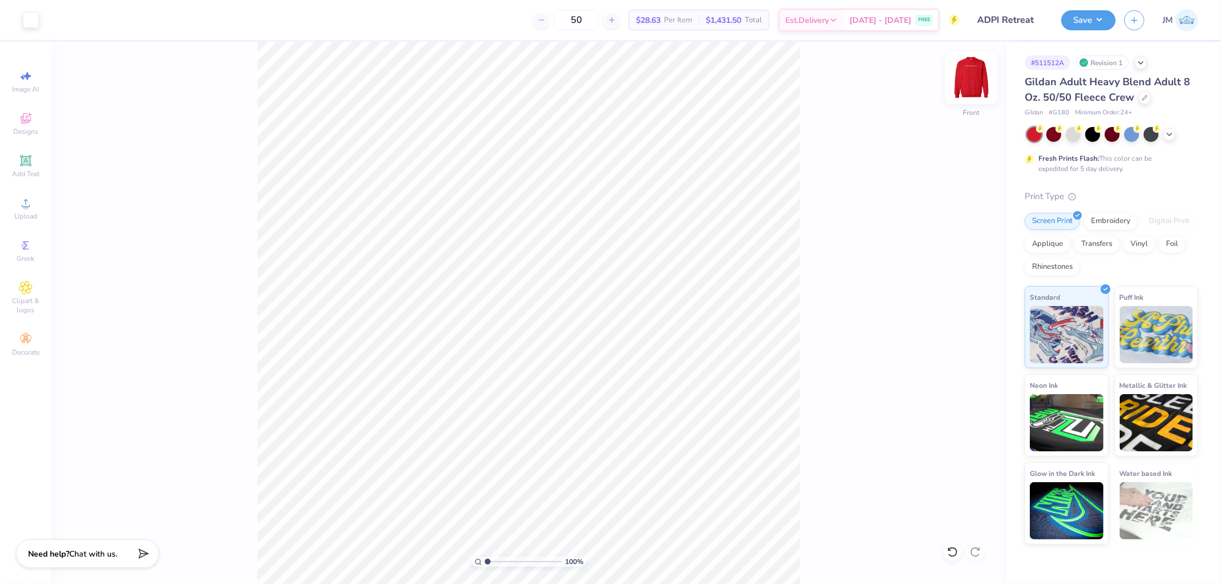
click at [971, 78] on img at bounding box center [971, 78] width 46 height 46
